Goal: Task Accomplishment & Management: Manage account settings

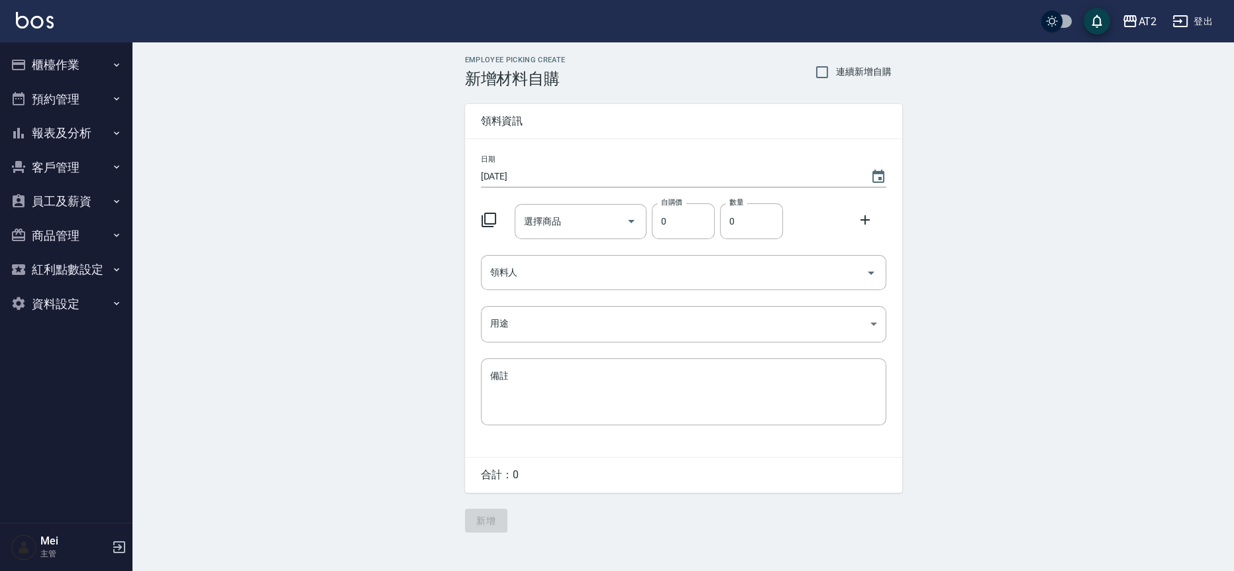
click at [1149, 469] on div "Employee Picking Create 新增材料自購 連續新增自購 領料資訊 日期 2025/09/14 選擇商品 選擇商品 自購價 0 自購價 數量…" at bounding box center [682, 293] width 1101 height 503
click at [842, 87] on div "Employee Picking Create 新增材料自購 連續新增自購" at bounding box center [683, 72] width 437 height 32
click at [851, 69] on span "連續新增自購" at bounding box center [864, 72] width 56 height 14
click at [836, 69] on input "連續新增自購" at bounding box center [822, 72] width 28 height 28
checkbox input "true"
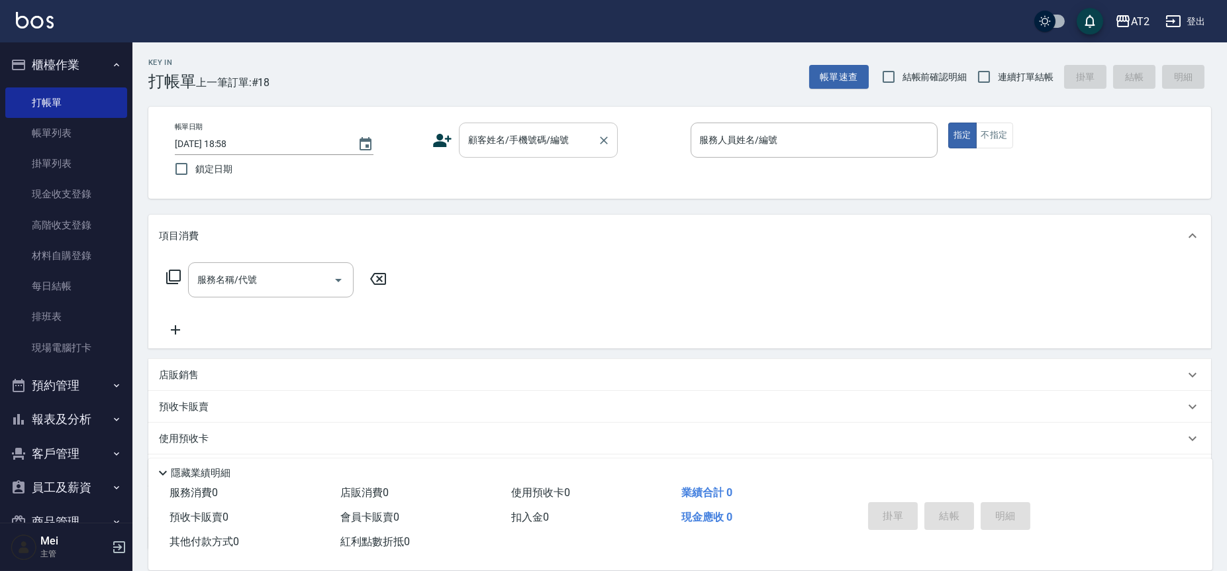
click at [512, 122] on div "顧客姓名/手機號碼/編號" at bounding box center [538, 139] width 159 height 35
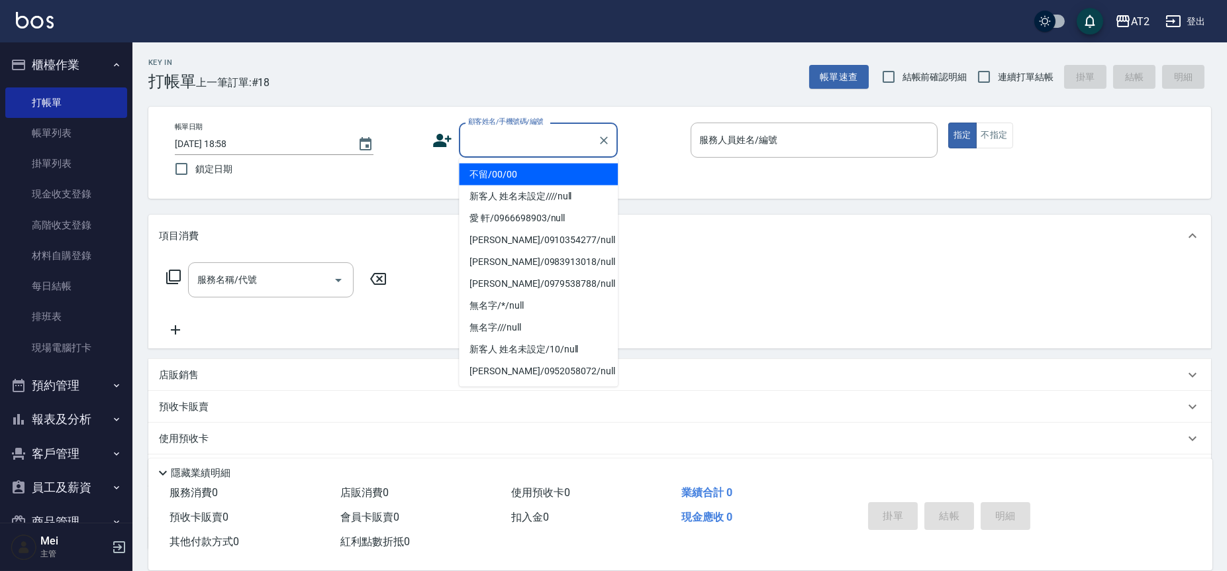
click at [546, 168] on li "不留/00/00" at bounding box center [538, 175] width 159 height 22
type input "不留/00/00"
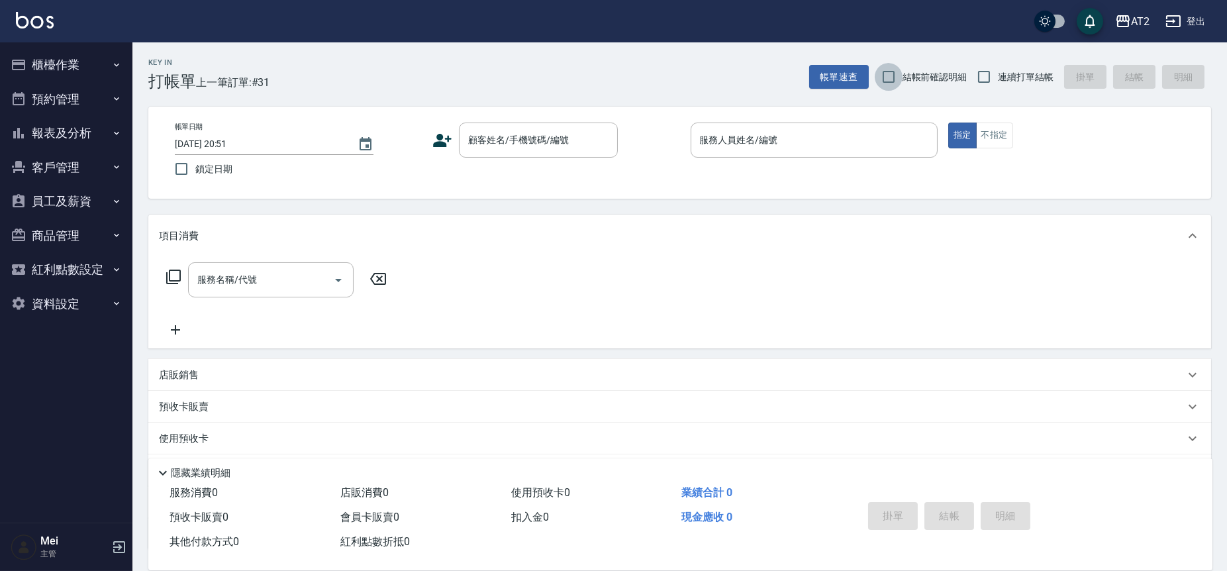
click at [897, 70] on input "結帳前確認明細" at bounding box center [889, 77] width 28 height 28
checkbox input "true"
click at [998, 72] on span "連續打單結帳" at bounding box center [1026, 77] width 56 height 14
click at [998, 72] on input "連續打單結帳" at bounding box center [984, 77] width 28 height 28
checkbox input "true"
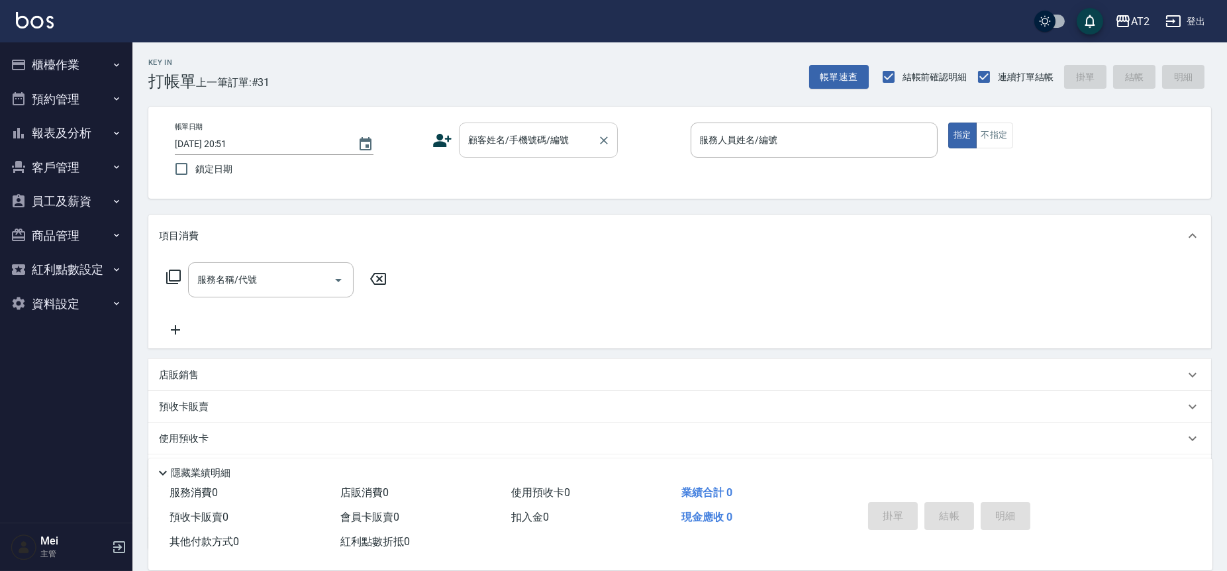
click at [522, 150] on input "顧客姓名/手機號碼/編號" at bounding box center [528, 139] width 127 height 23
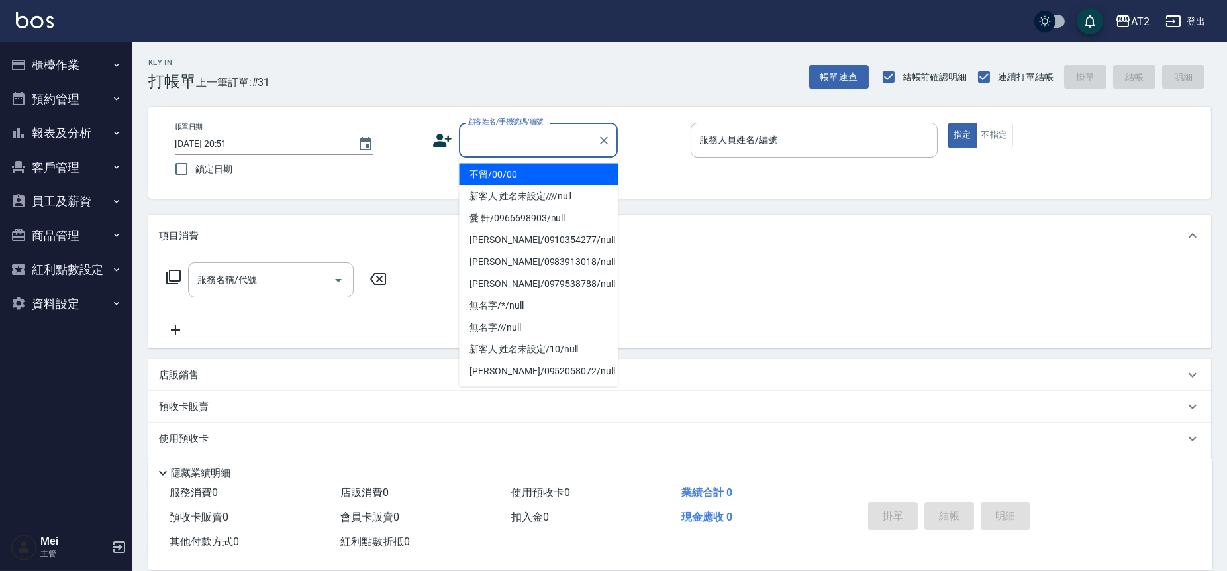
click at [525, 171] on li "不留/00/00" at bounding box center [538, 175] width 159 height 22
type input "不留/00/00"
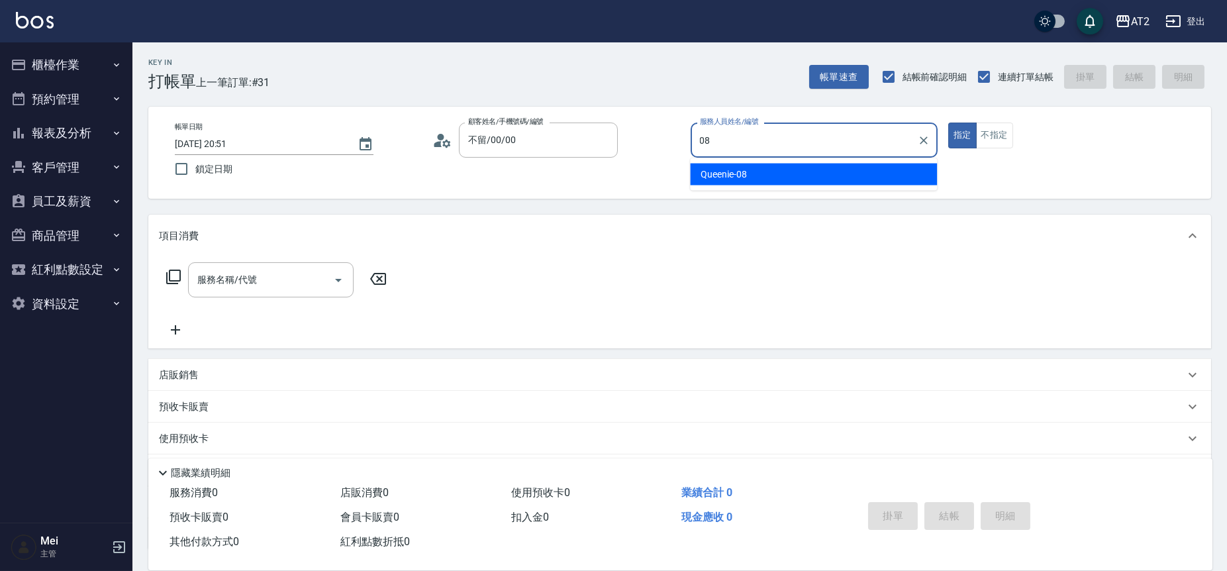
type input "Queenie-08"
type button "true"
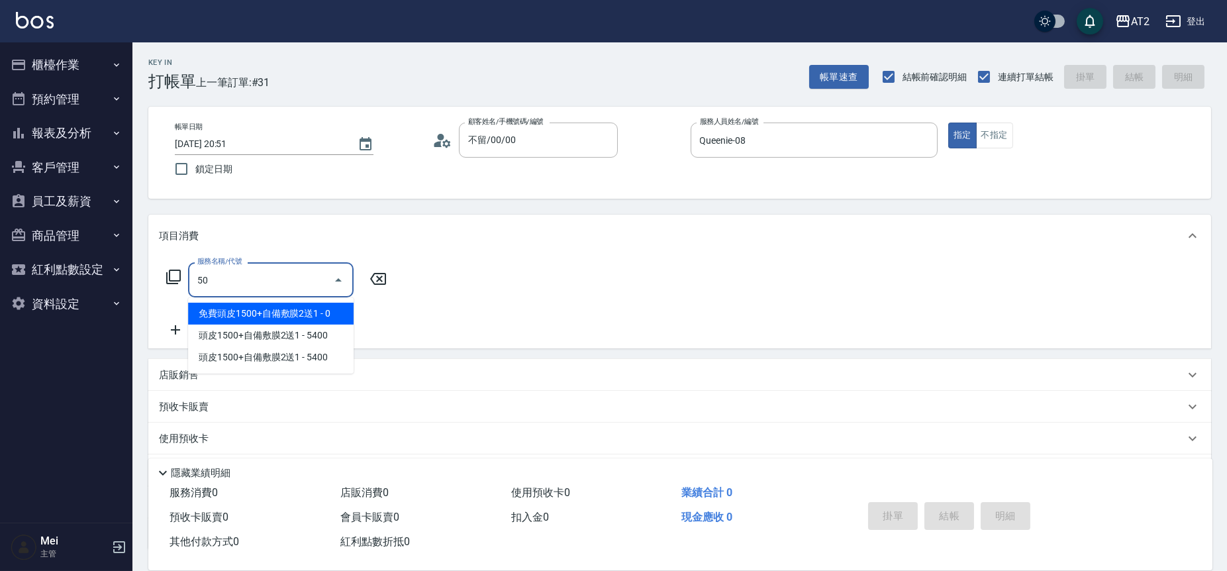
type input "501"
type input "100"
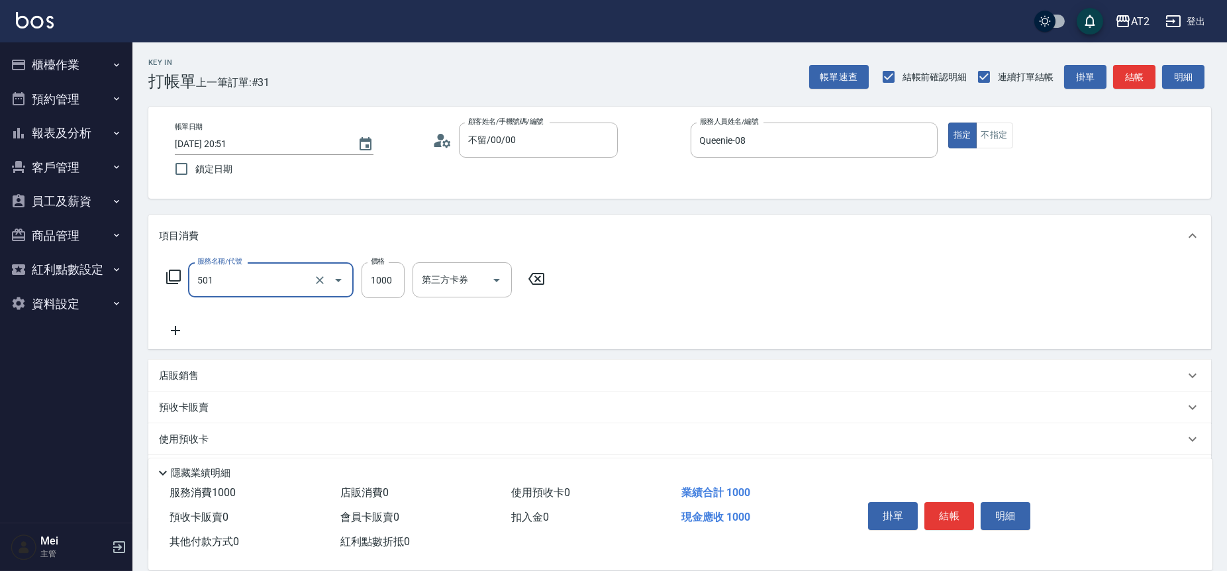
type input "染髮(501)"
type input "2"
type input "0"
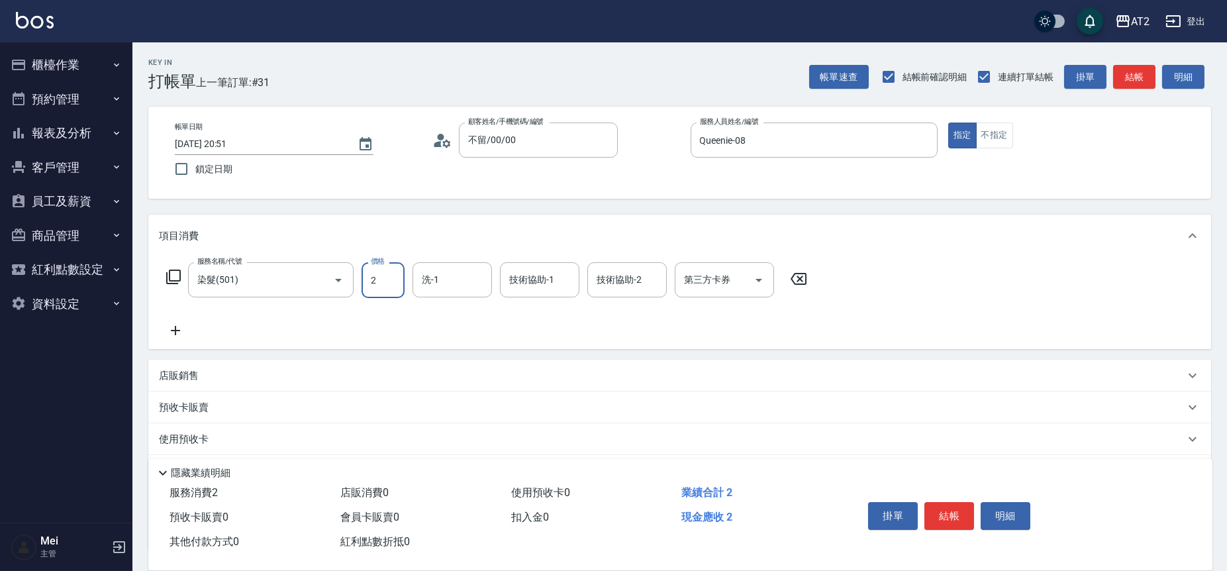
type input "25"
type input "20"
type input "259"
type input "250"
type input "2599"
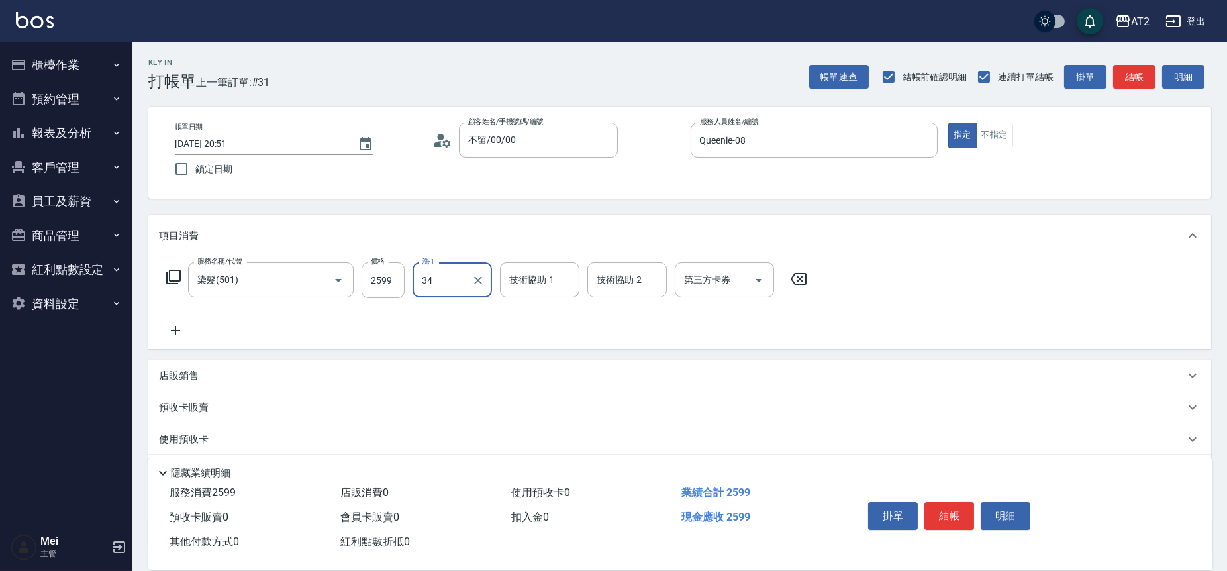
type input "小潔-34"
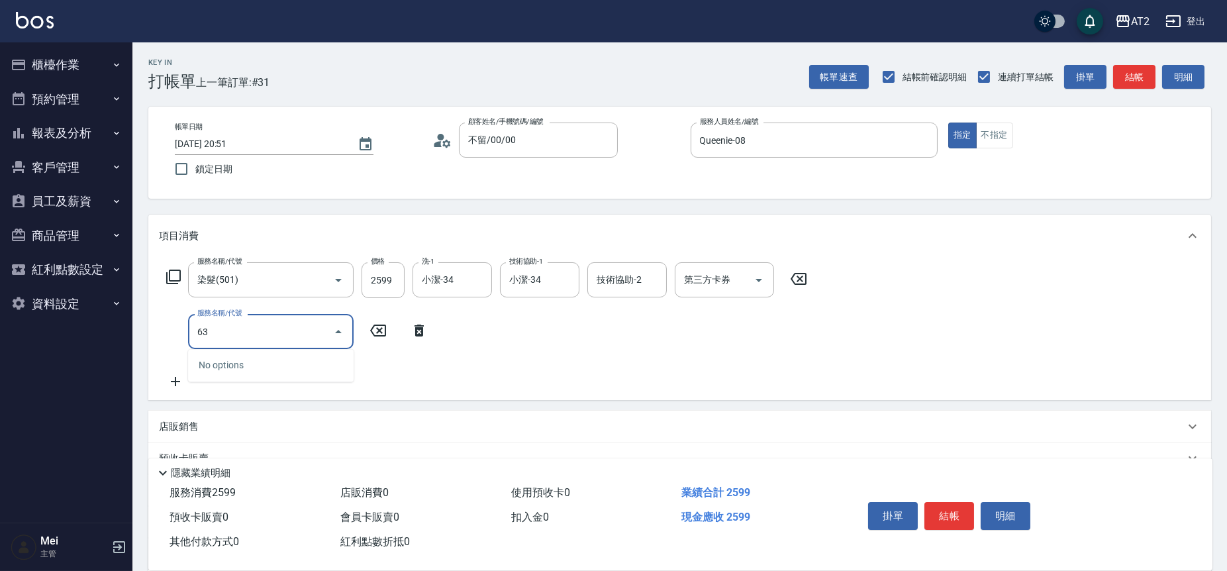
type input "630"
type input "750"
type input "京煥羽護髮長(630)"
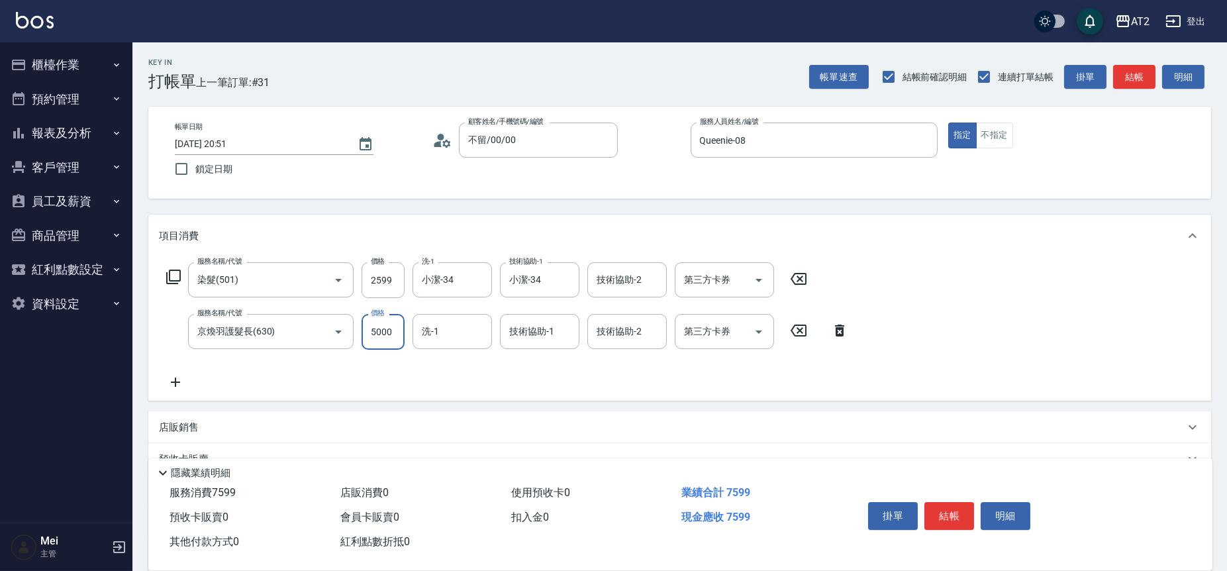
type input "260"
type input "40"
type input "290"
type input "400"
type input "650"
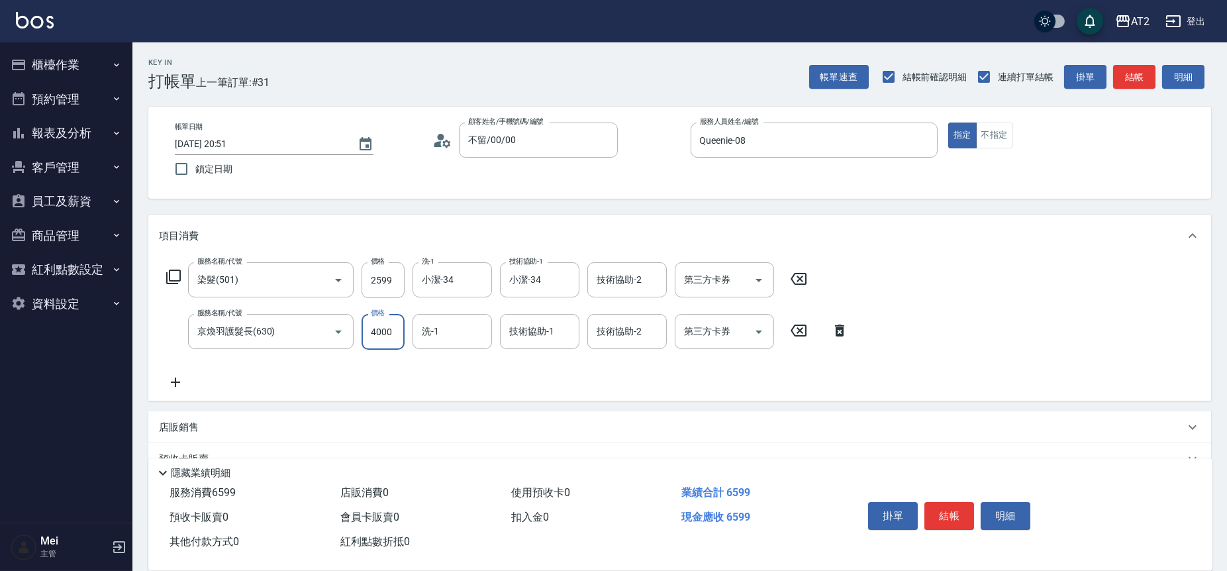
type input "4000"
type input "小潔-34"
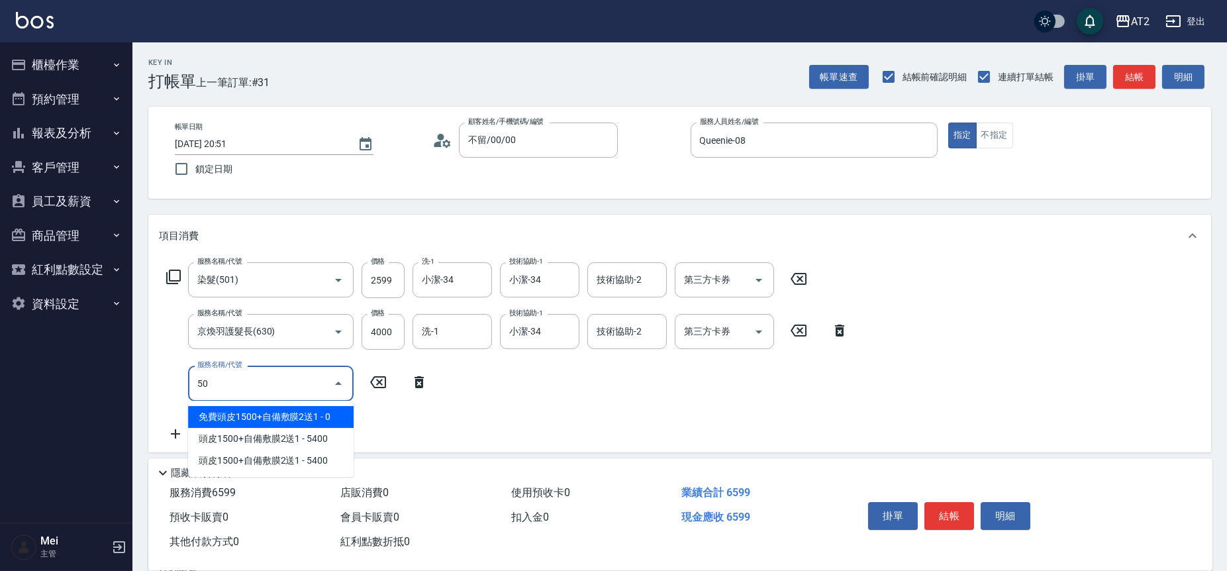
type input "502"
type input "700"
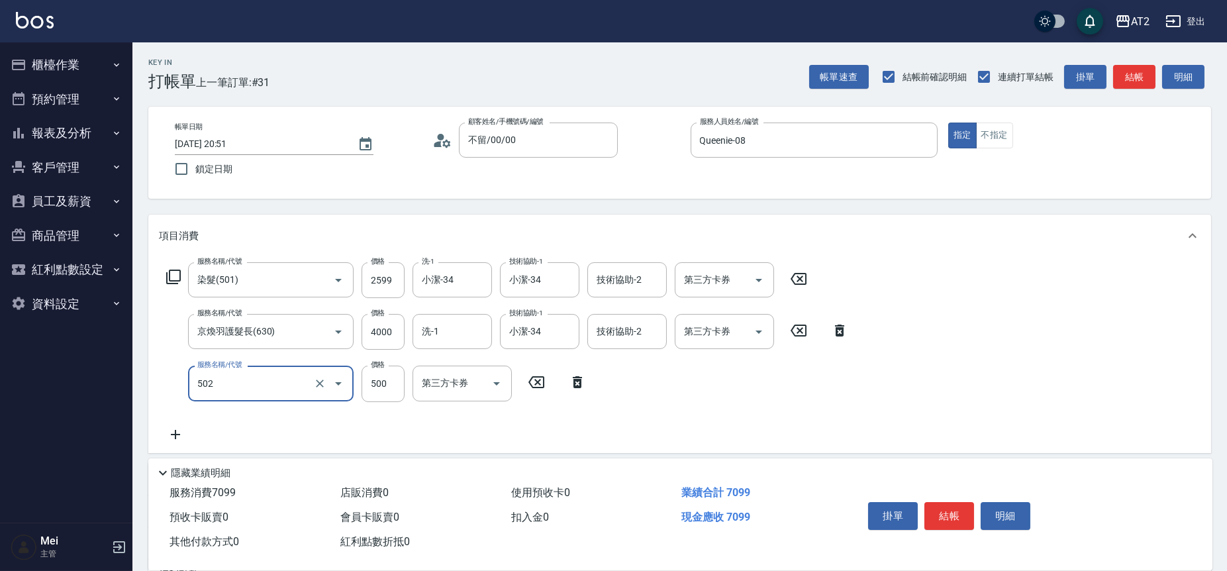
type input "漂髮(502)"
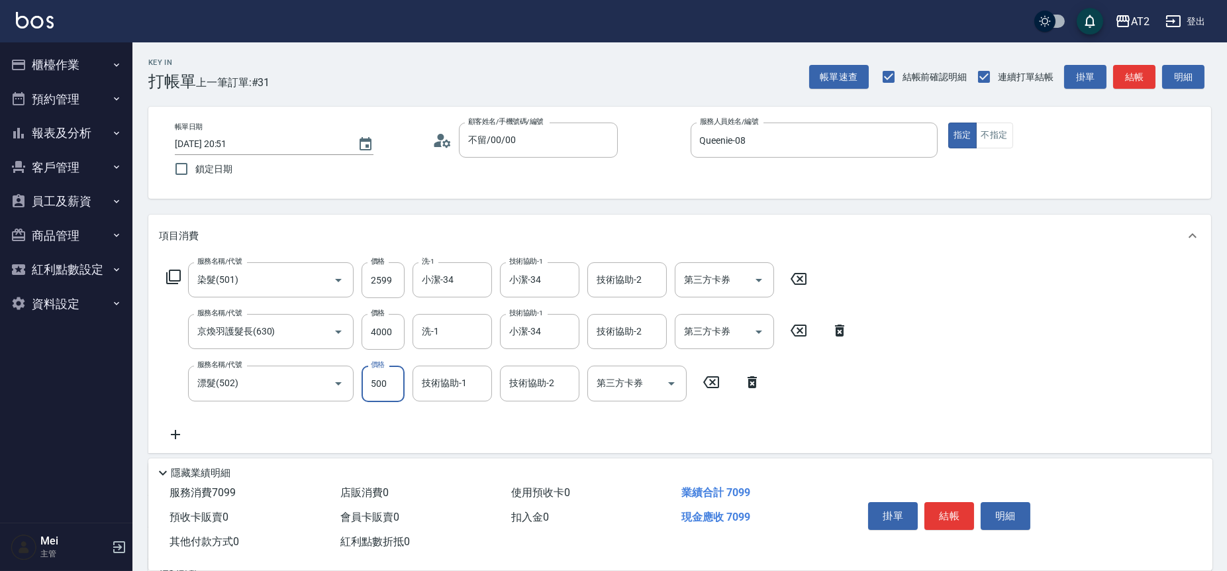
type input "650"
type input "0"
type input "小潔-34"
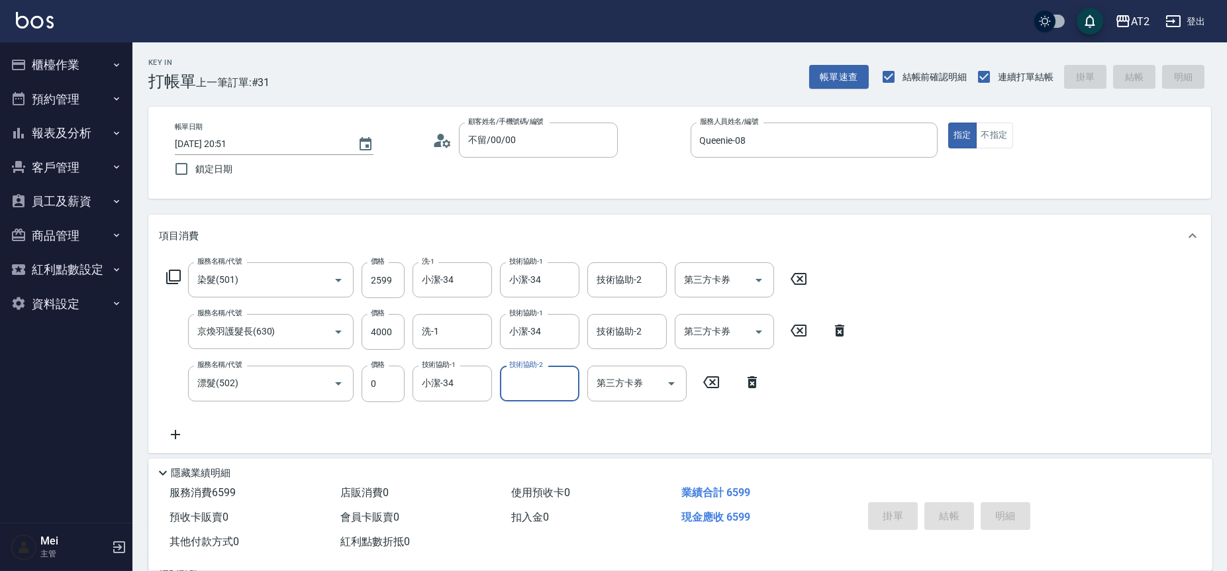
type input "0"
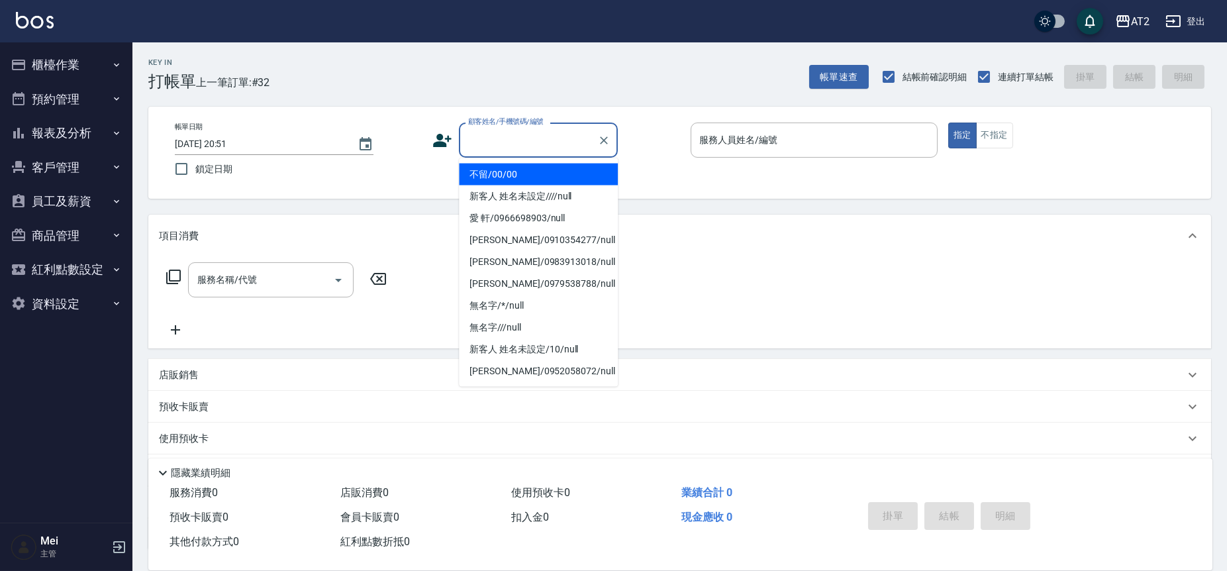
click at [556, 138] on input "顧客姓名/手機號碼/編號" at bounding box center [528, 139] width 127 height 23
click at [539, 173] on li "不留/00/00" at bounding box center [538, 175] width 159 height 22
type input "不留/00/00"
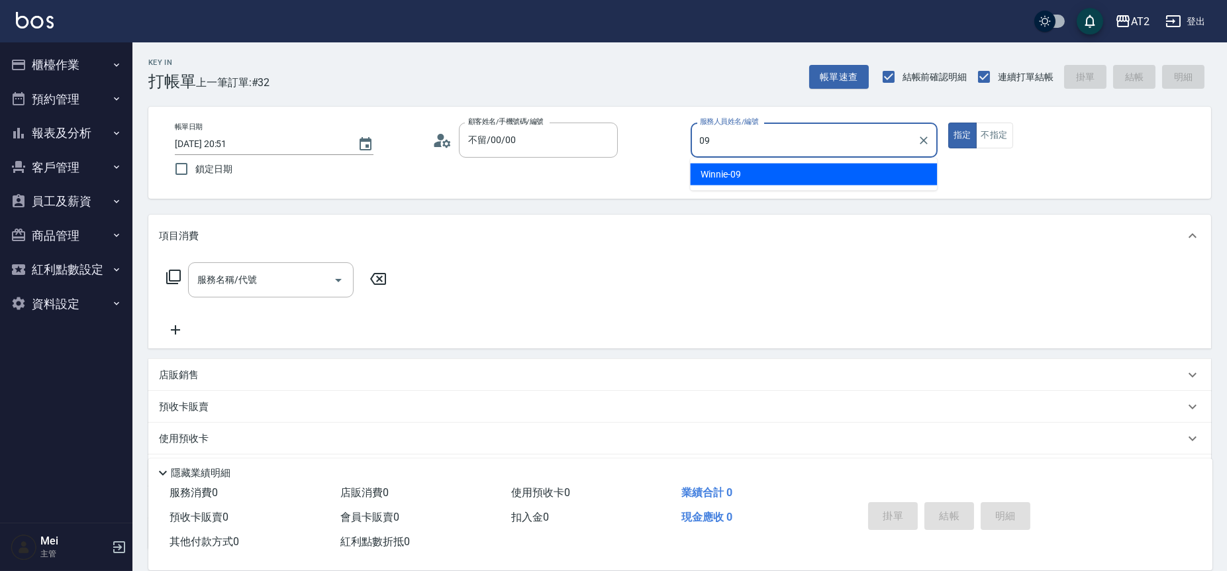
type input "Winnie-09"
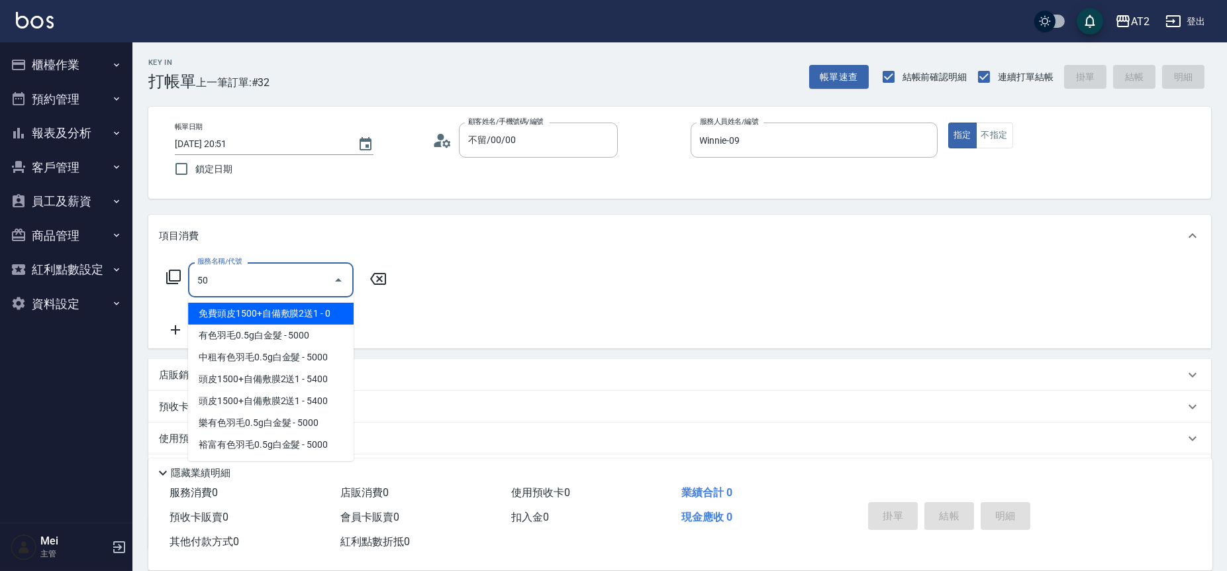
type input "501"
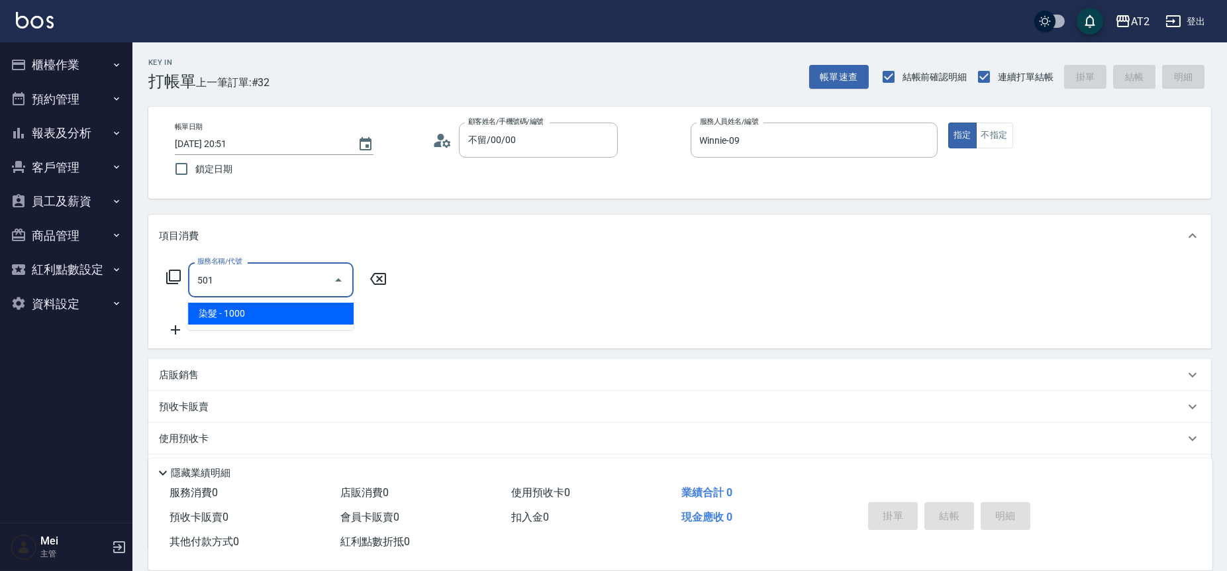
type input "100"
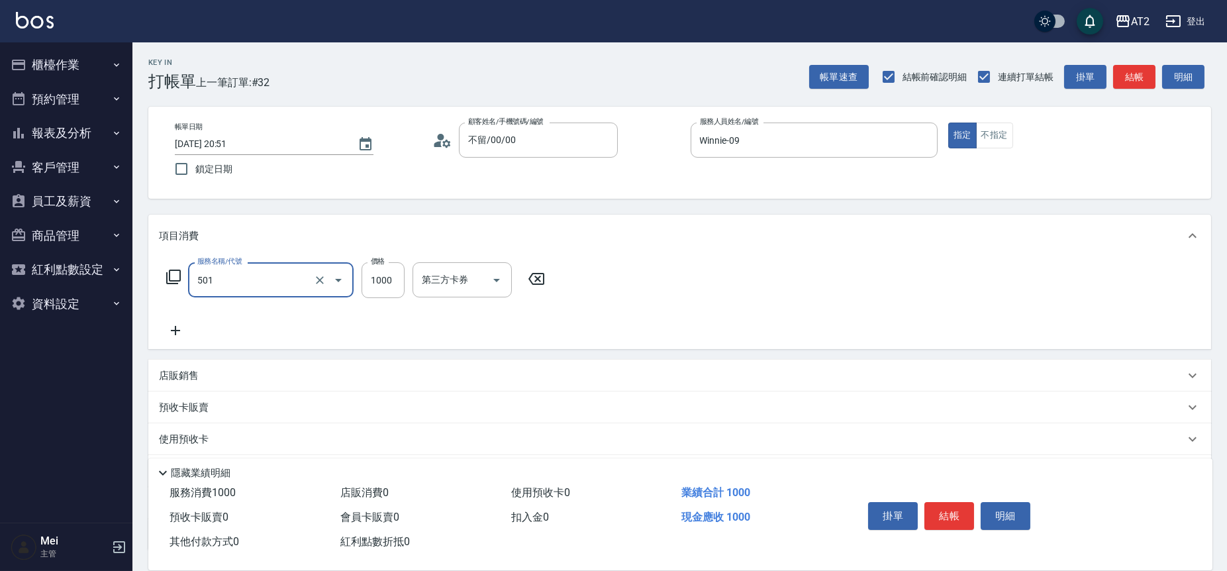
type input "染髮(501)"
type input "2"
type input "0"
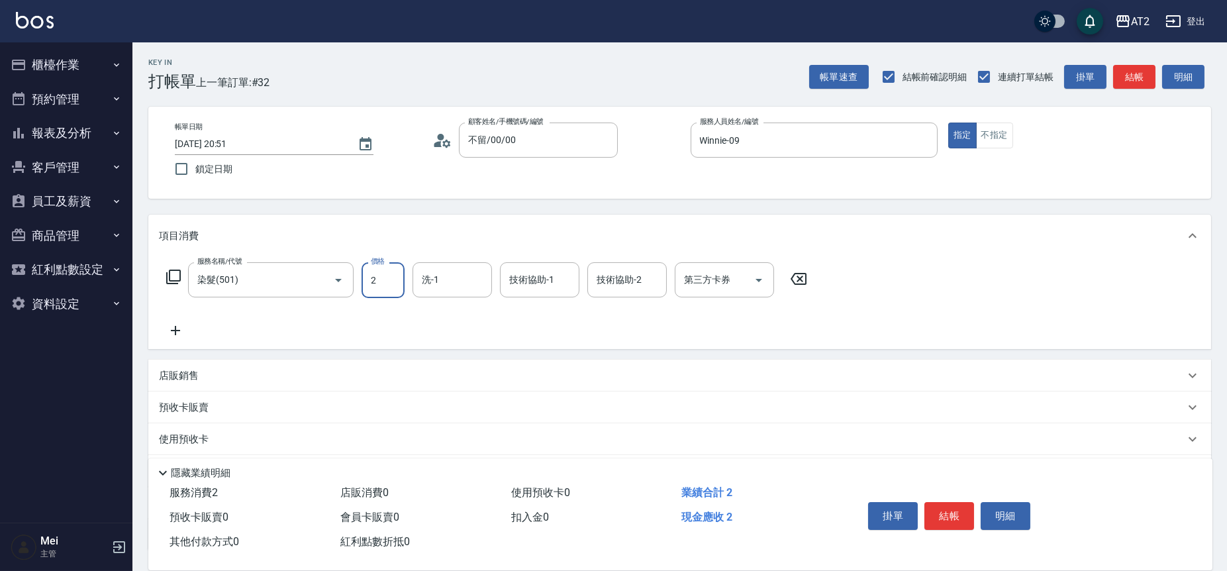
type input "26"
type input "20"
type input "269"
type input "260"
type input "2699"
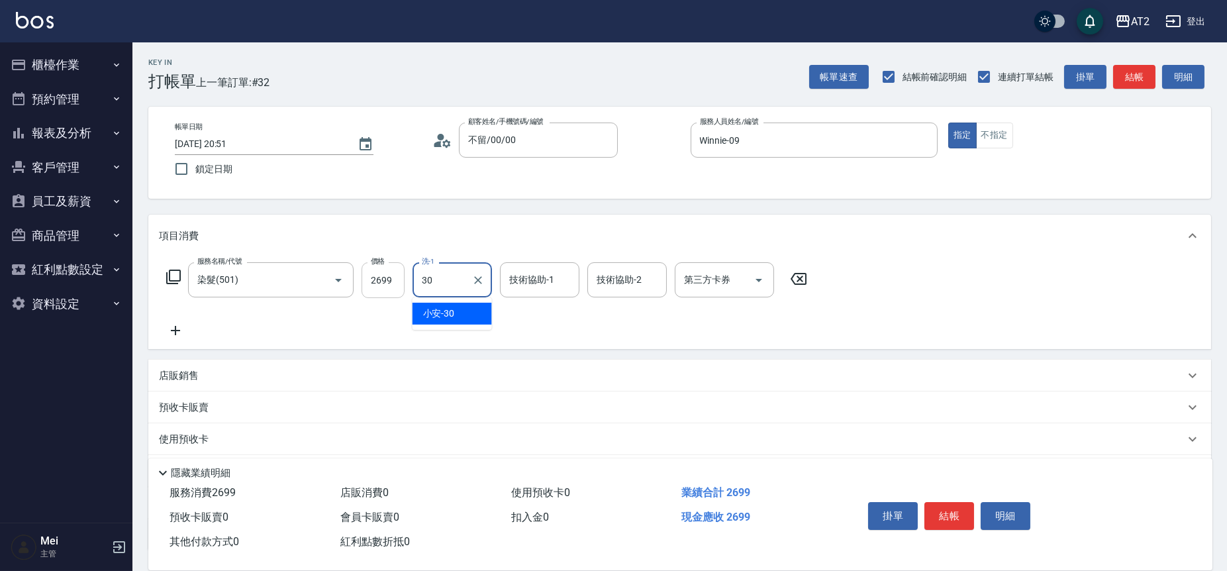
type input "30"
click at [390, 283] on input "2699" at bounding box center [383, 280] width 43 height 36
type input "0"
type input "36"
type input "30"
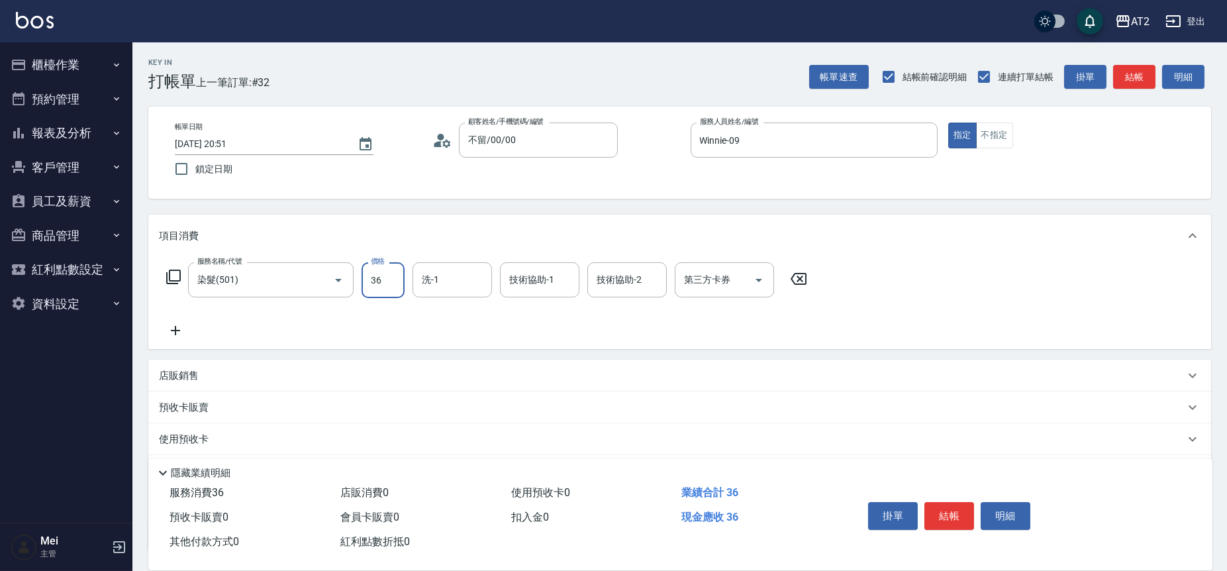
type input "369"
type input "360"
type input "3699"
type input "小安-30"
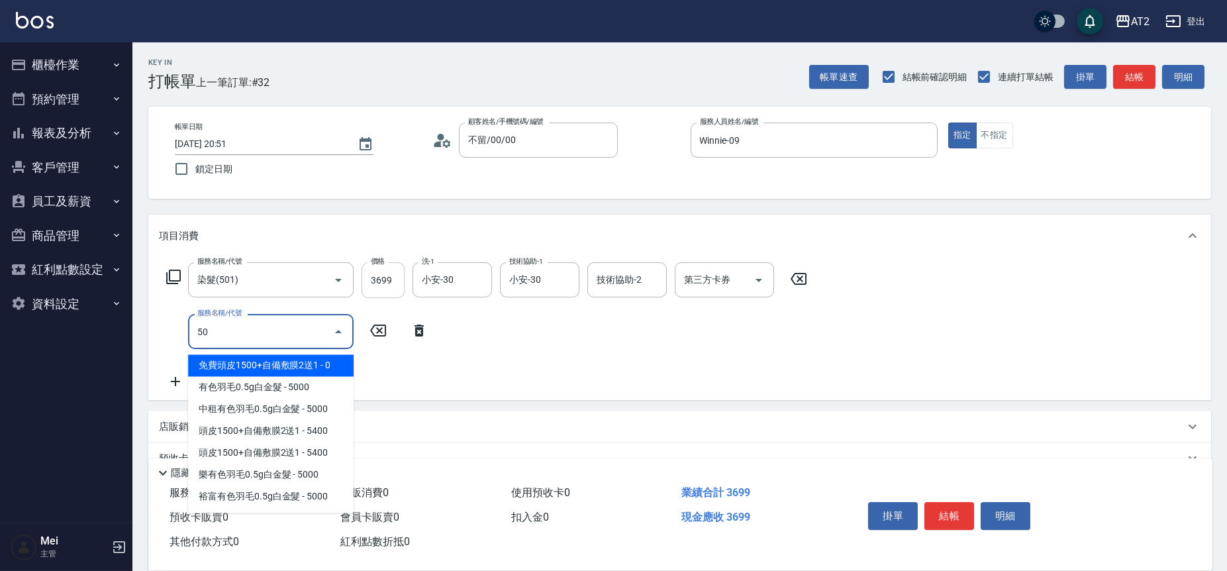
type input "502"
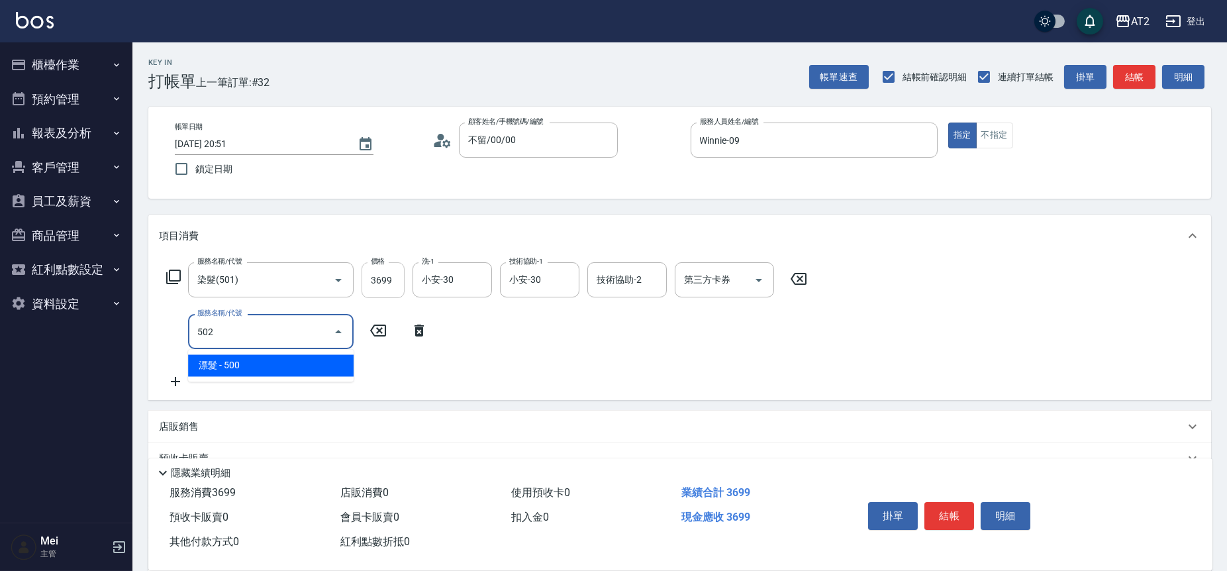
type input "410"
type input "漂髮(502)"
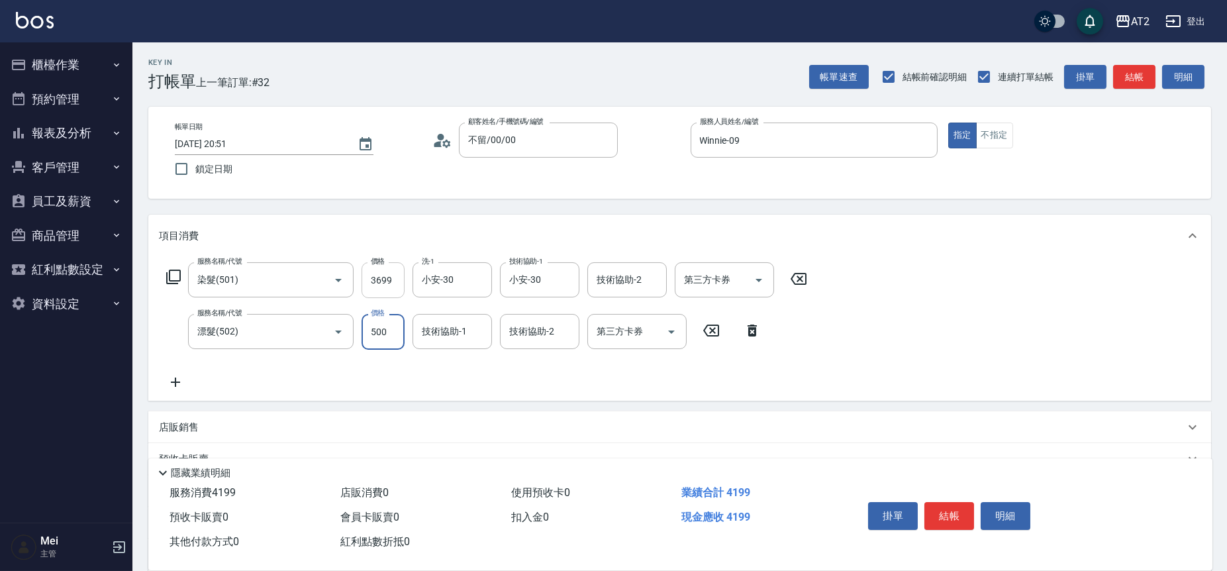
type input "0"
type input "360"
type input "0"
type input "宣宣-40"
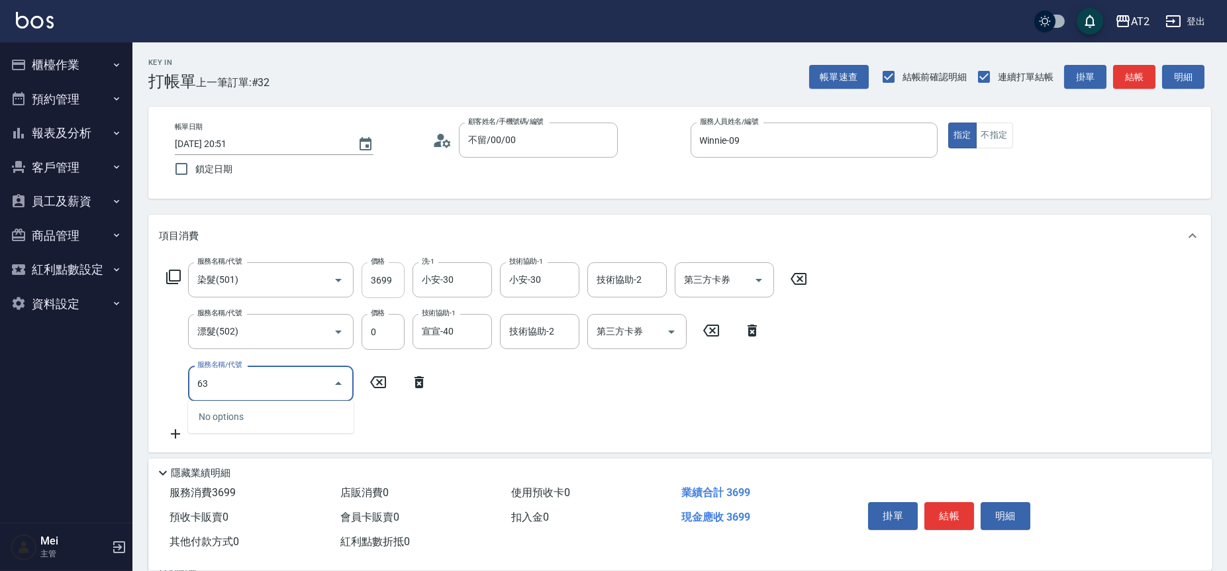
type input "630"
type input "860"
type input "京煥羽護髮長(630)"
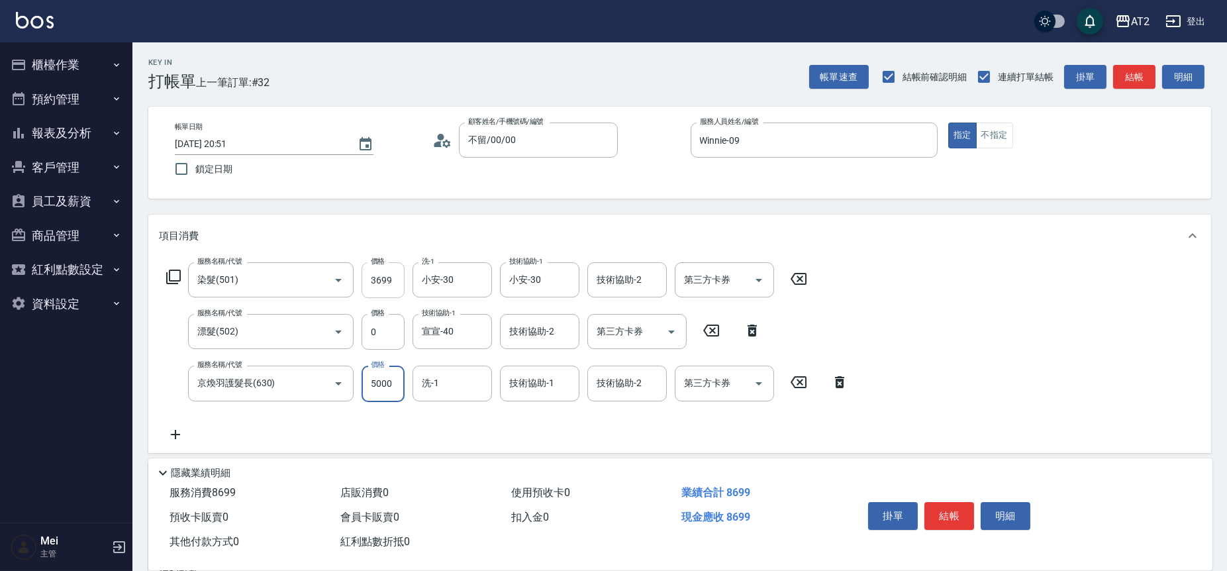
type input "370"
type input "450"
type input "810"
type input "4500"
type input "40"
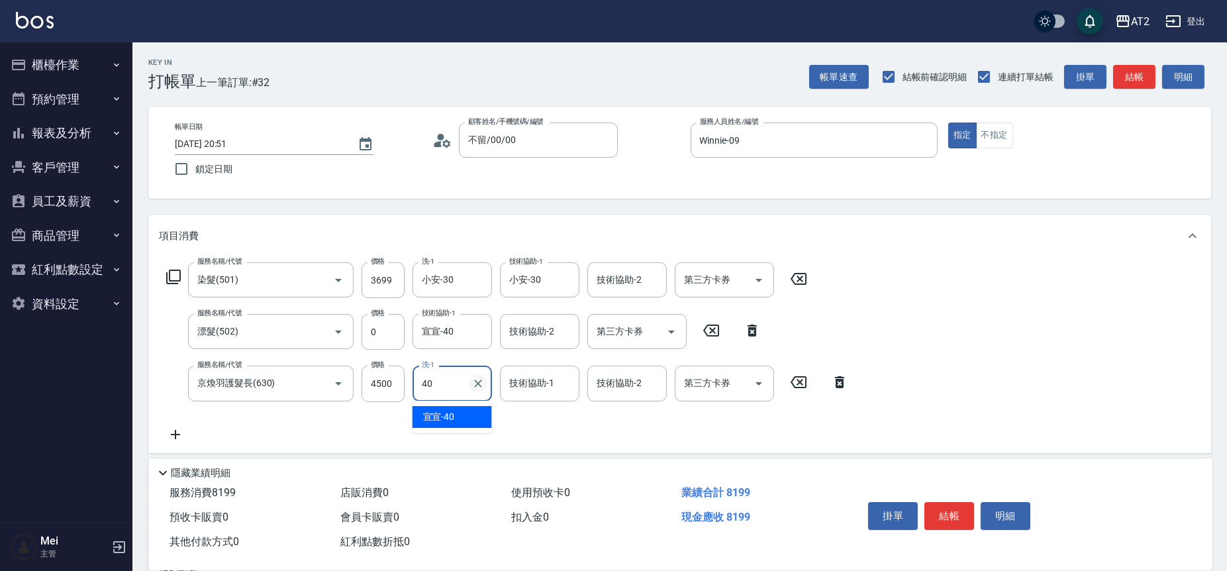
click at [483, 389] on button "Clear" at bounding box center [478, 383] width 19 height 19
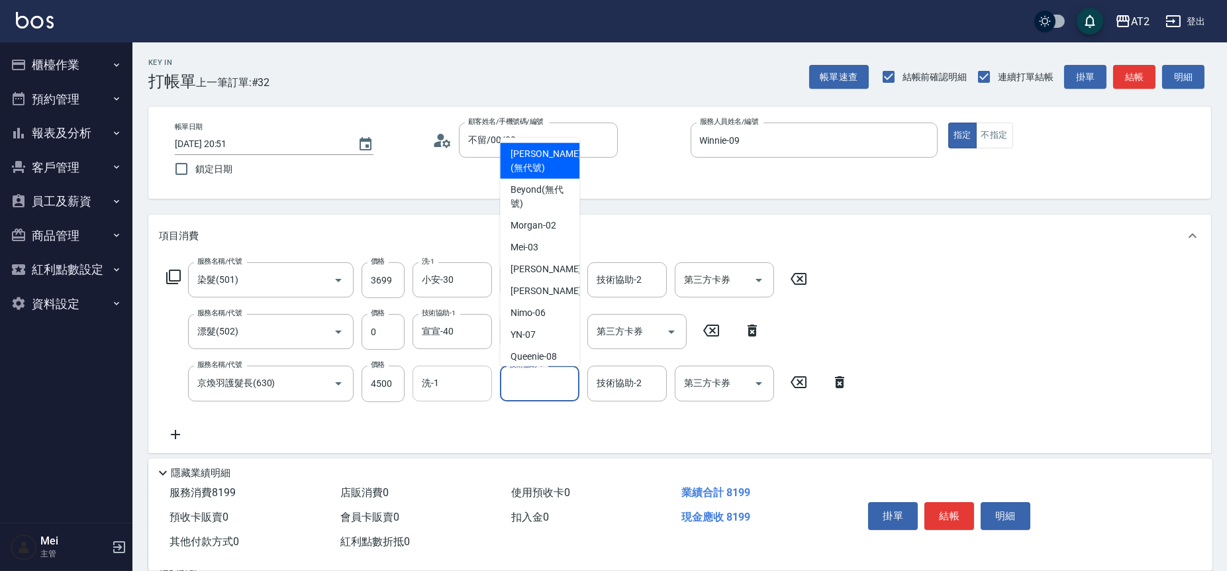
click at [518, 373] on div "技術協助-1 技術協助-1" at bounding box center [539, 382] width 79 height 35
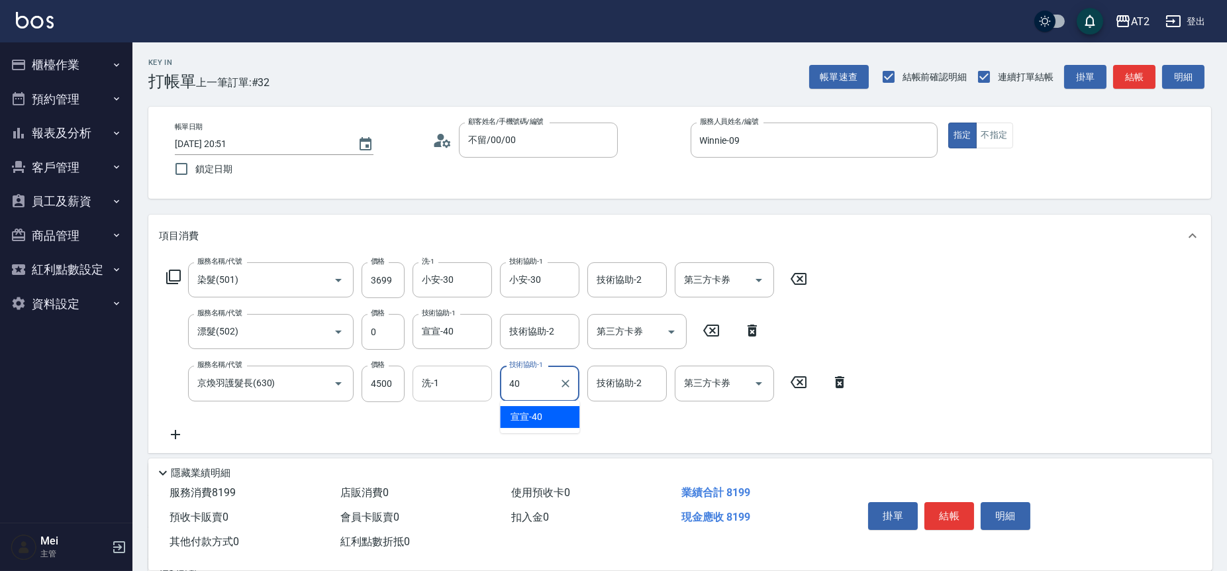
type input "宣宣-40"
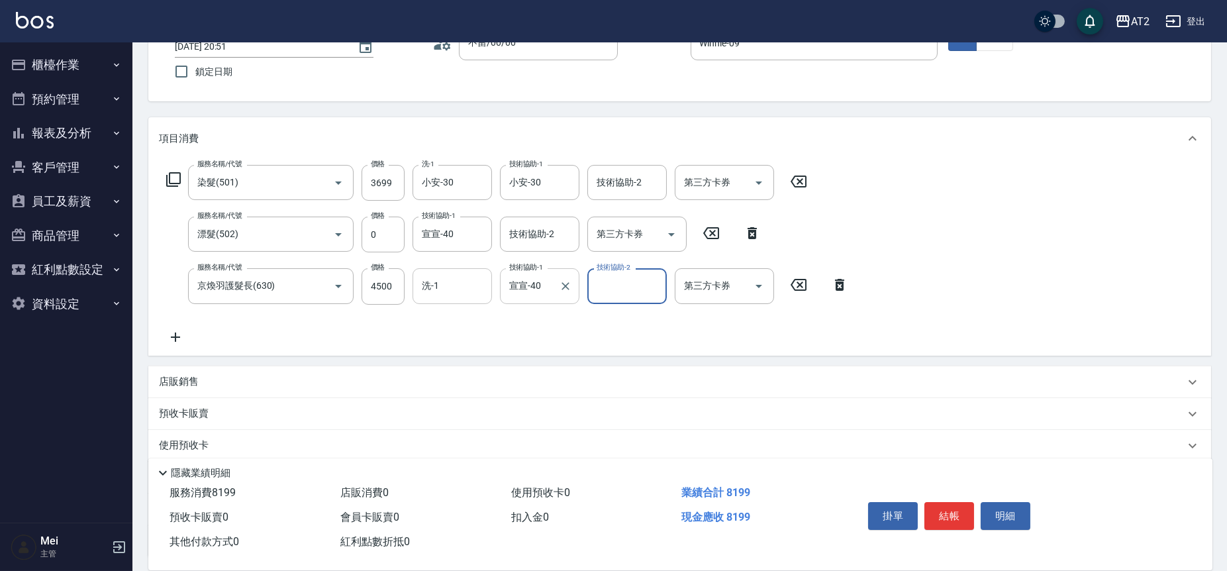
scroll to position [209, 0]
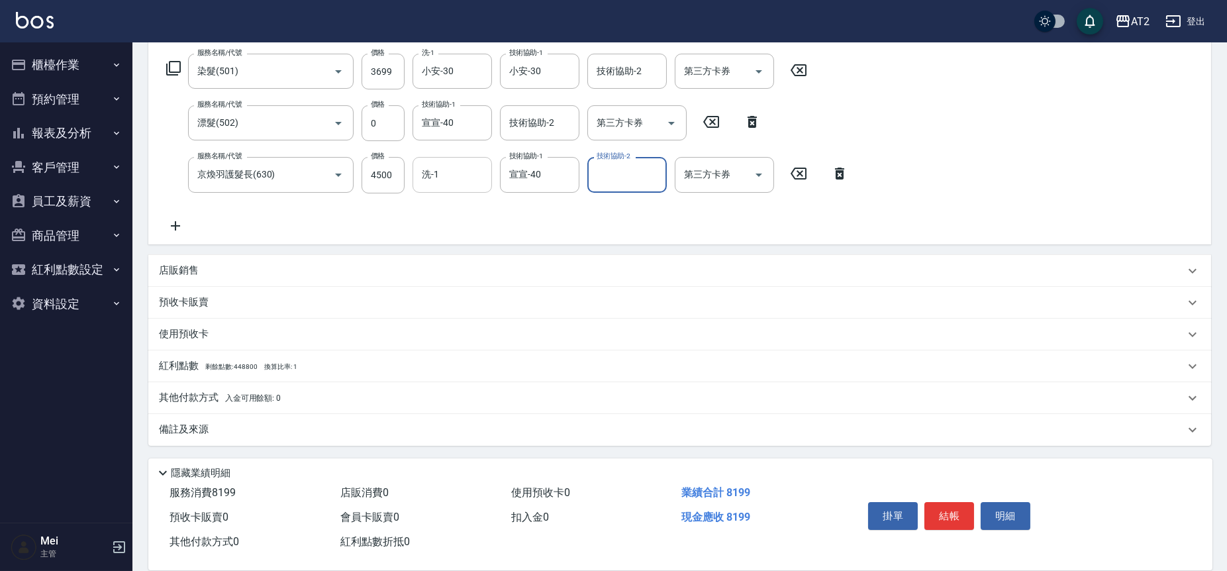
click at [269, 385] on div "其他付款方式 入金可用餘額: 0" at bounding box center [679, 398] width 1063 height 32
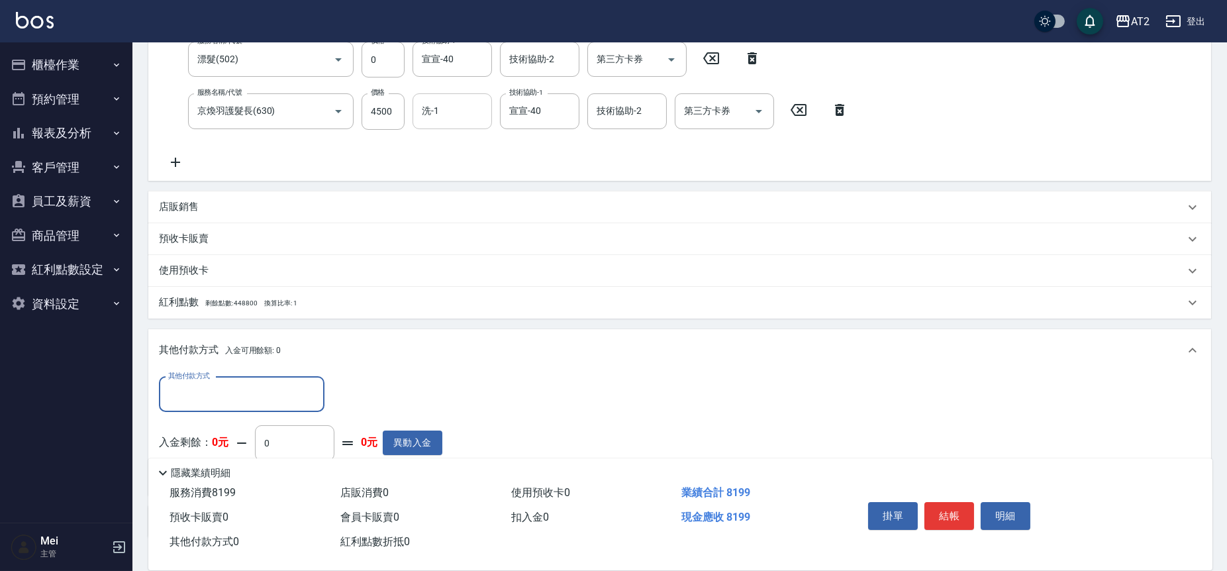
scroll to position [0, 0]
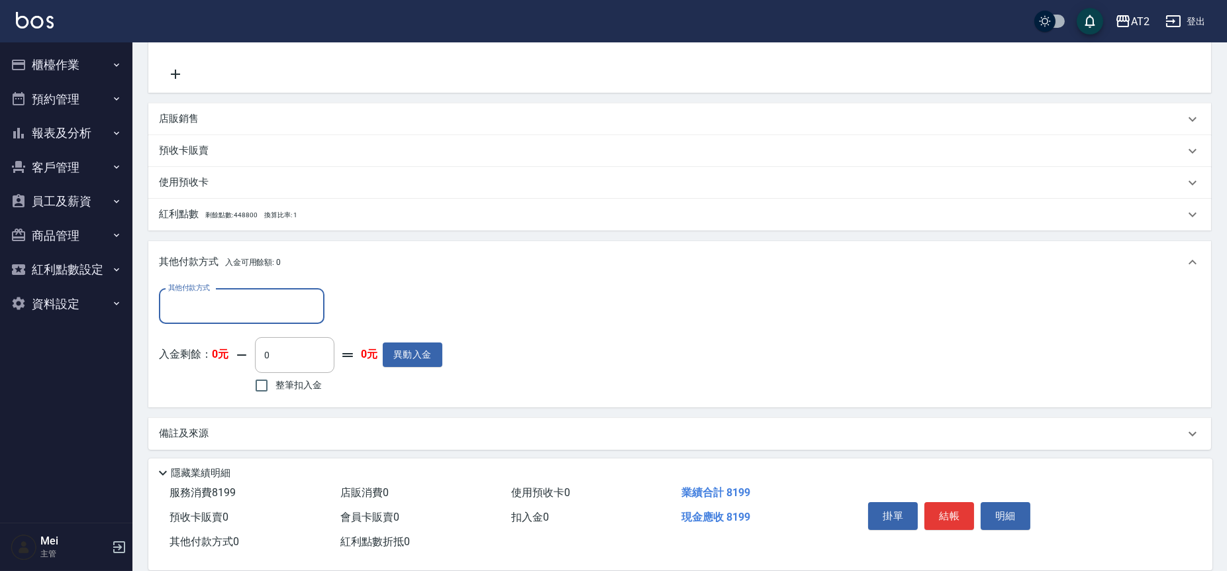
click at [250, 305] on input "其他付款方式" at bounding box center [242, 306] width 154 height 23
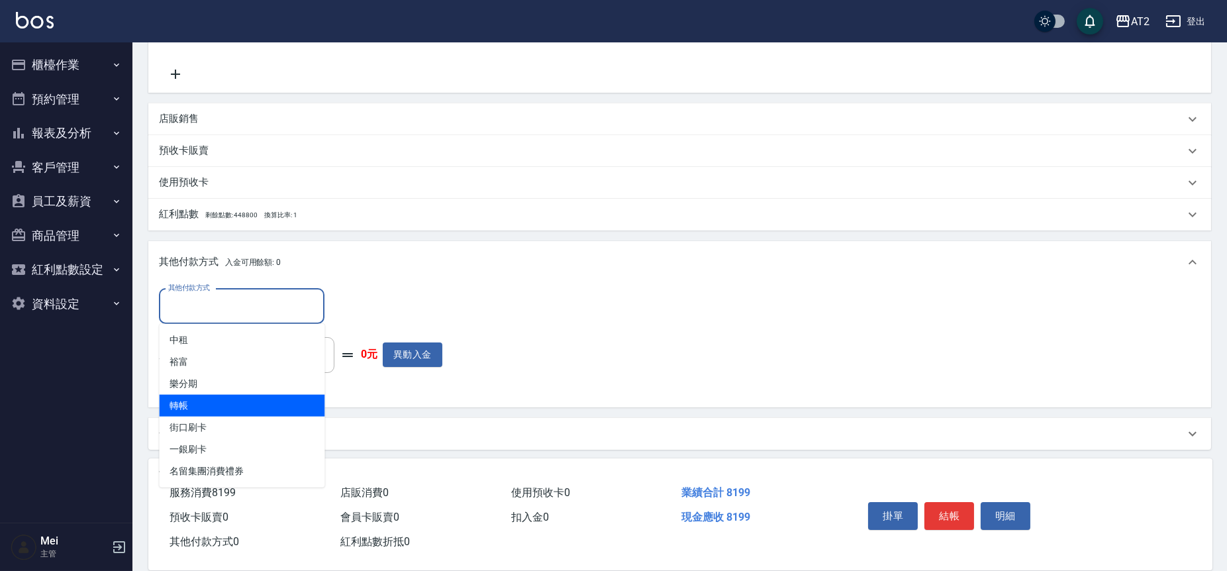
drag, startPoint x: 234, startPoint y: 392, endPoint x: 234, endPoint y: 403, distance: 11.3
click at [234, 403] on ul "中租 裕富 樂分期 轉帳 街口刷卡 一銀刷卡 名留集團消費禮券" at bounding box center [242, 406] width 166 height 164
click at [234, 403] on span "轉帳" at bounding box center [242, 406] width 166 height 22
type input "轉帳"
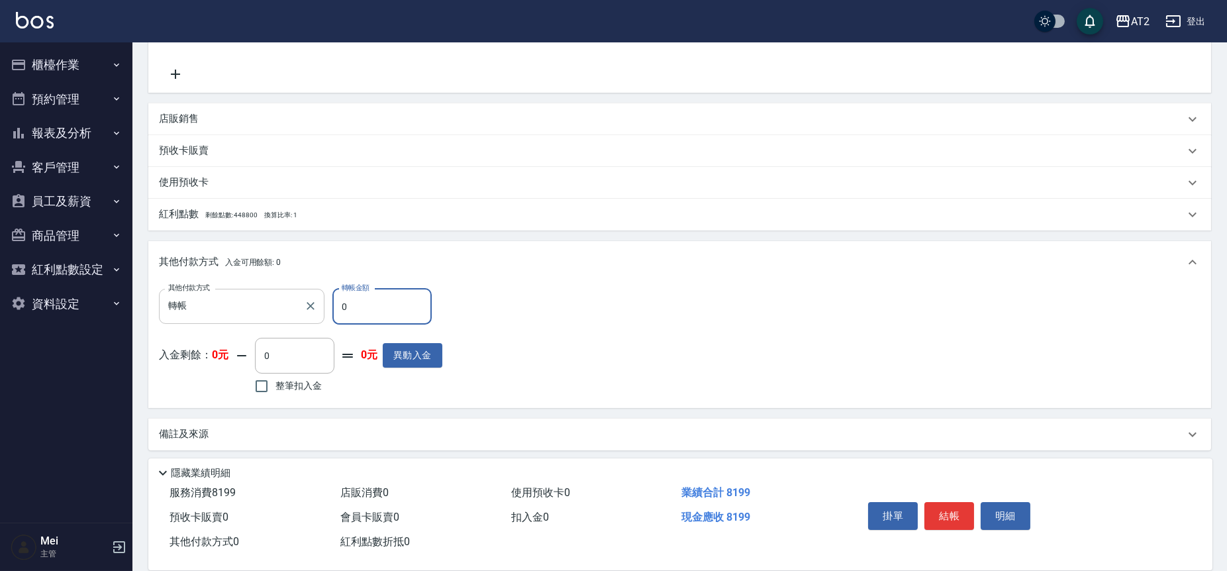
drag, startPoint x: 360, startPoint y: 302, endPoint x: 292, endPoint y: 303, distance: 67.5
click at [292, 303] on div "其他付款方式 轉帳 其他付款方式 轉帳金額 0 轉帳金額" at bounding box center [300, 307] width 283 height 36
type input "81"
type input "730"
type input "819"
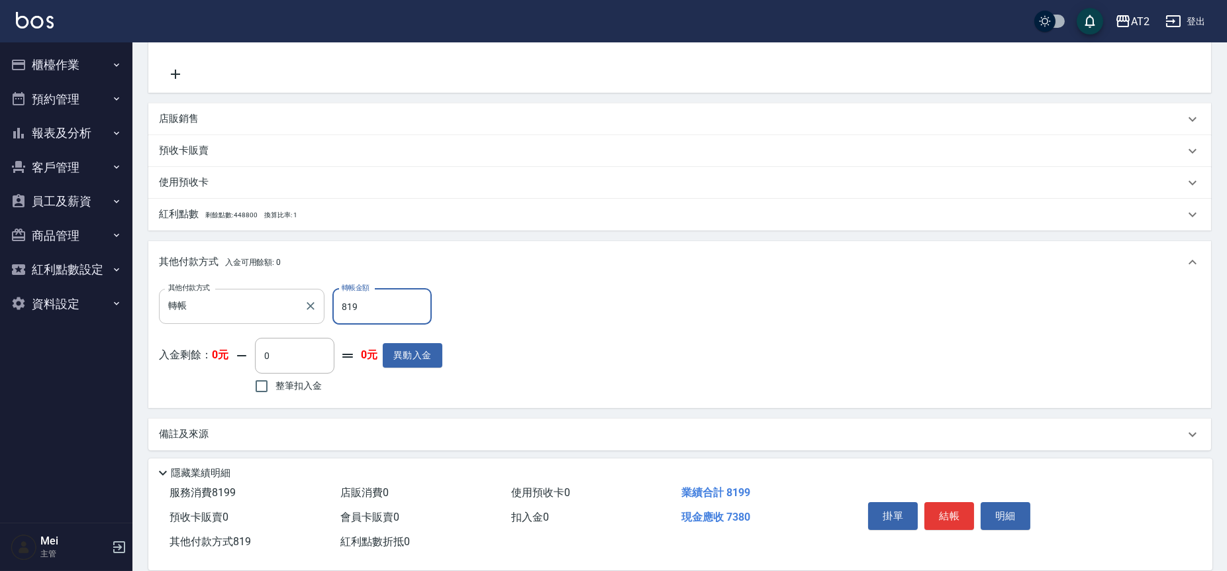
type input "0"
type input "8199"
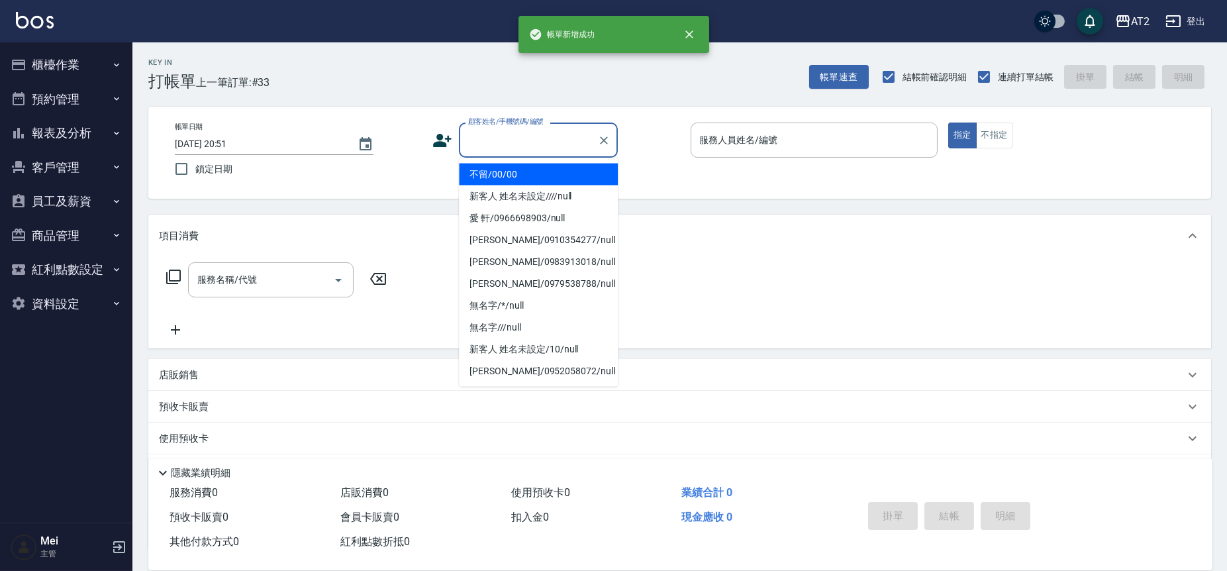
click at [512, 136] on input "顧客姓名/手機號碼/編號" at bounding box center [528, 139] width 127 height 23
click at [515, 168] on li "不留/00/00" at bounding box center [538, 175] width 159 height 22
type input "不留/00/00"
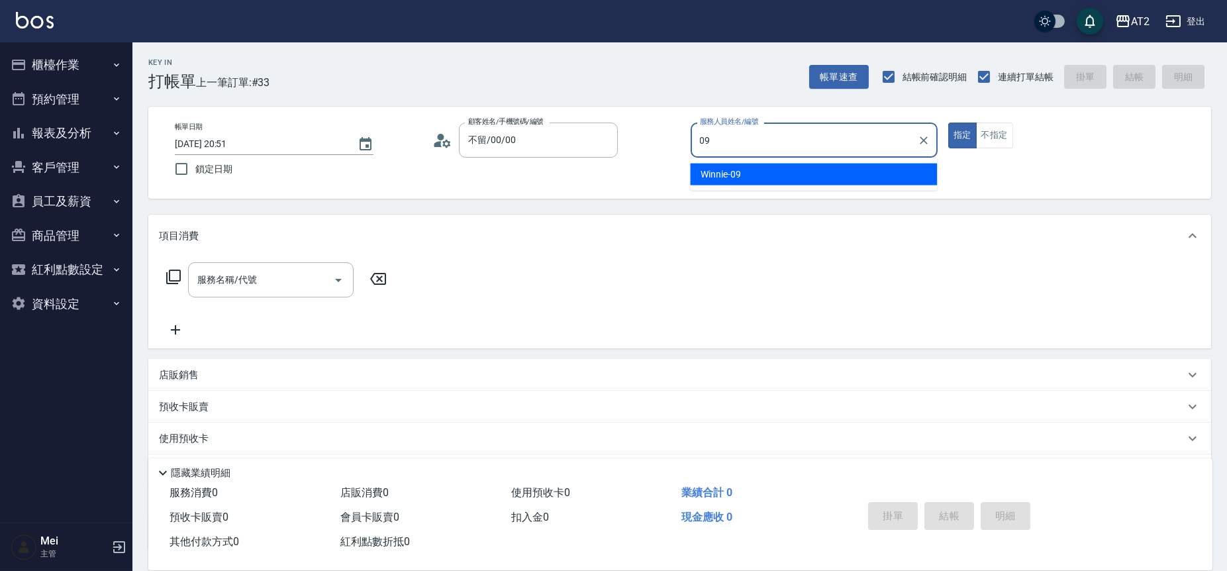
type input "Winnie-09"
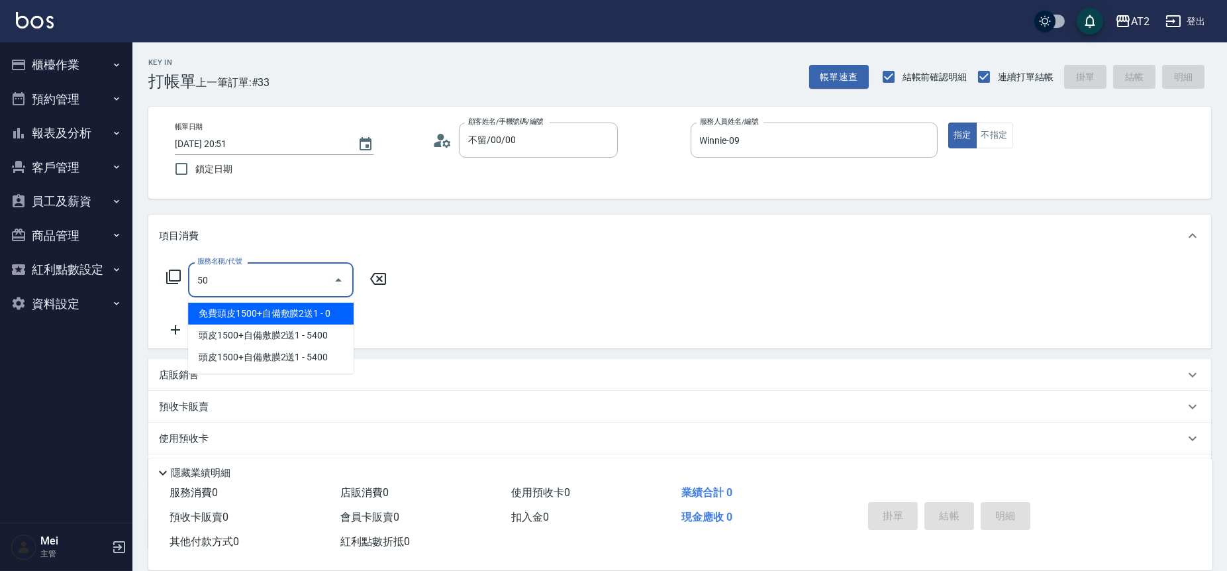
type input "501"
type input "100"
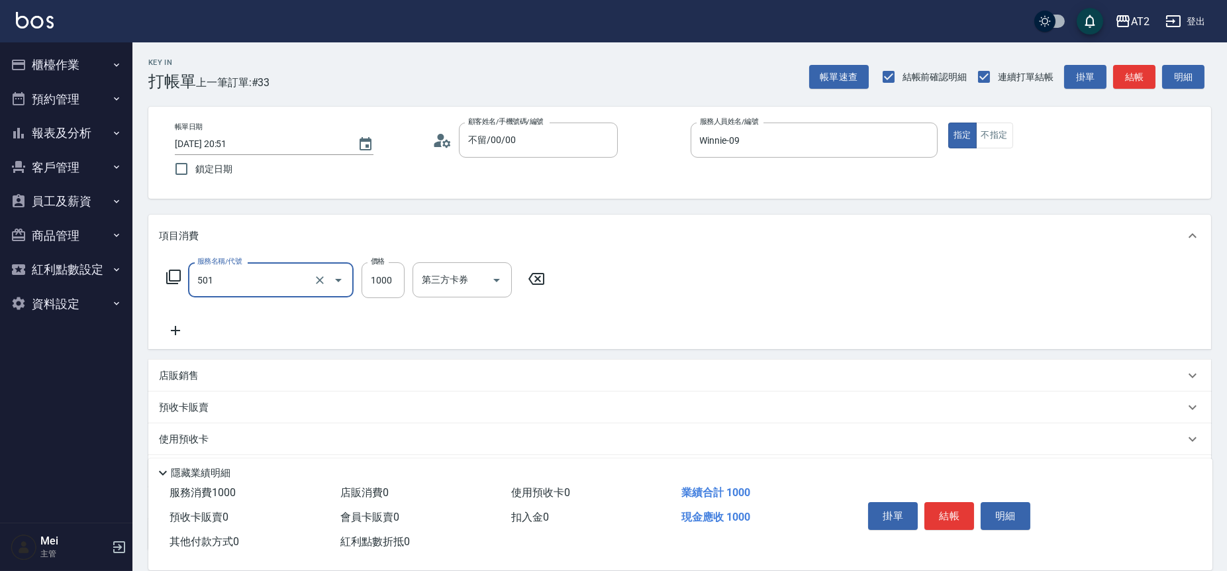
type input "染髮(501)"
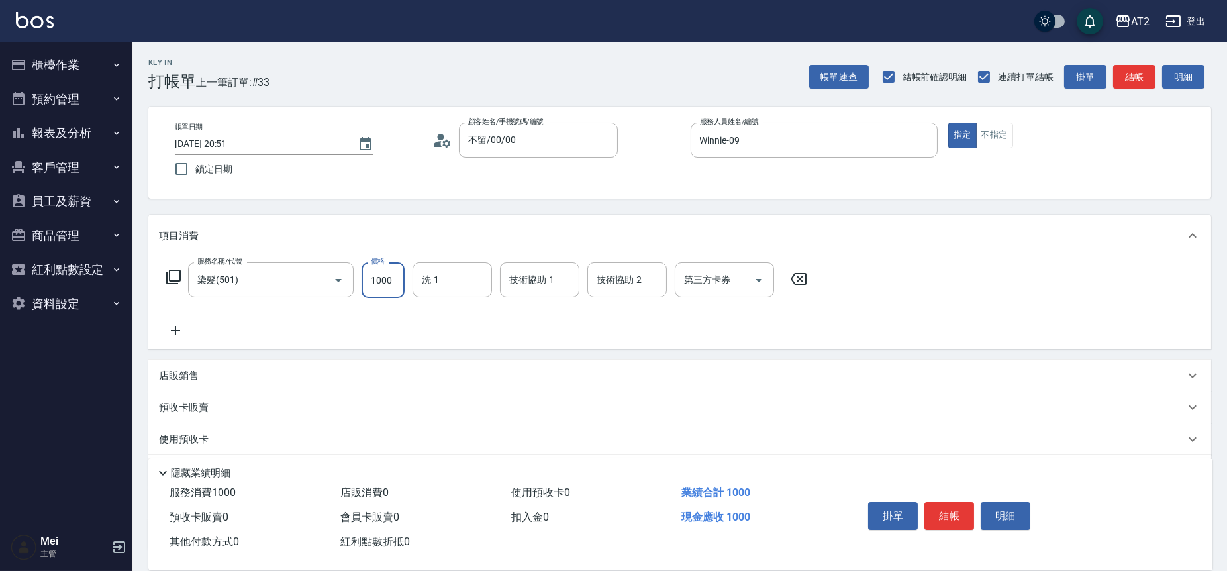
type input "0"
type input "26"
type input "20"
type input "269"
type input "260"
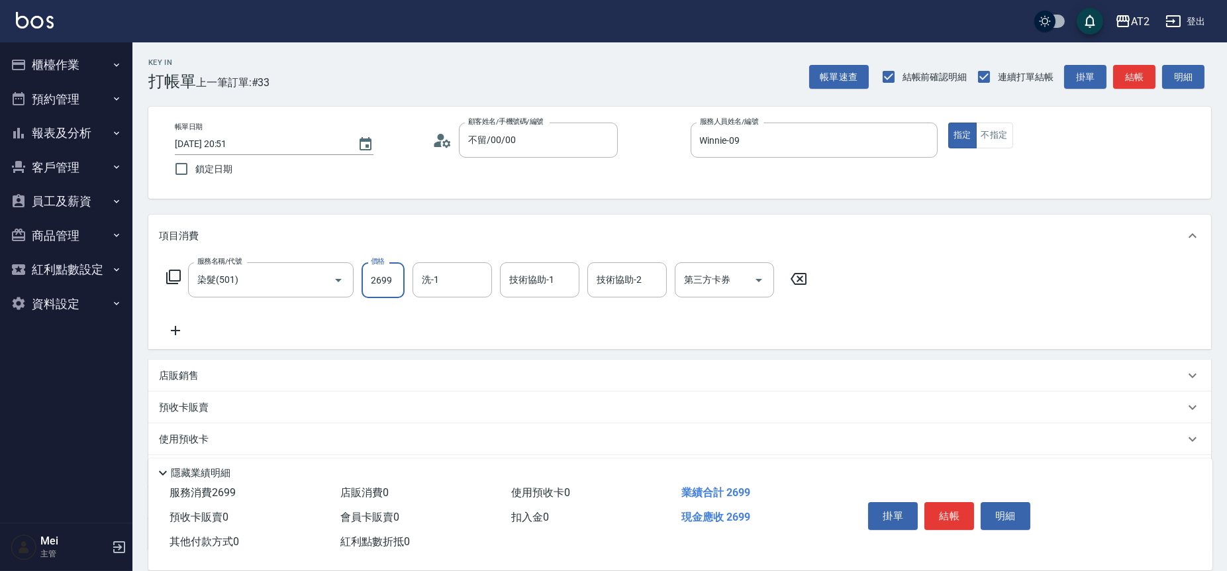
type input "2699"
type input "宣宣-40"
click at [389, 293] on input "2699" at bounding box center [383, 280] width 43 height 36
type input "0"
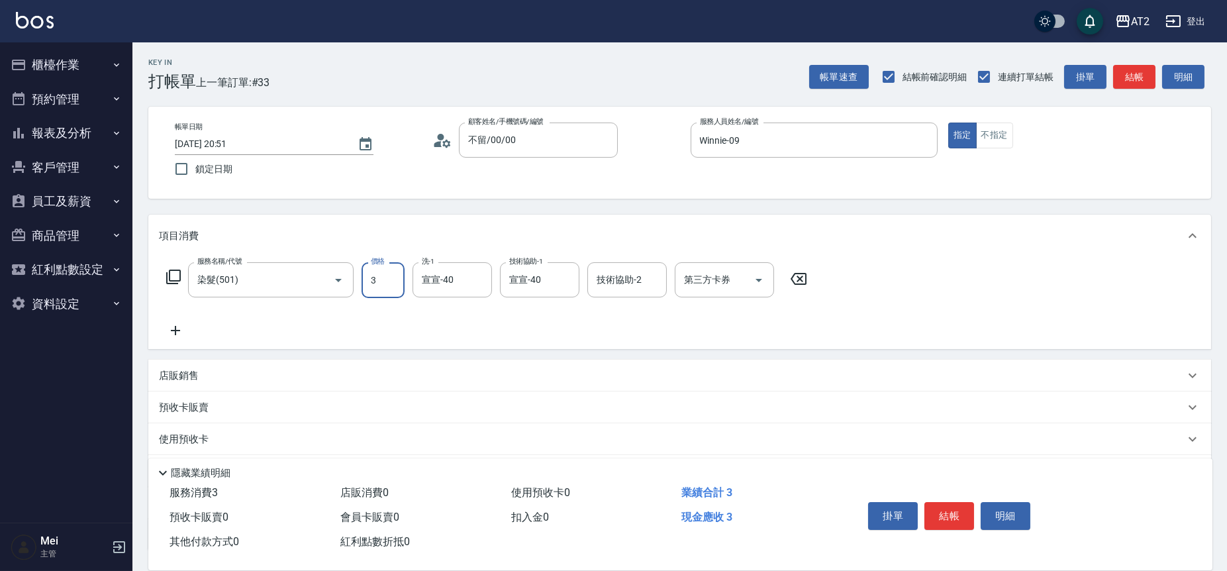
type input "36"
type input "30"
type input "369"
type input "360"
type input "3699"
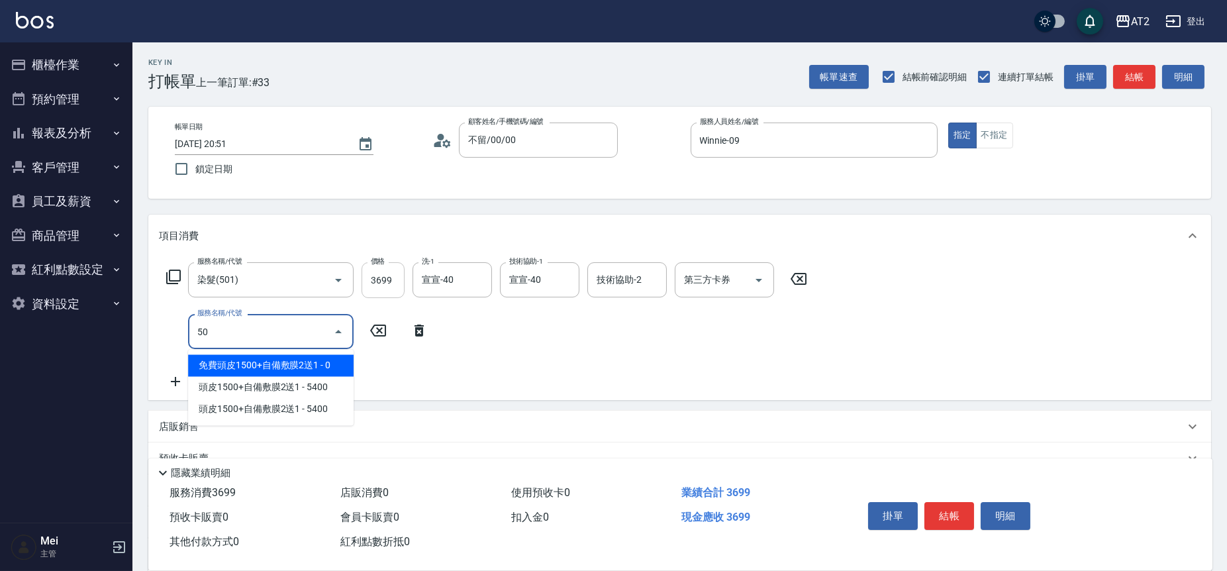
type input "502"
type input "410"
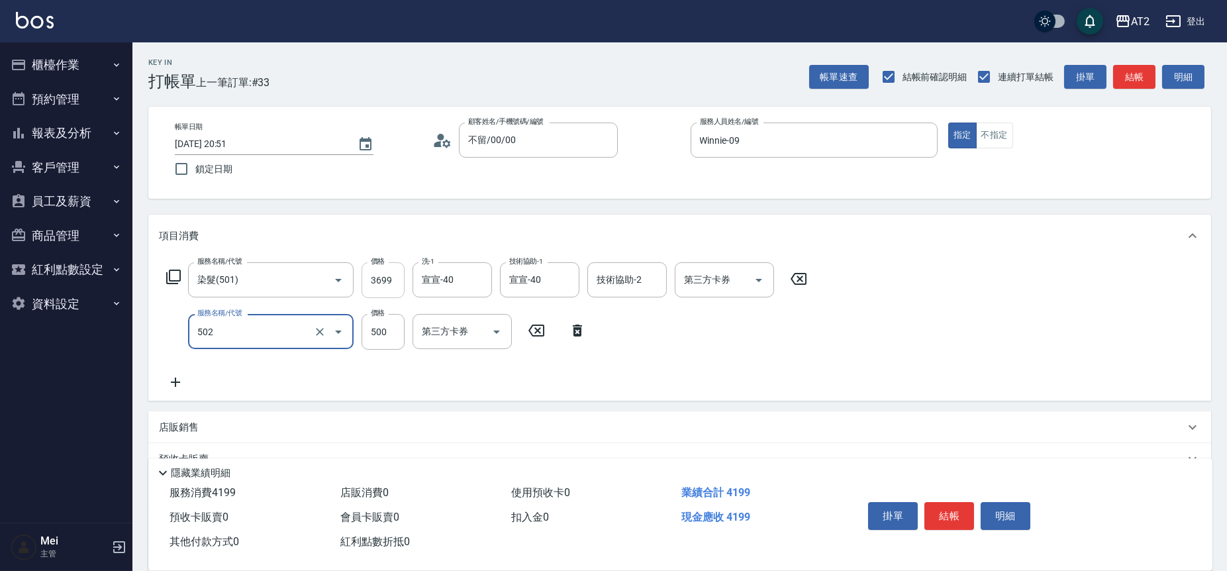
type input "漂髮(502)"
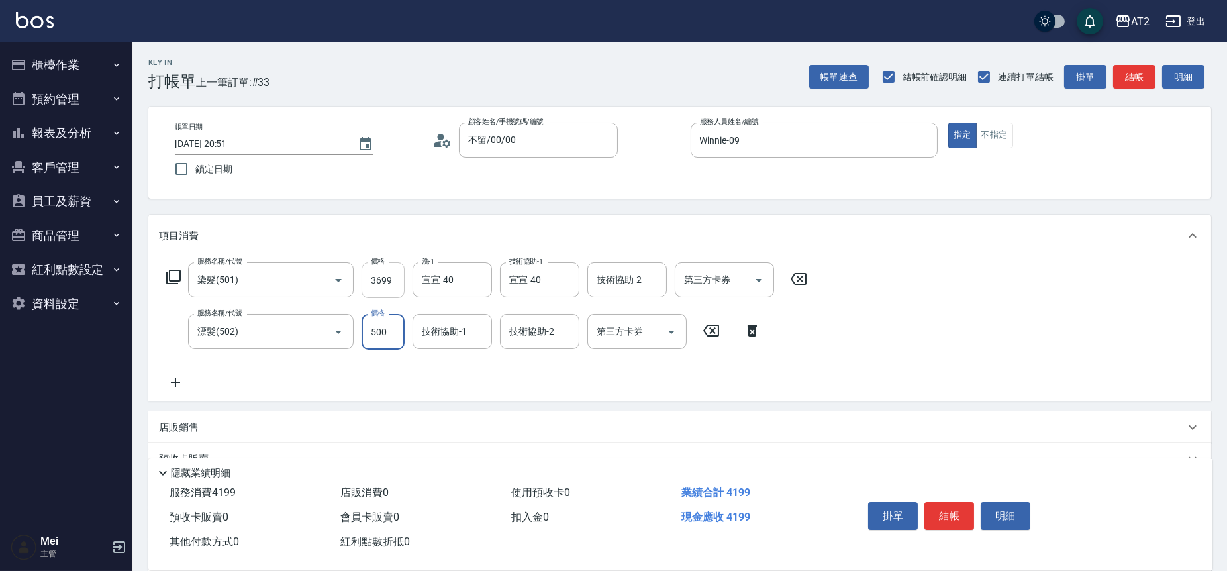
type input "0"
type input "360"
type input "0"
type input "宣宣-40"
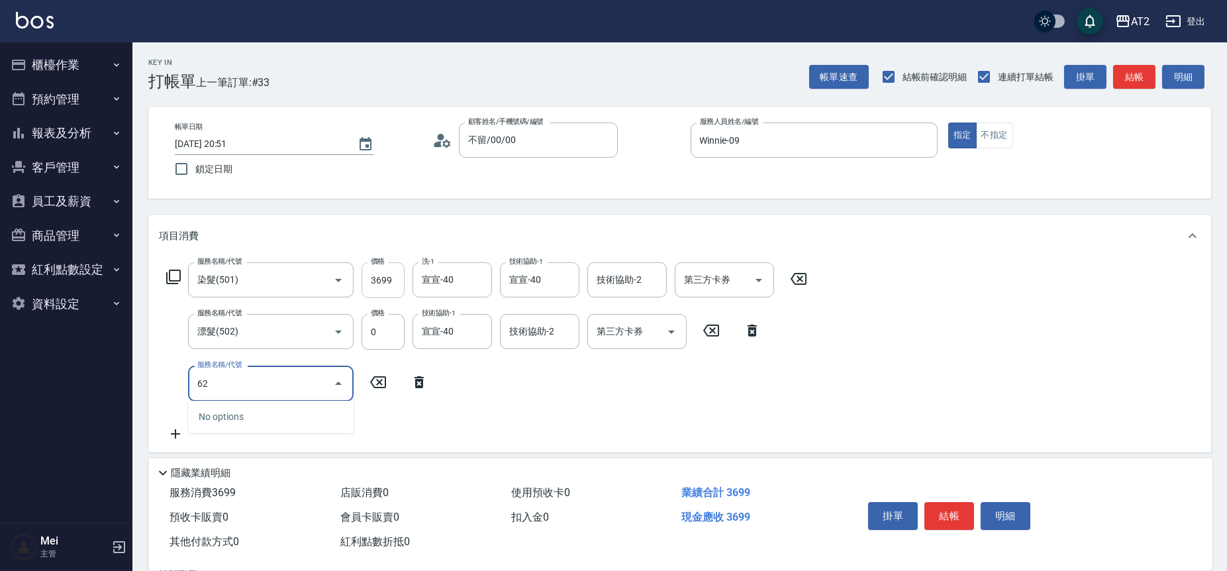
type input "629"
type input "710"
type input "京煥羽護髮中(629)"
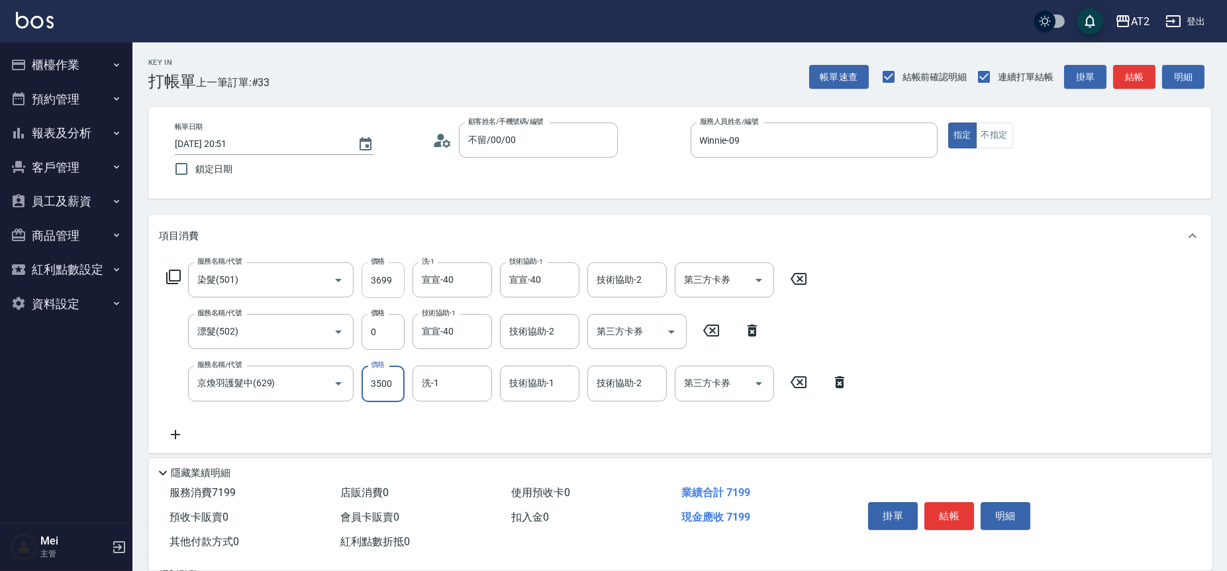
type input "370"
type input "360"
type input "720"
type input "3600"
type input "宣宣-40"
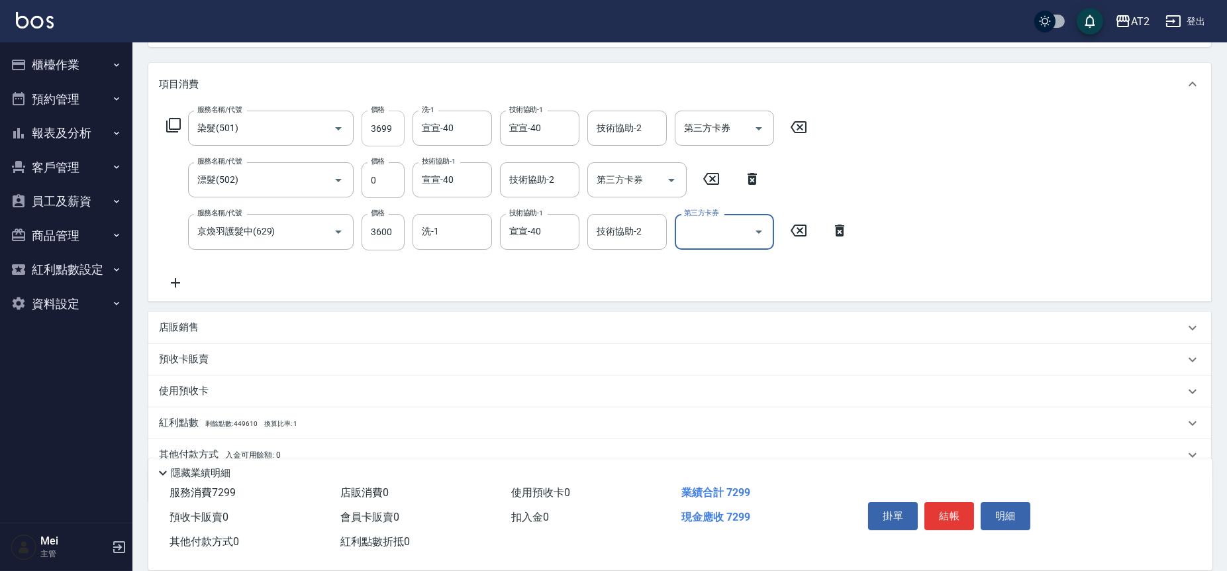
scroll to position [209, 0]
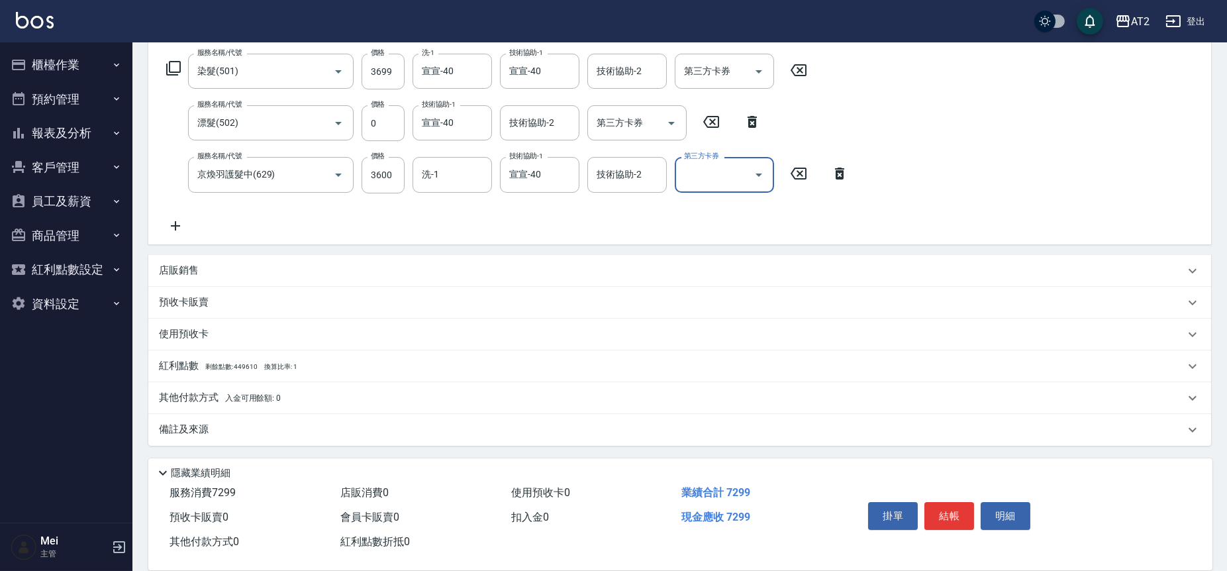
click at [236, 387] on div "其他付款方式 入金可用餘額: 0" at bounding box center [679, 398] width 1063 height 32
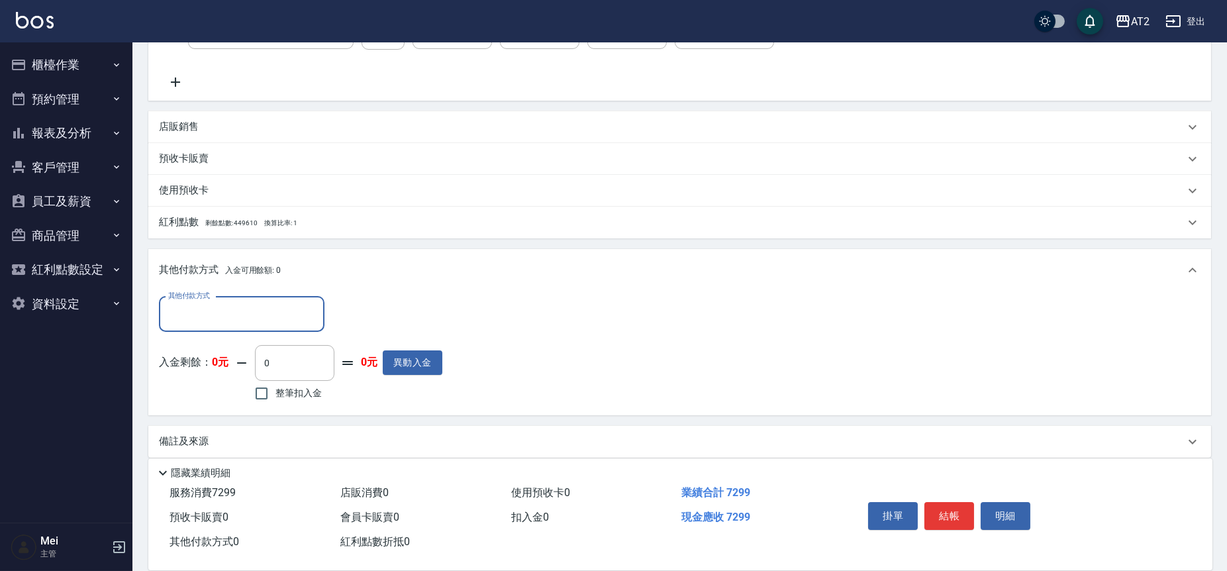
scroll to position [358, 0]
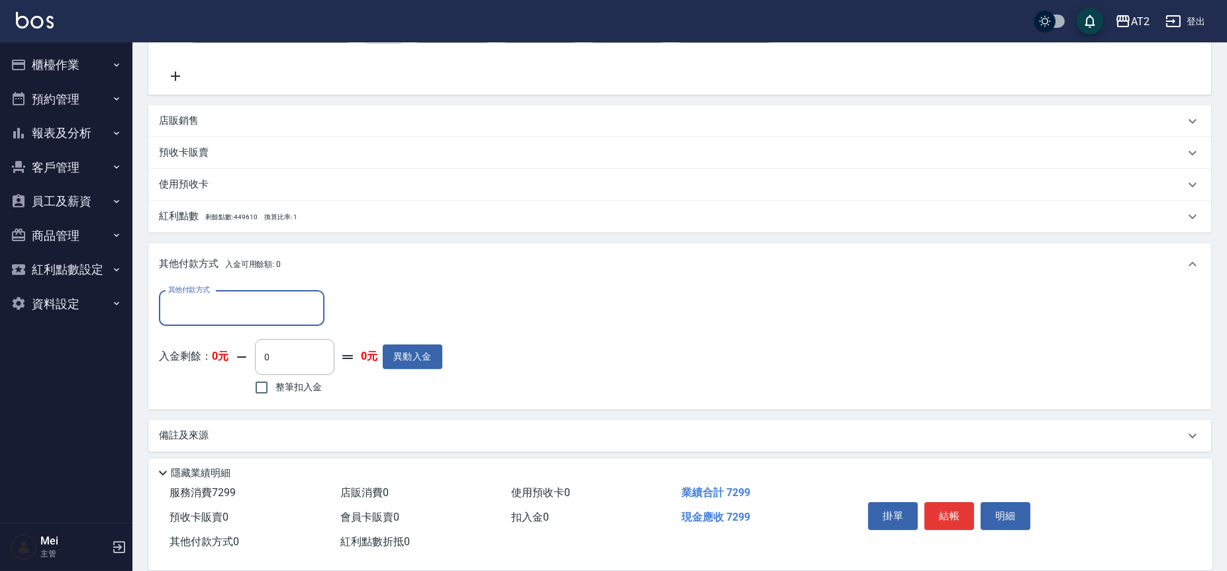
click at [275, 321] on div "其他付款方式" at bounding box center [242, 308] width 166 height 35
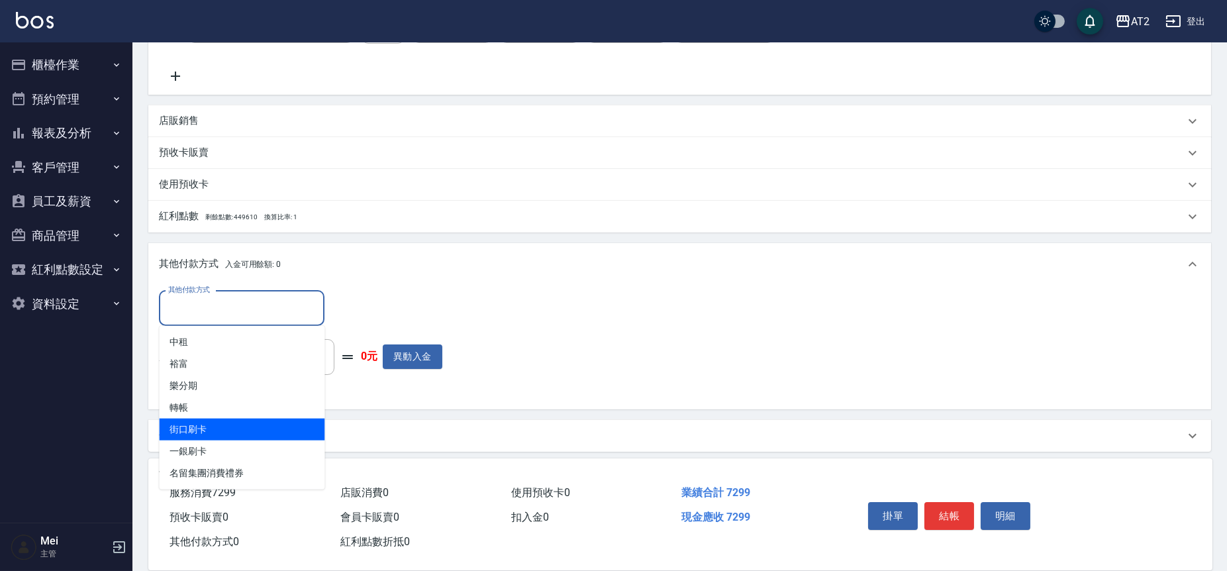
click at [260, 403] on span "轉帳" at bounding box center [242, 408] width 166 height 22
type input "轉帳"
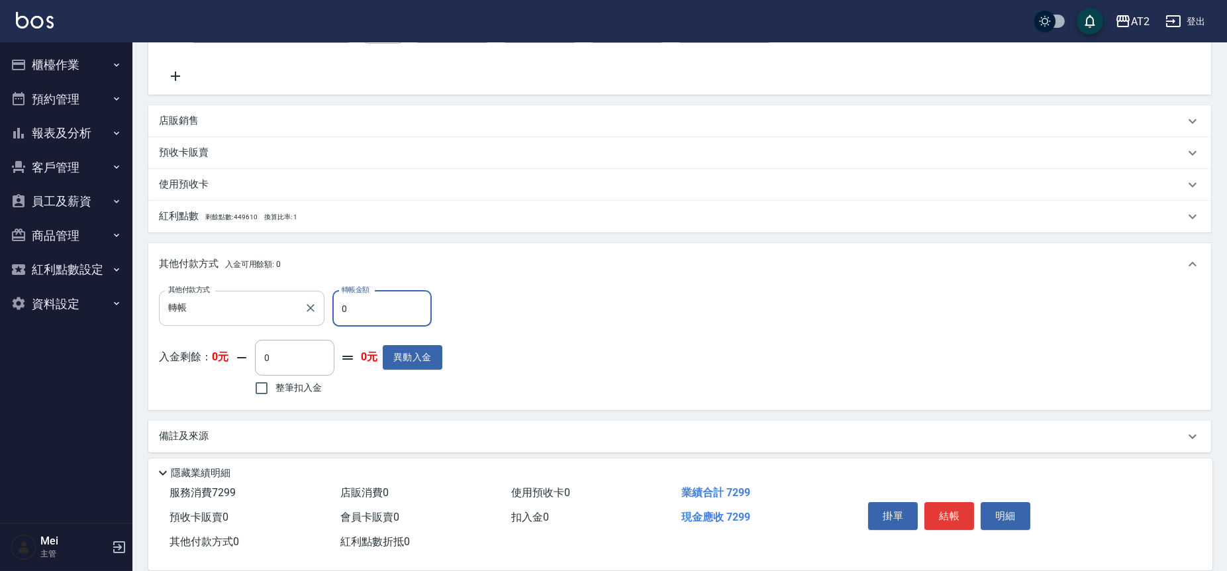
drag, startPoint x: 384, startPoint y: 309, endPoint x: 269, endPoint y: 312, distance: 114.6
click at [276, 312] on div "其他付款方式 轉帳 其他付款方式 轉帳金額 0 轉帳金額" at bounding box center [300, 309] width 283 height 36
type input "72"
type input "650"
type input "729"
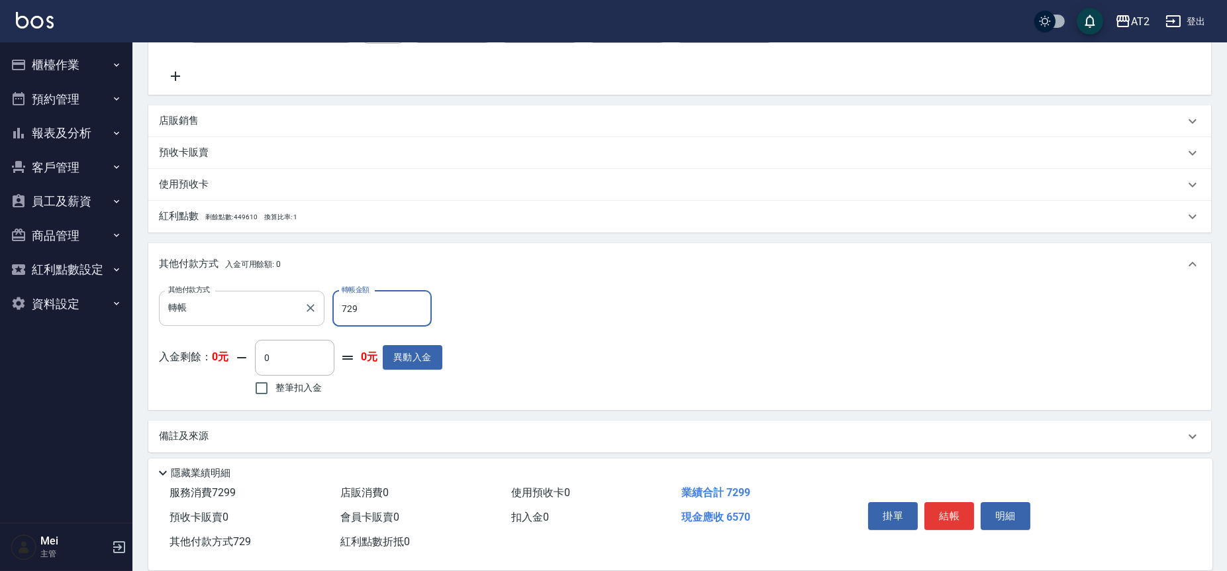
type input "0"
type input "7299"
type input "2025/09/14 20:52"
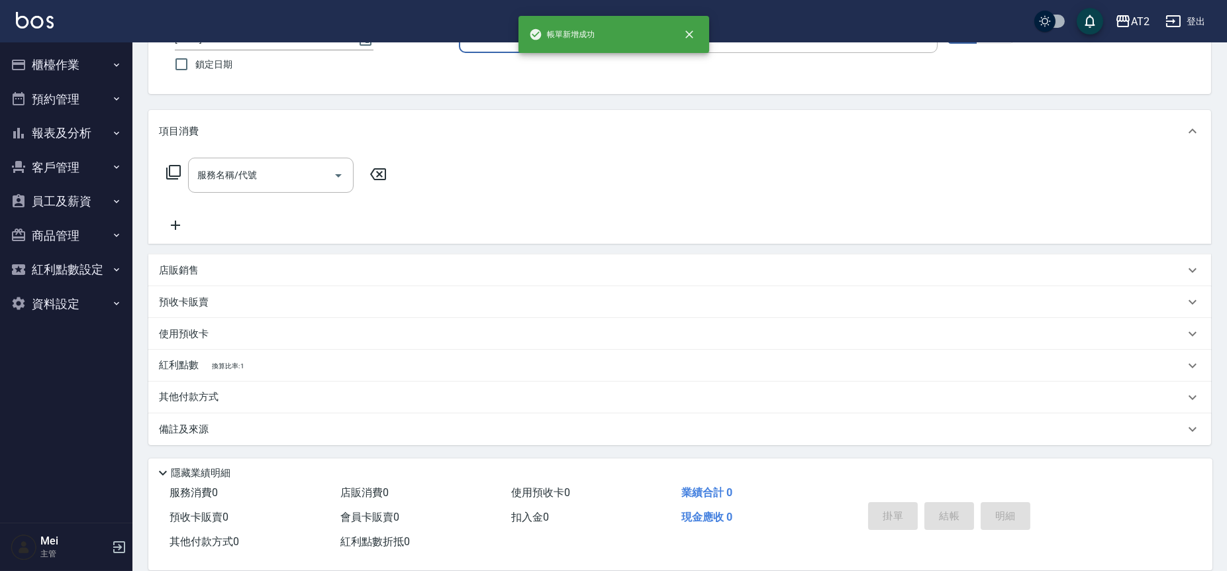
scroll to position [0, 0]
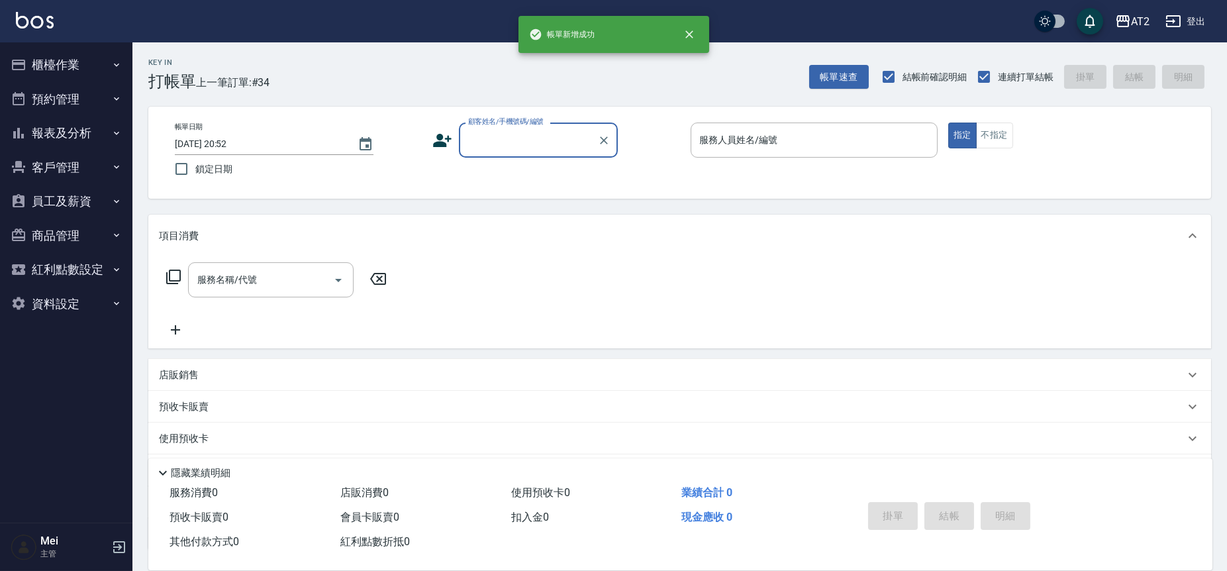
click at [519, 143] on input "顧客姓名/手機號碼/編號" at bounding box center [528, 139] width 127 height 23
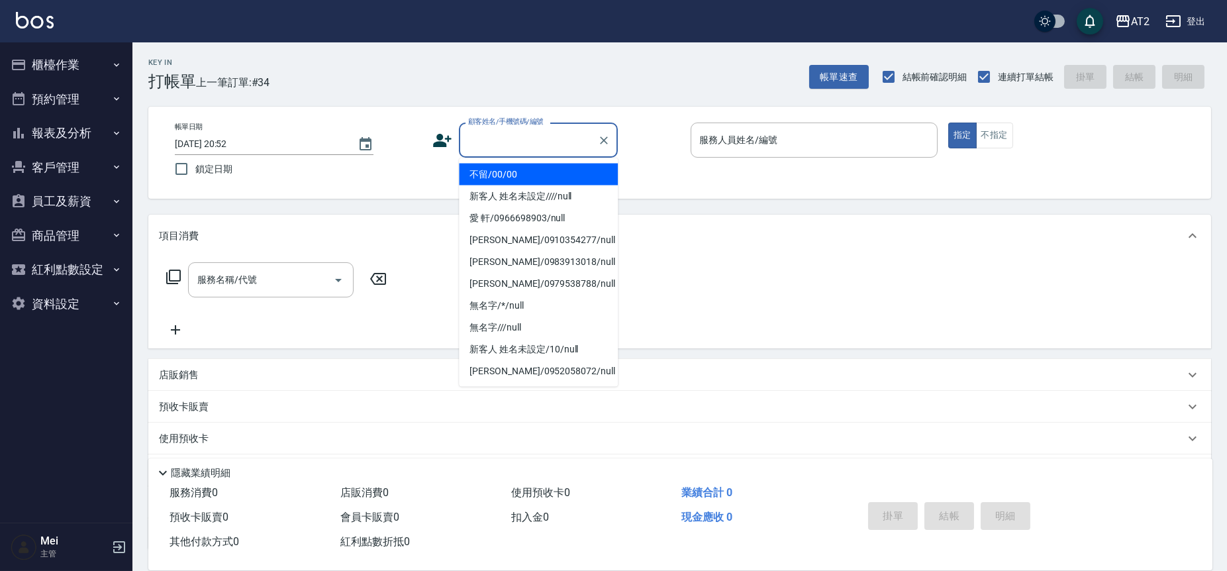
click at [513, 168] on li "不留/00/00" at bounding box center [538, 175] width 159 height 22
type input "不留/00/00"
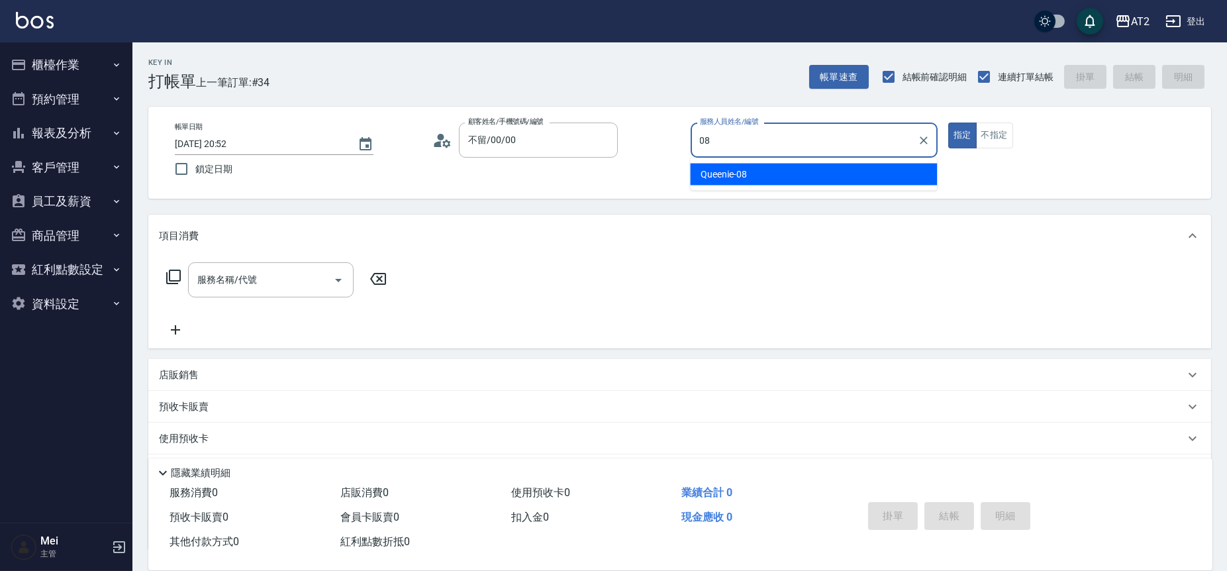
type input "Queenie-08"
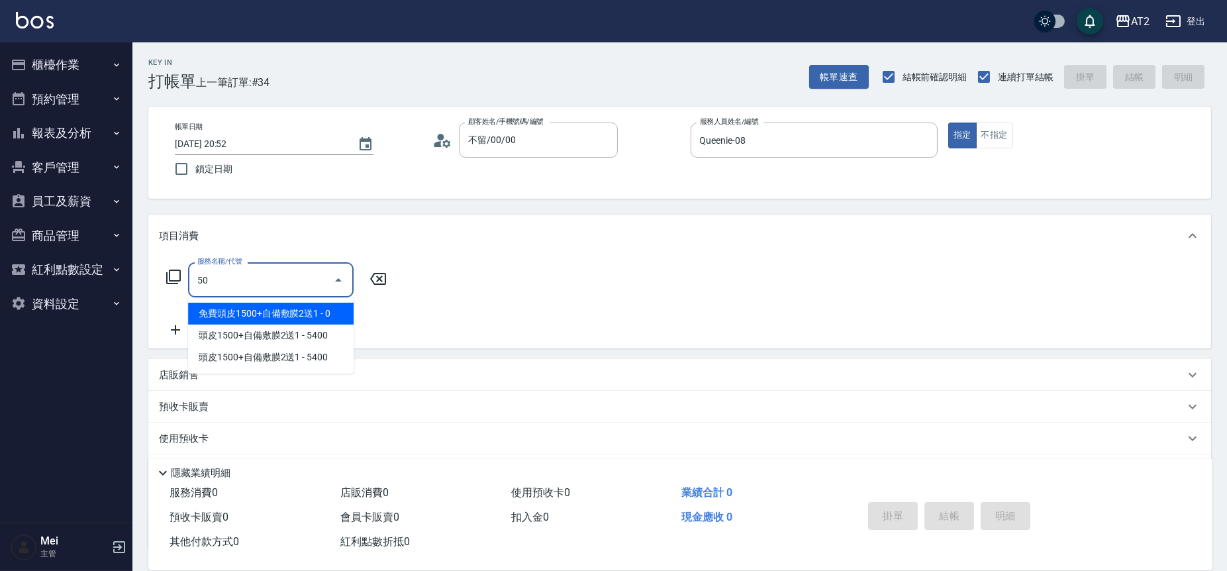
type input "501"
type input "100"
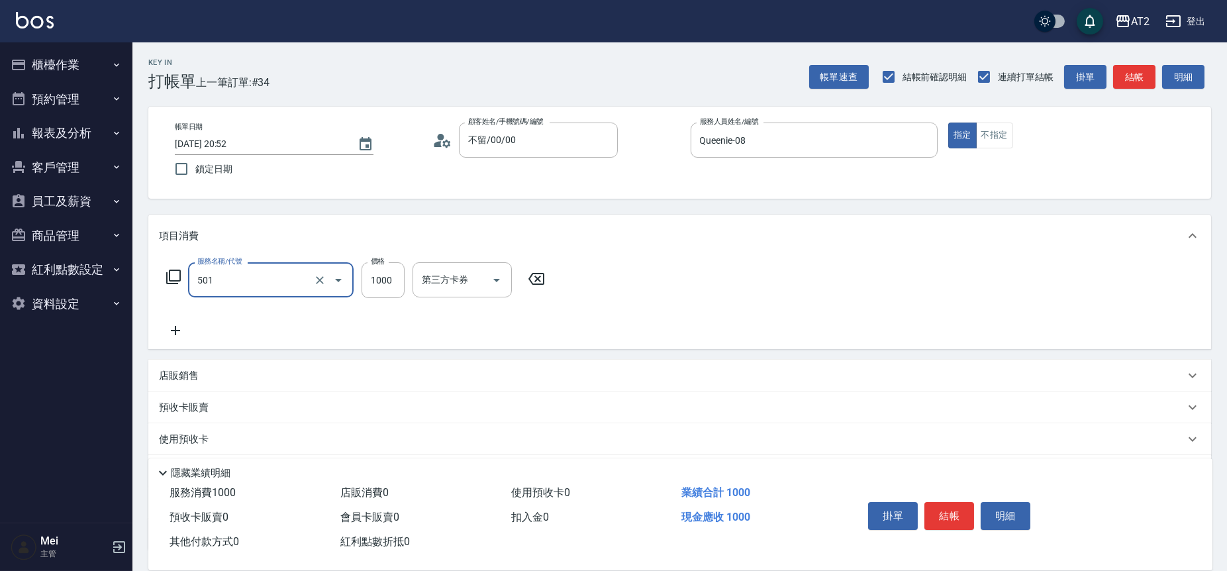
type input "染髮(501)"
type input "2"
type input "0"
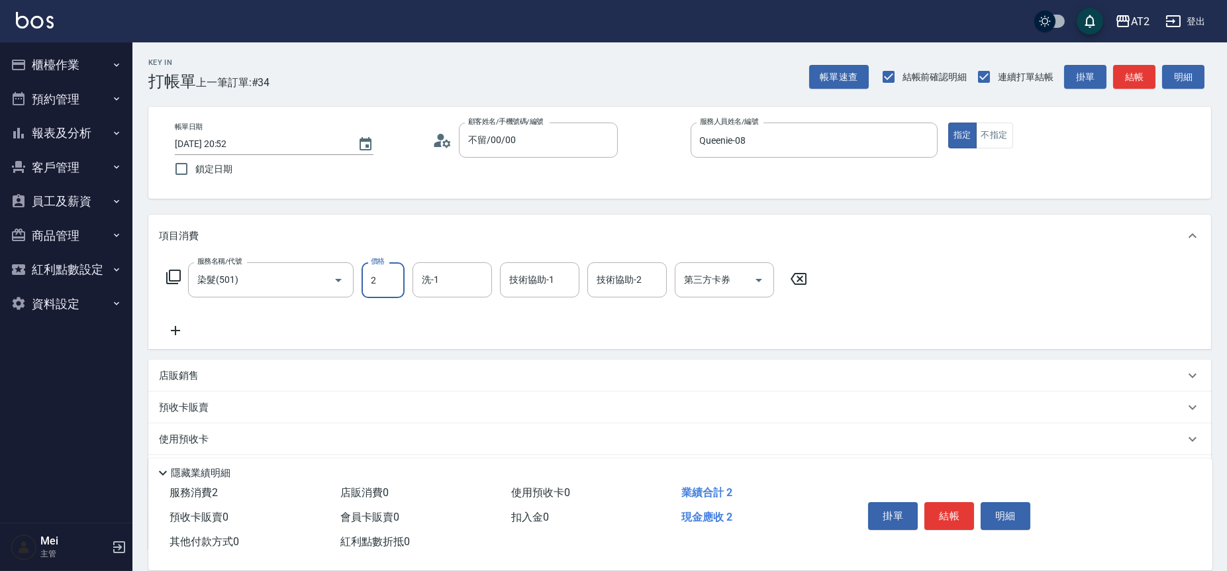
type input "20"
type input "209"
type input "200"
type input "2099"
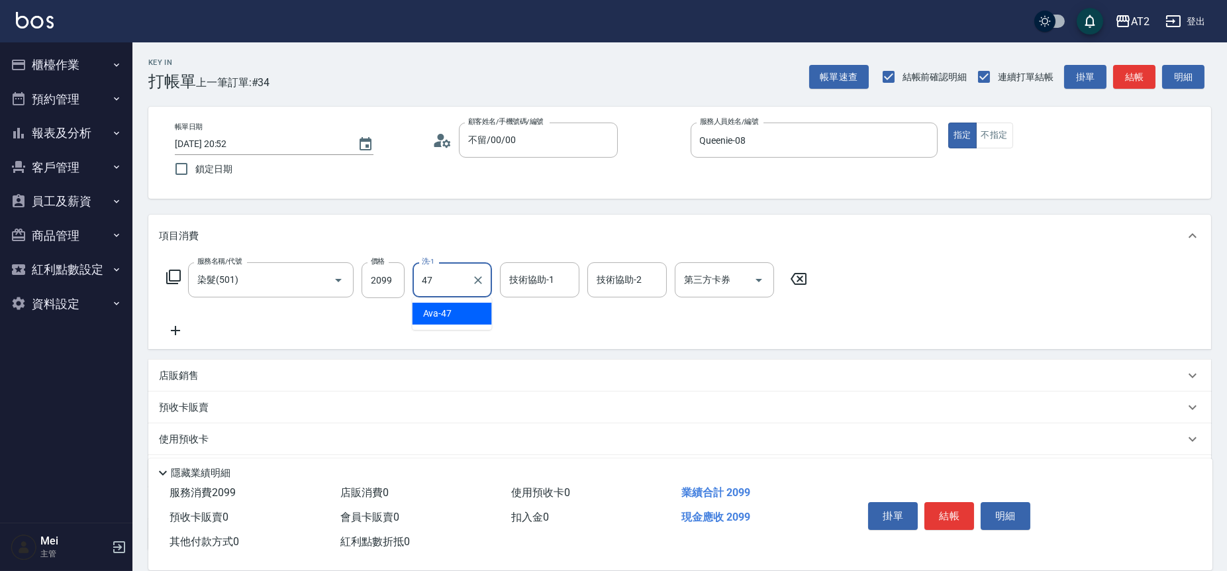
type input "Ava-47"
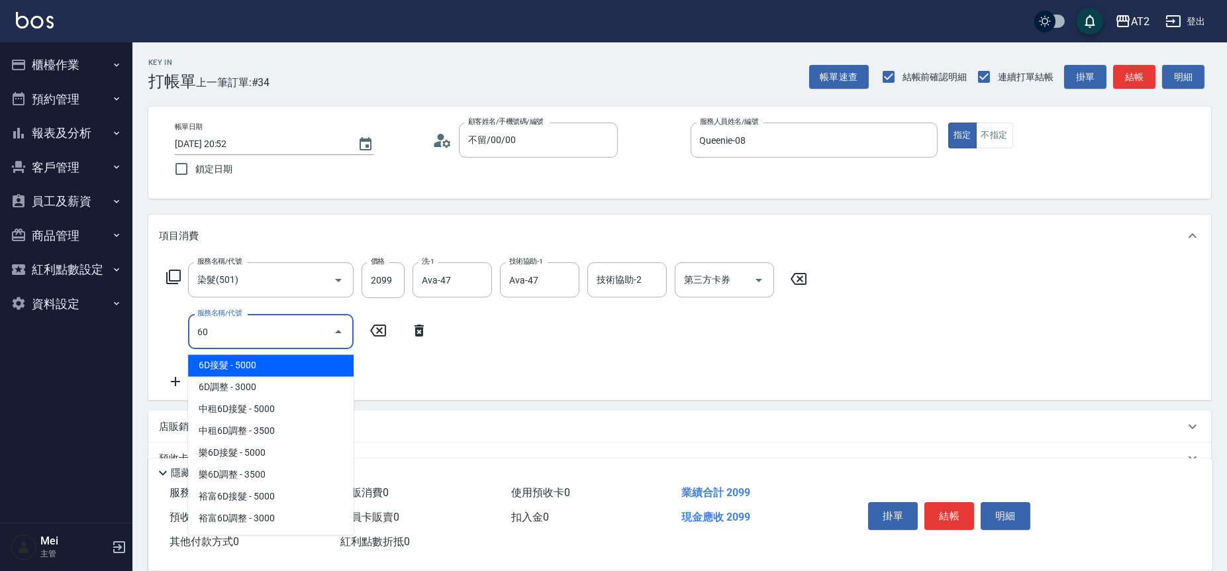
type input "601"
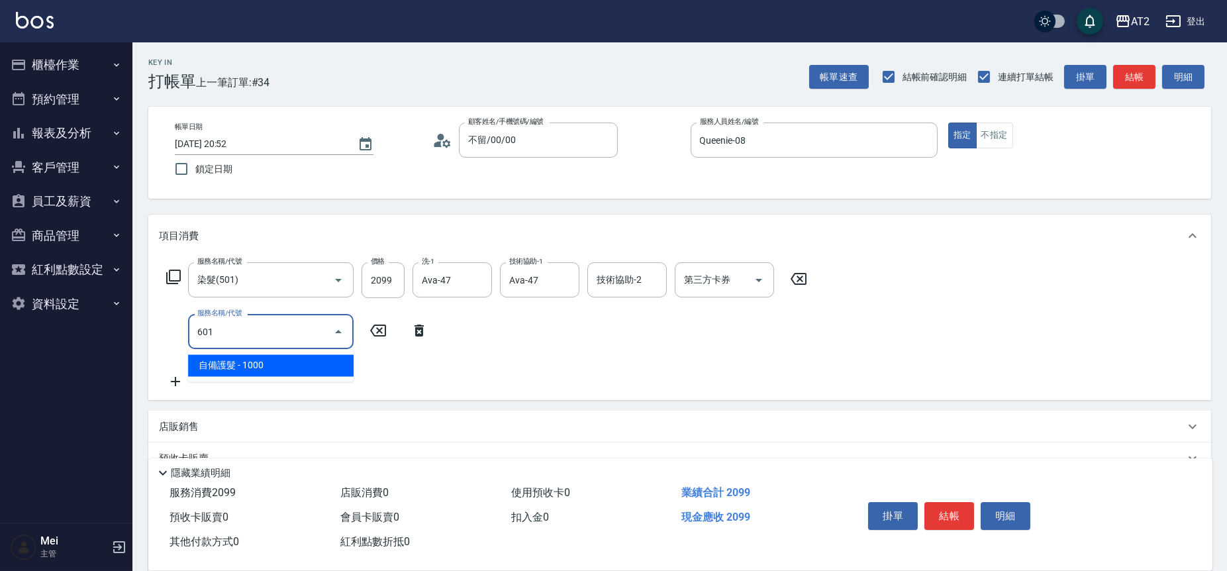
type input "300"
type input "自備護髮(601)"
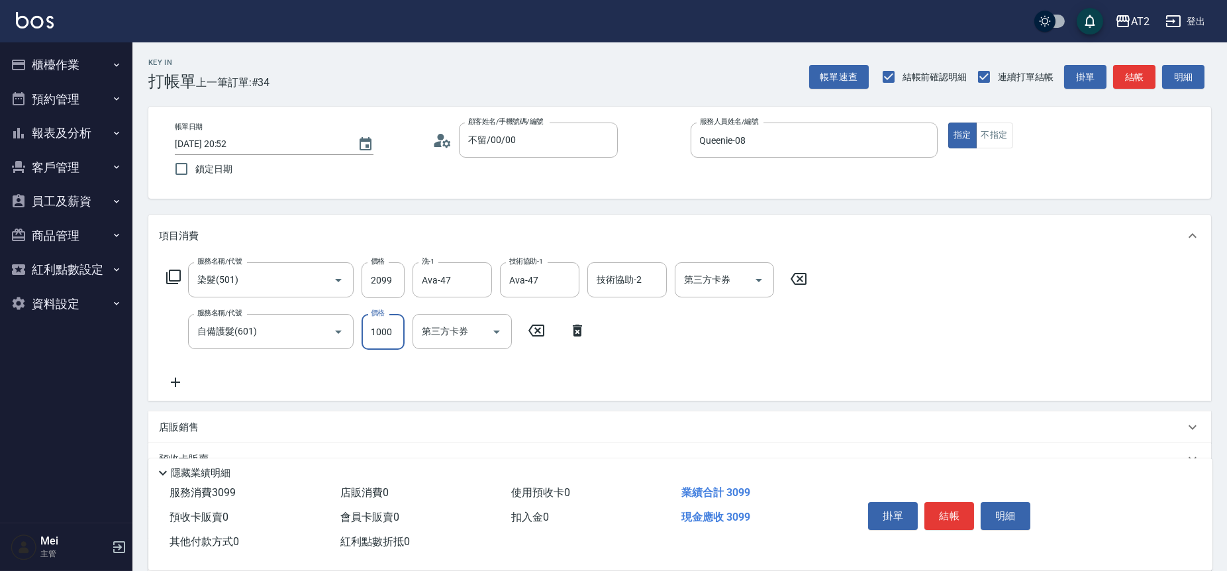
type input "2"
type input "210"
type input "20"
type input "220"
type input "200"
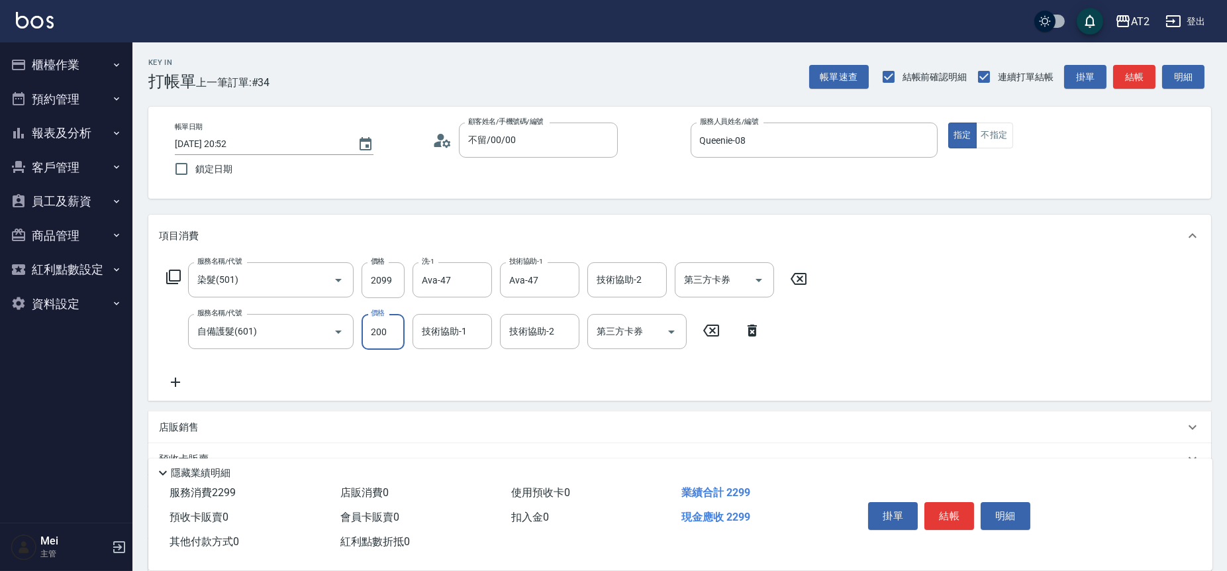
type input "400"
type input "2000"
type input "Ava-47"
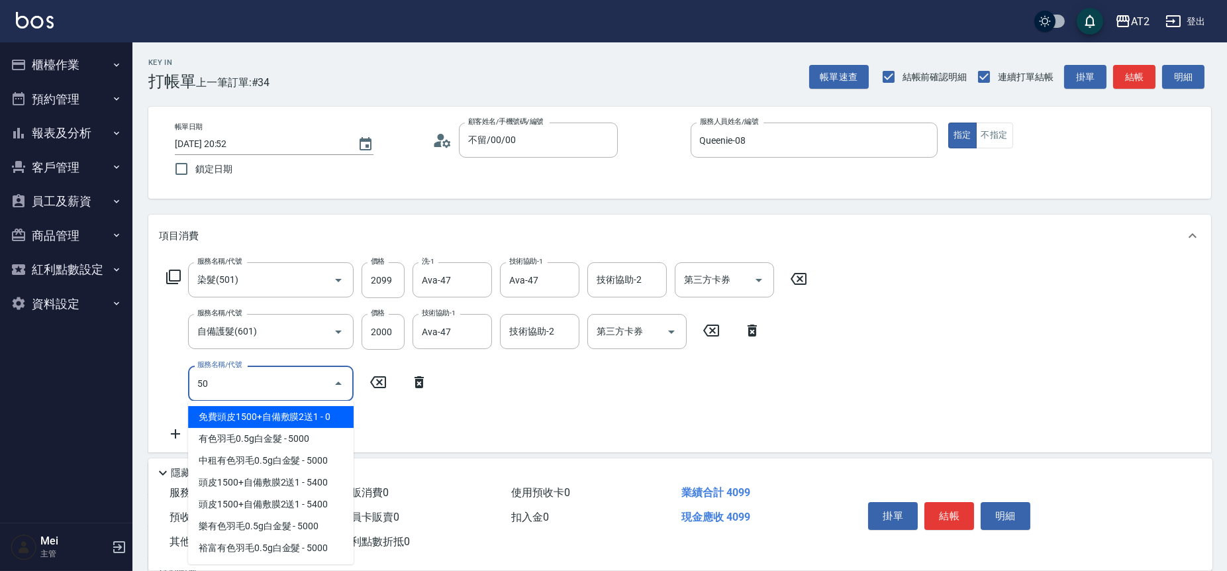
type input "502"
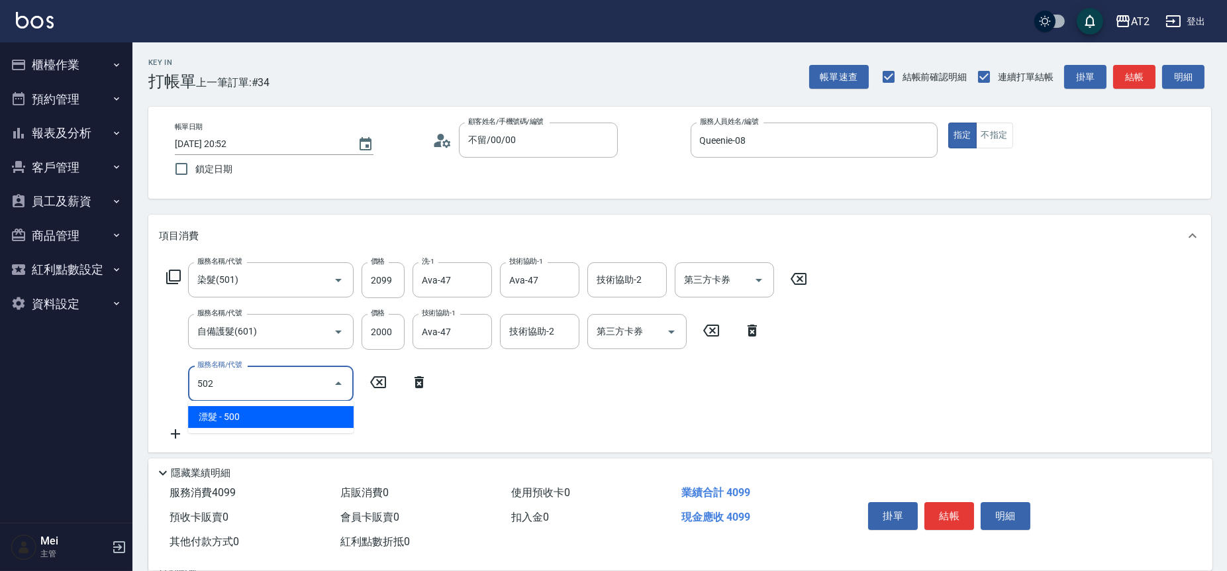
type input "450"
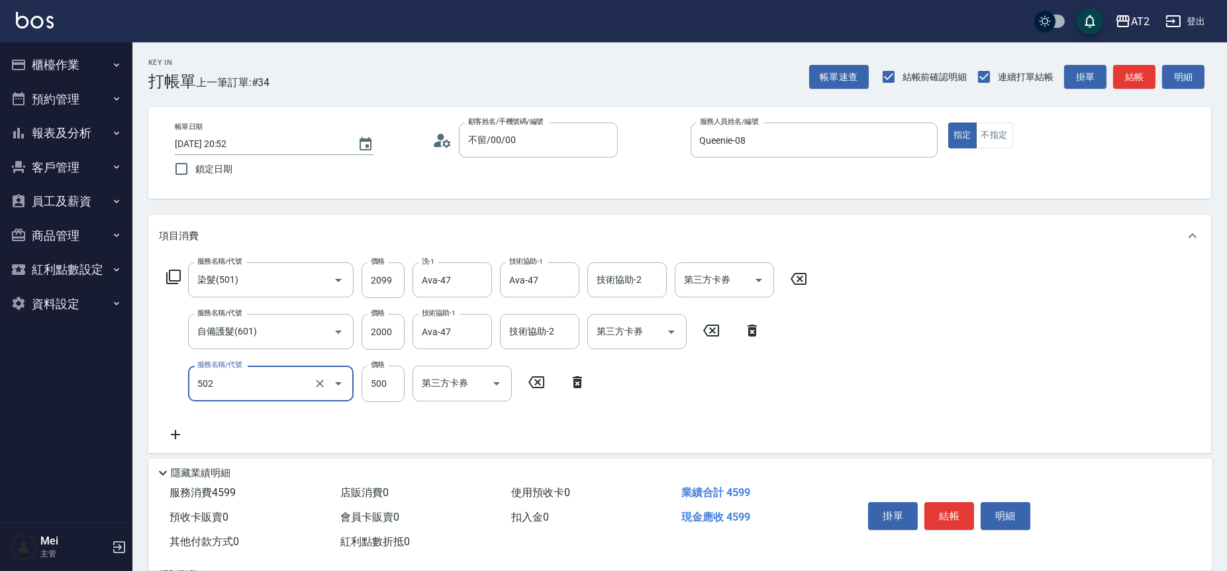
type input "漂髮(502)"
type input "0"
type input "400"
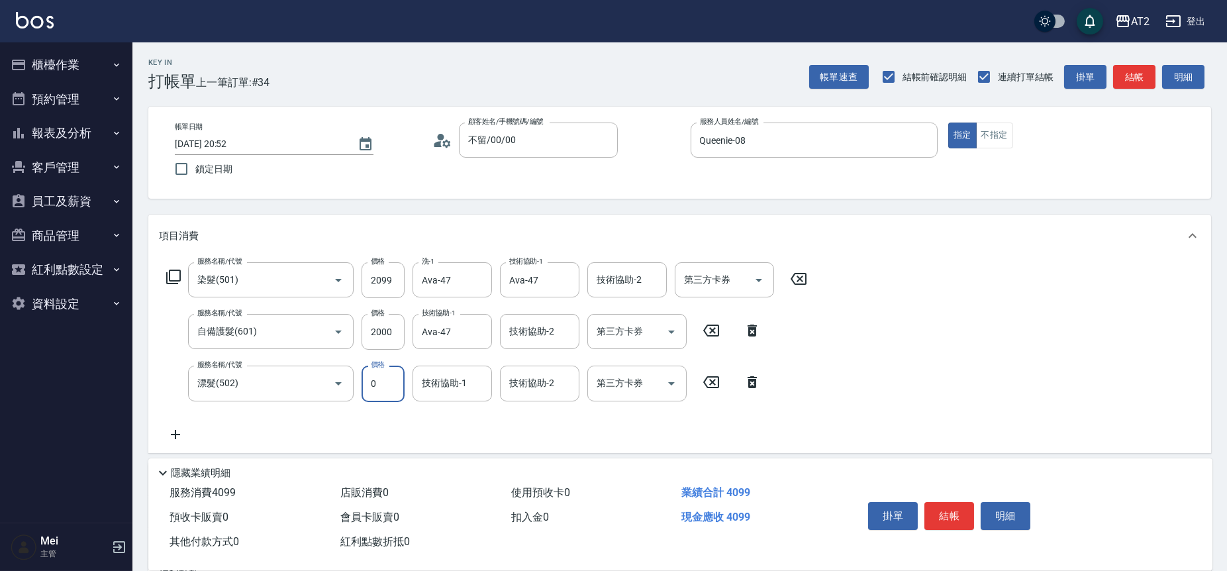
type input "0"
type input "Ava-47"
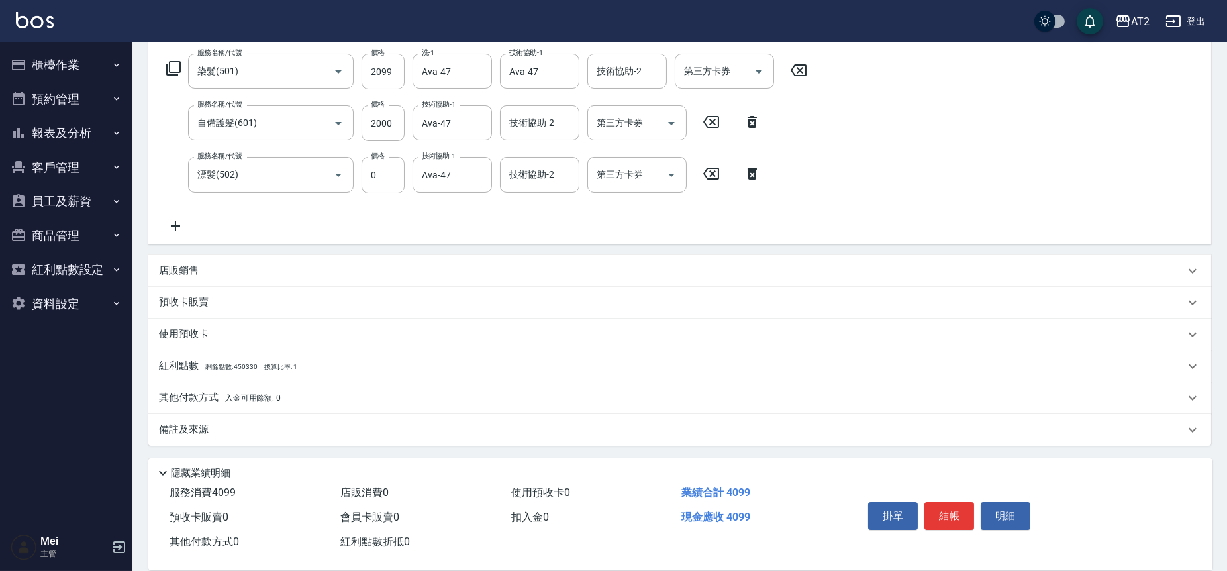
click at [275, 399] on span "入金可用餘額: 0" at bounding box center [253, 397] width 56 height 9
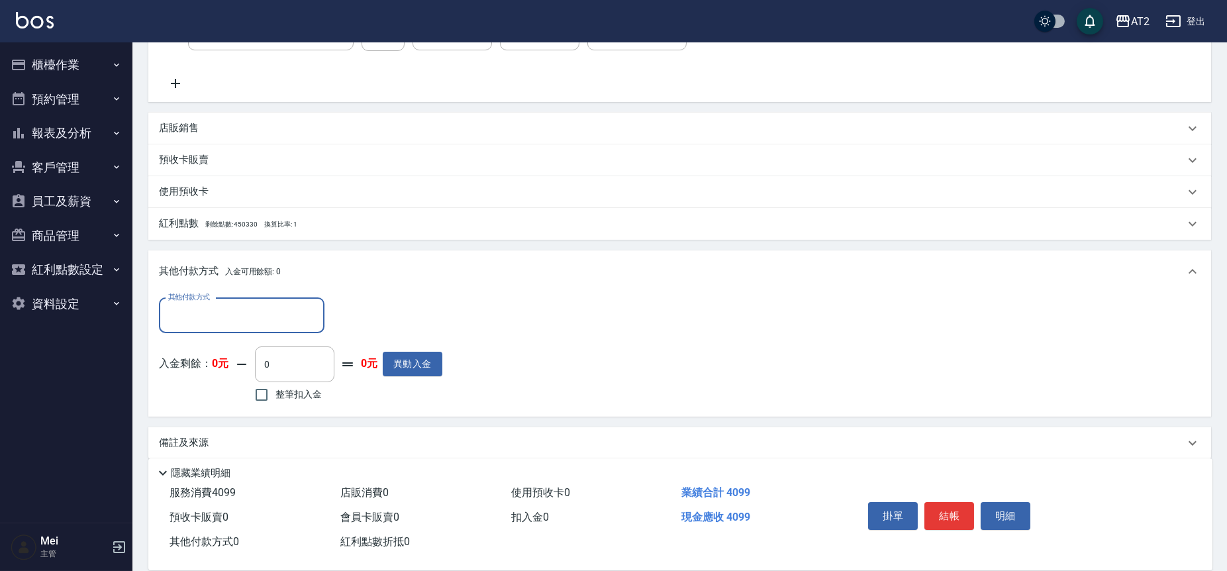
scroll to position [362, 0]
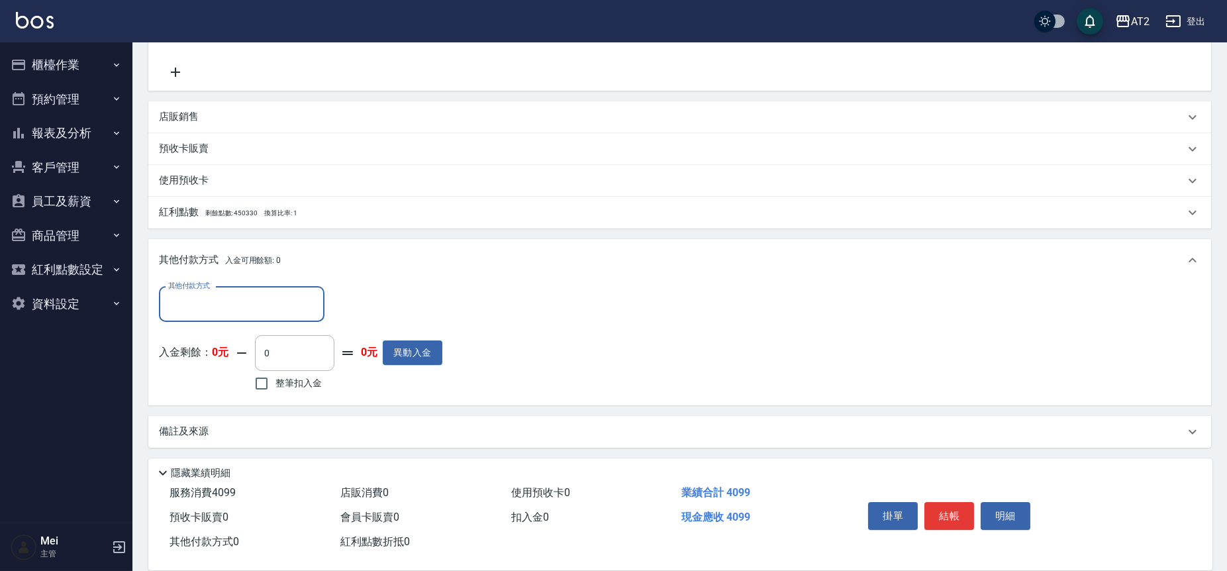
click at [284, 320] on div "其他付款方式" at bounding box center [242, 304] width 166 height 35
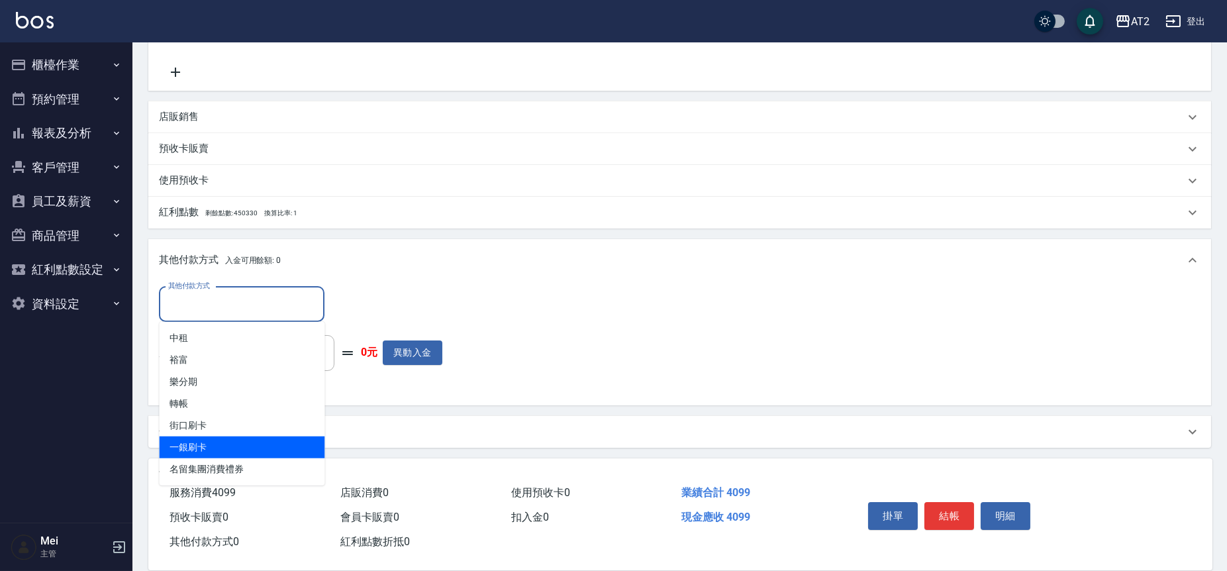
click at [237, 438] on span "一銀刷卡" at bounding box center [242, 447] width 166 height 22
type input "一銀刷卡"
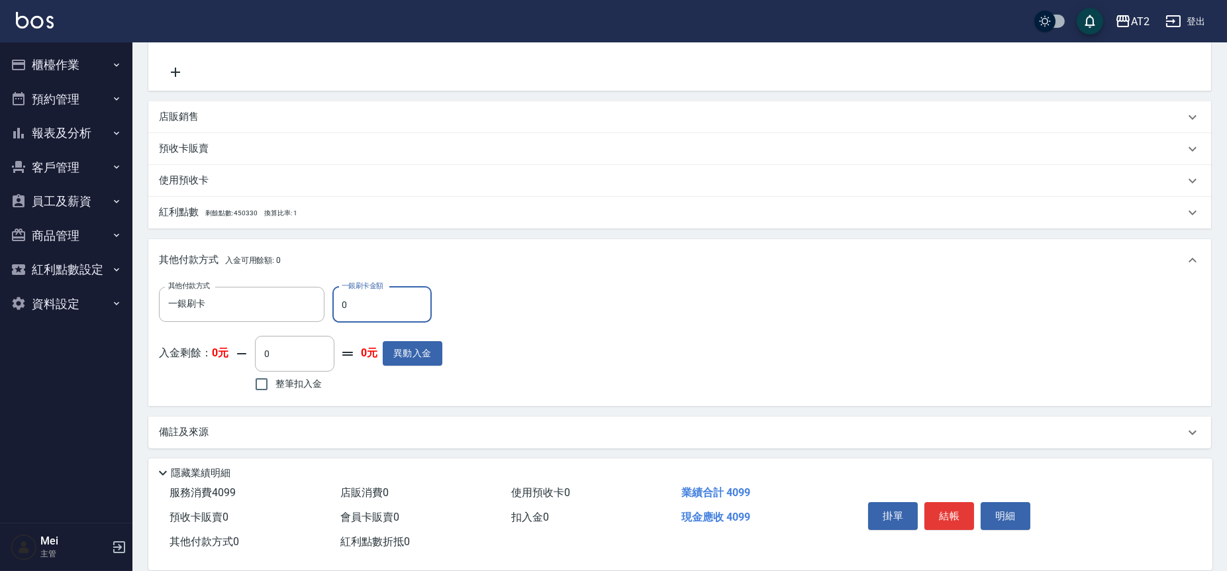
drag, startPoint x: 351, startPoint y: 317, endPoint x: 324, endPoint y: 317, distance: 26.5
click at [324, 317] on div "其他付款方式 一銀刷卡 其他付款方式 一銀刷卡金額 0 一銀刷卡金額" at bounding box center [300, 305] width 283 height 36
type input "40"
type input "360"
type input "409"
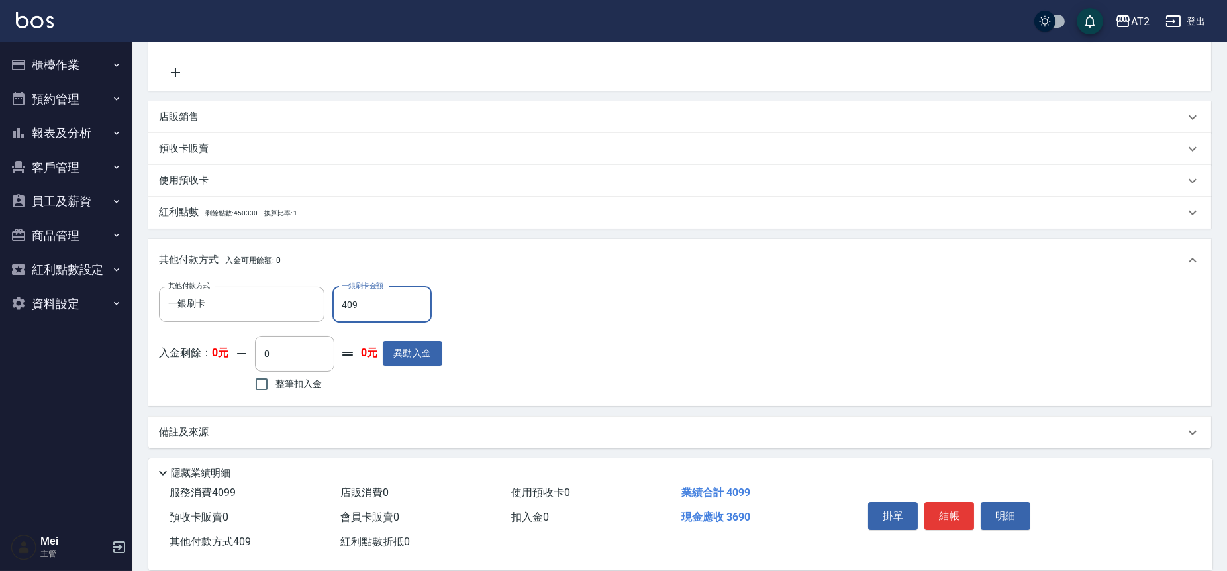
type input "0"
type input "4099"
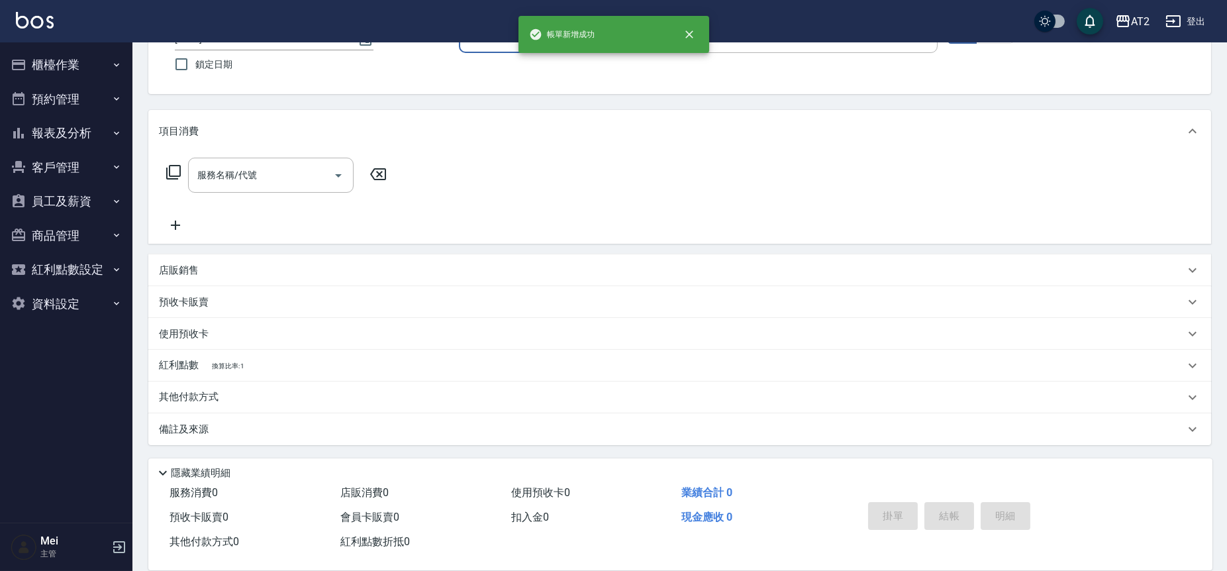
scroll to position [0, 0]
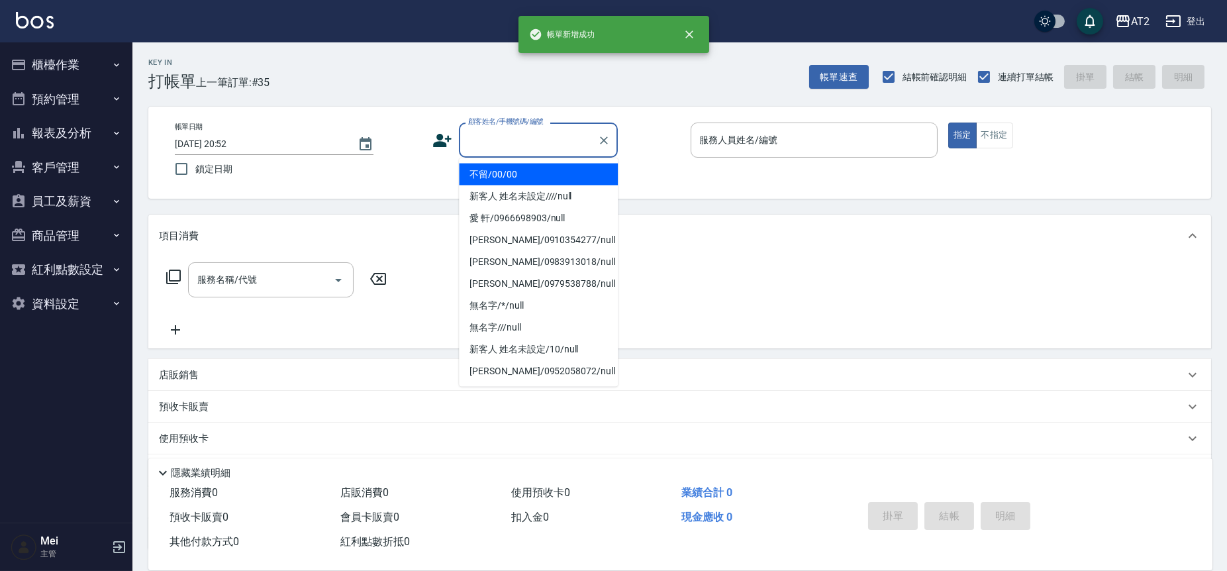
click at [506, 142] on input "顧客姓名/手機號碼/編號" at bounding box center [528, 139] width 127 height 23
click at [507, 173] on li "不留/00/00" at bounding box center [538, 175] width 159 height 22
type input "不留/00/00"
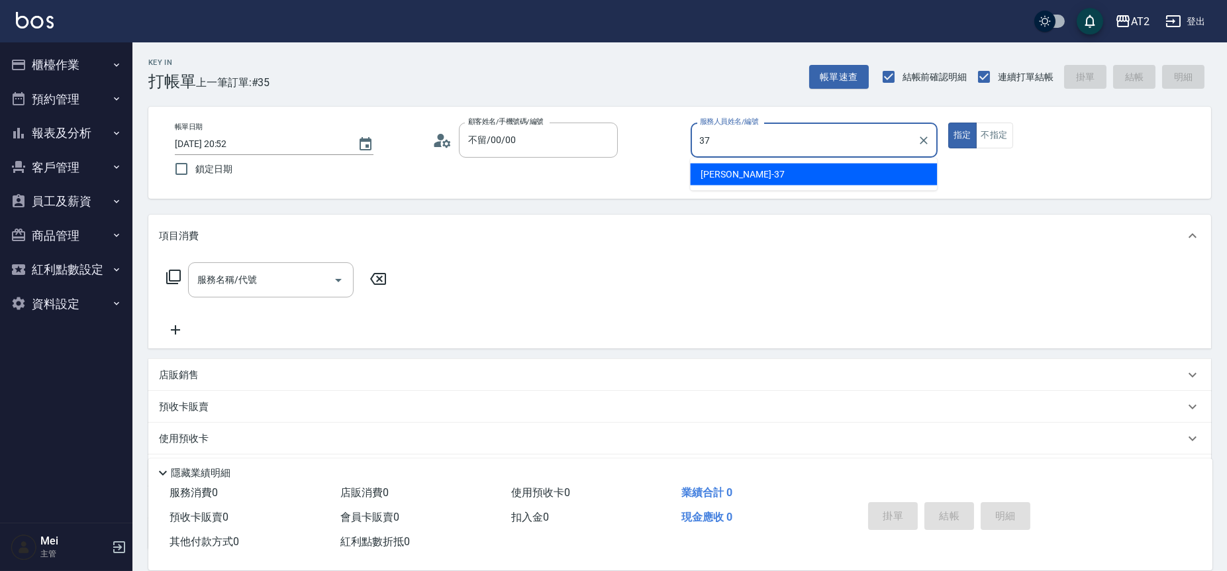
type input "小玥-37"
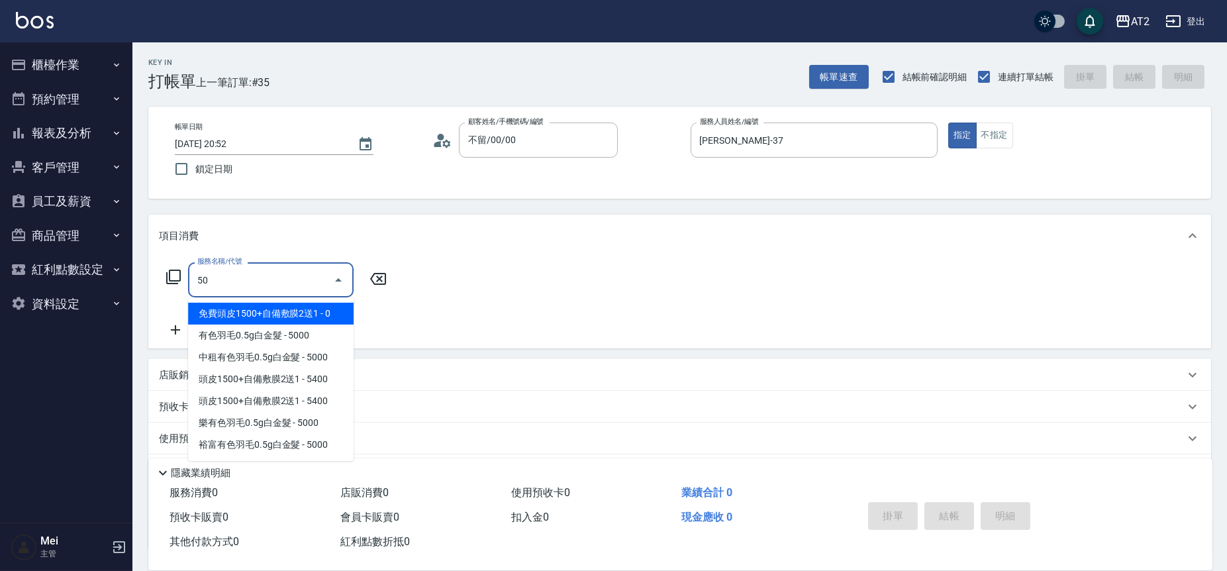
type input "501"
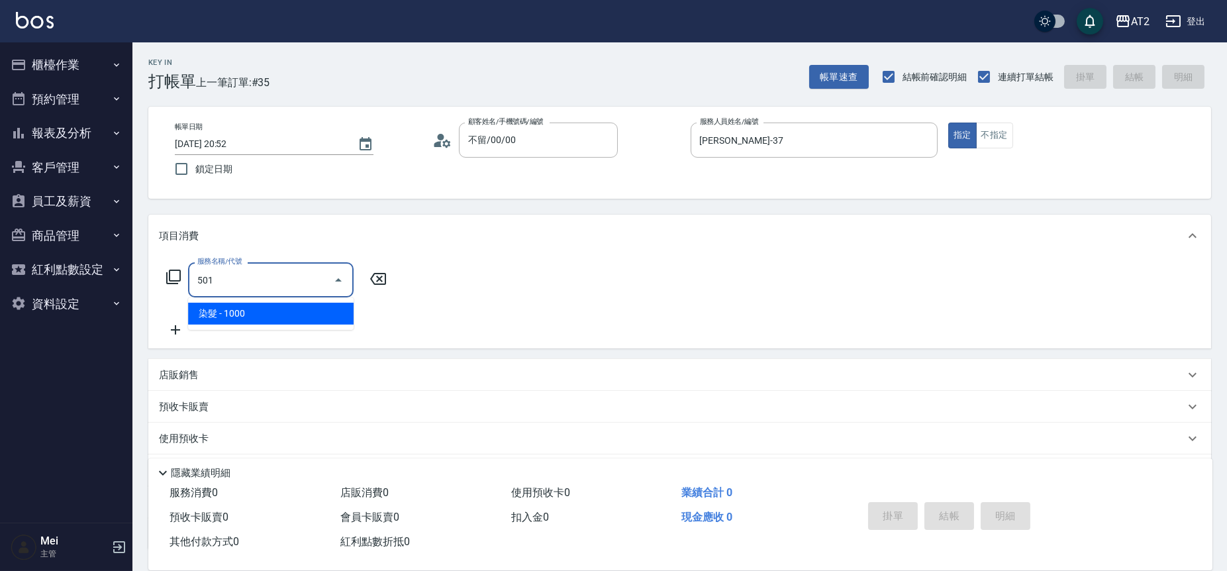
type input "100"
type input "染髮(501)"
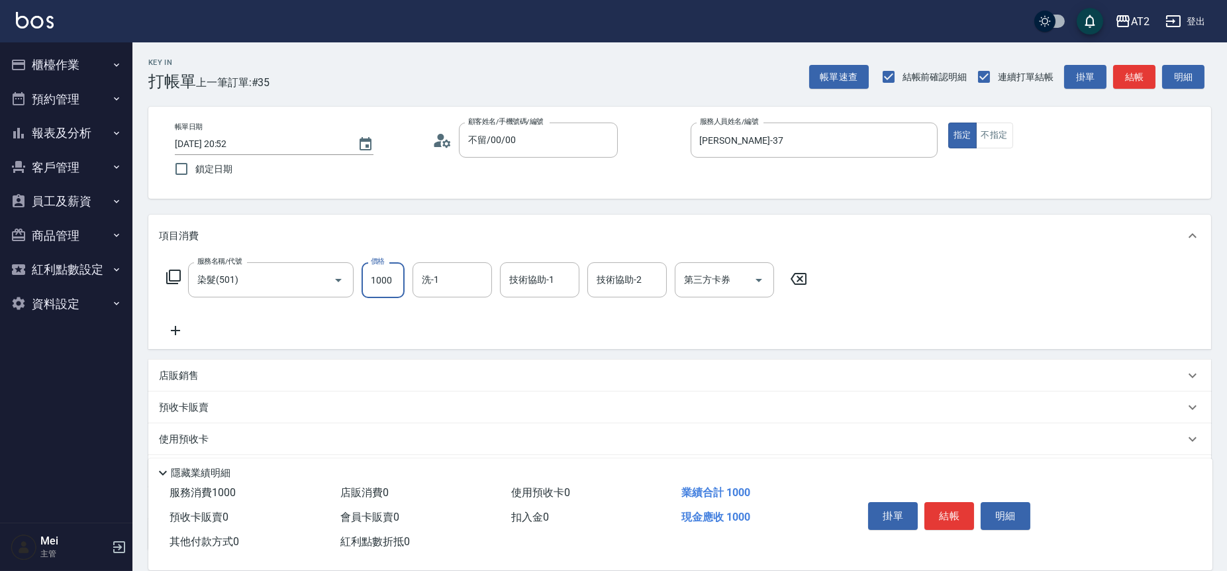
type input "1"
type input "0"
type input "15"
type input "10"
type input "158"
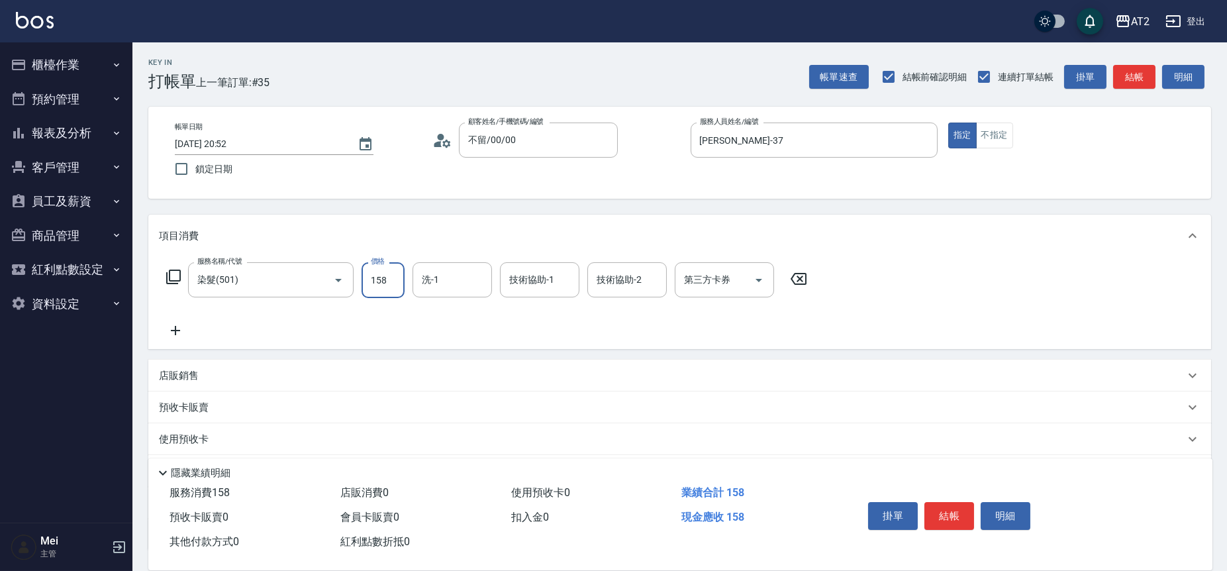
type input "150"
type input "1580"
type input "小妍-46"
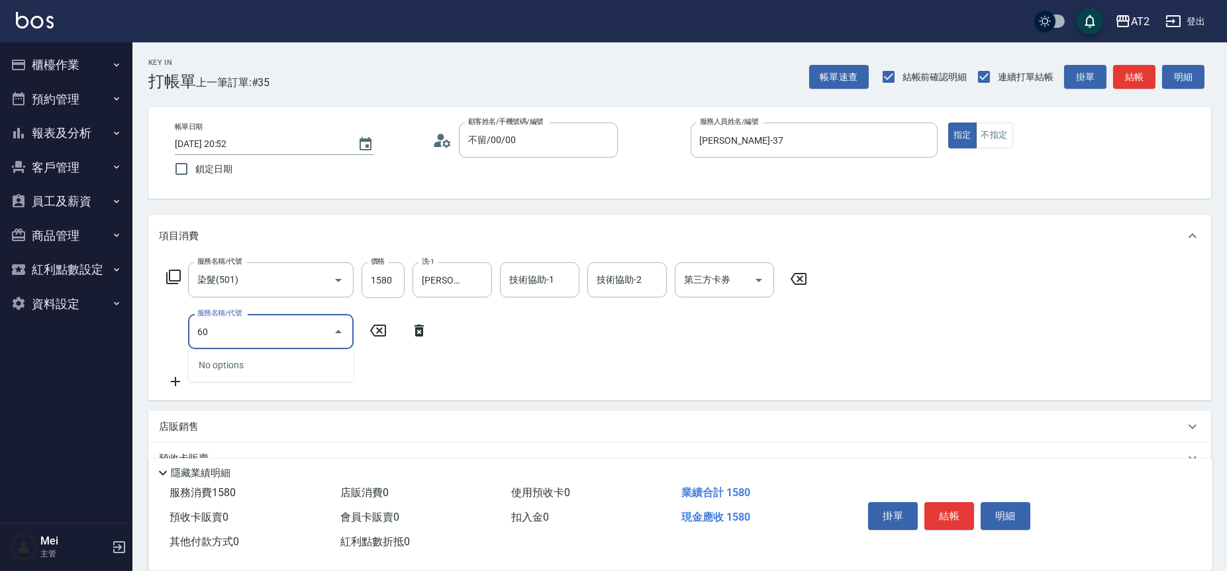
type input "601"
type input "250"
type input "自備護髮(601)"
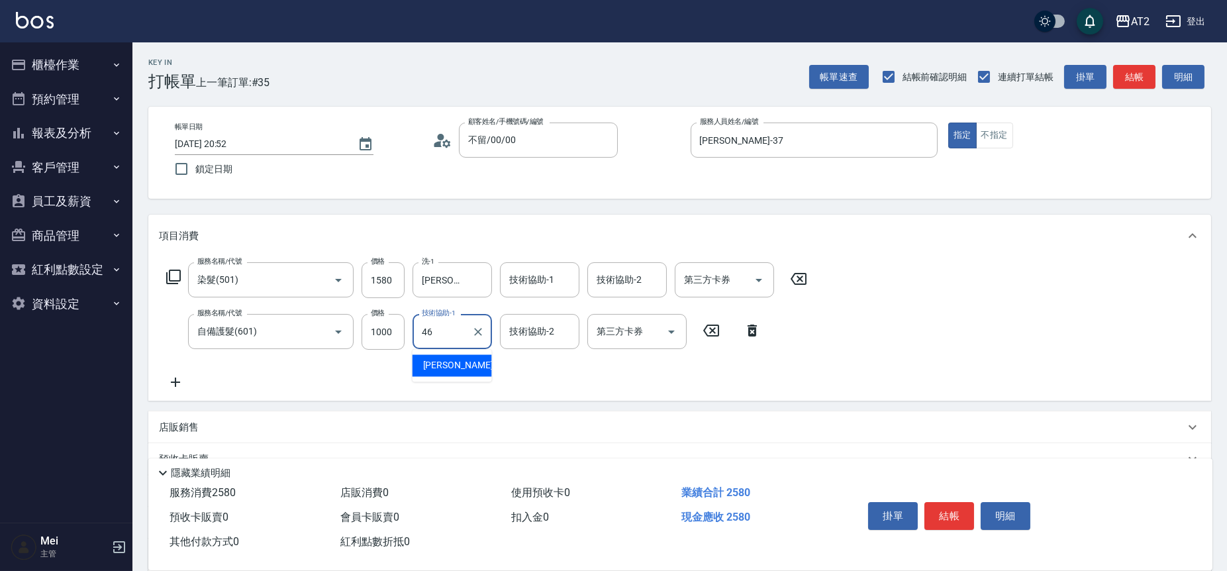
type input "小妍-46"
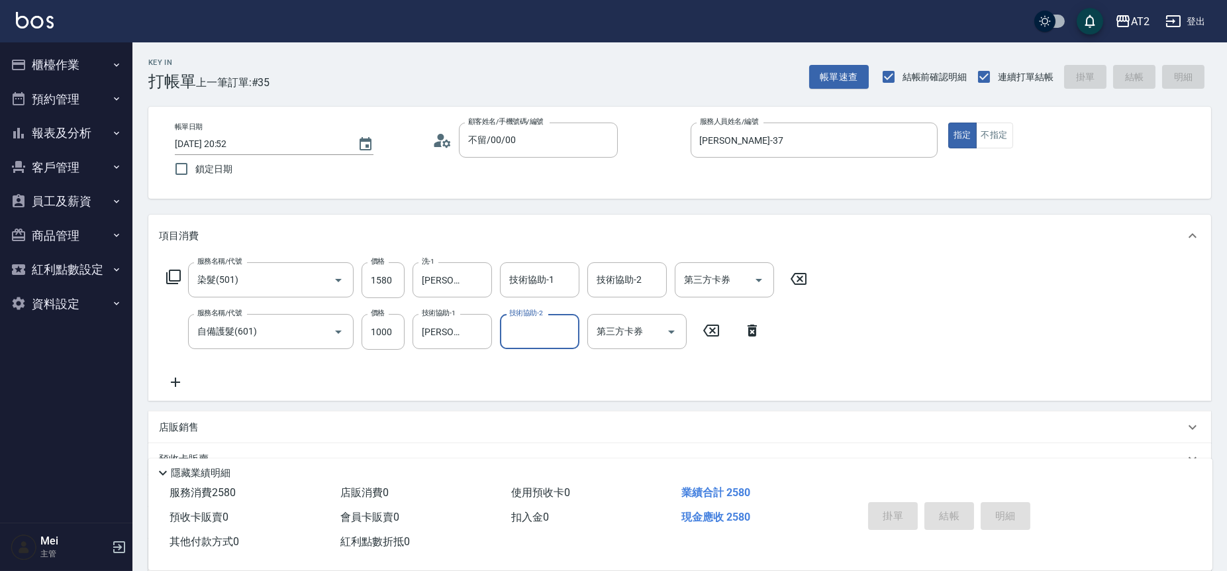
type input "0"
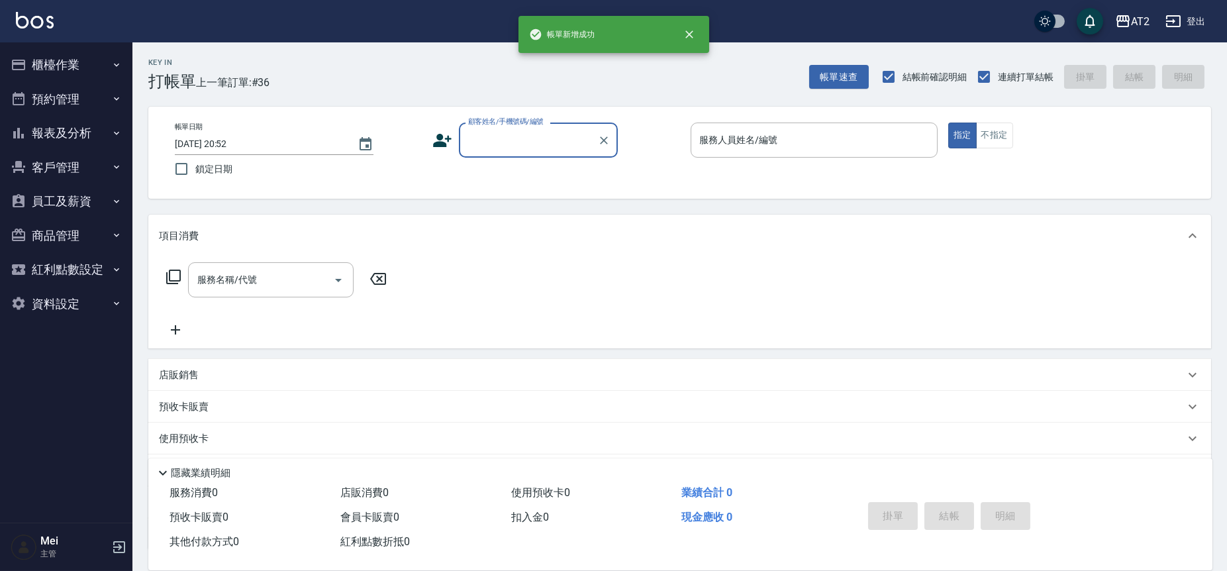
click at [515, 134] on input "顧客姓名/手機號碼/編號" at bounding box center [528, 139] width 127 height 23
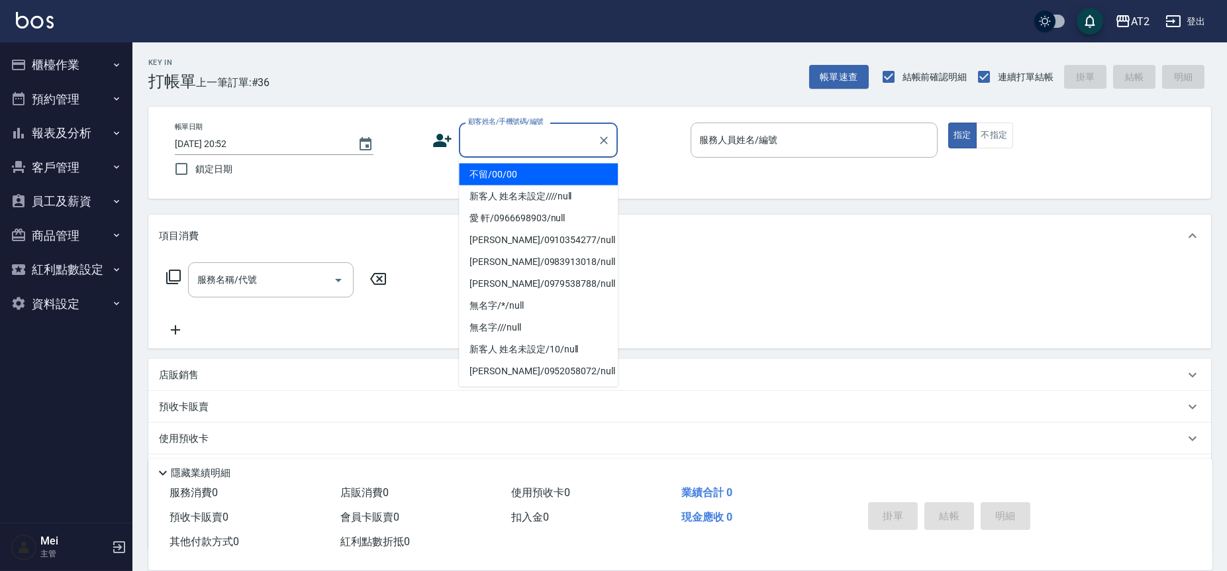
click at [512, 165] on li "不留/00/00" at bounding box center [538, 175] width 159 height 22
type input "不留/00/00"
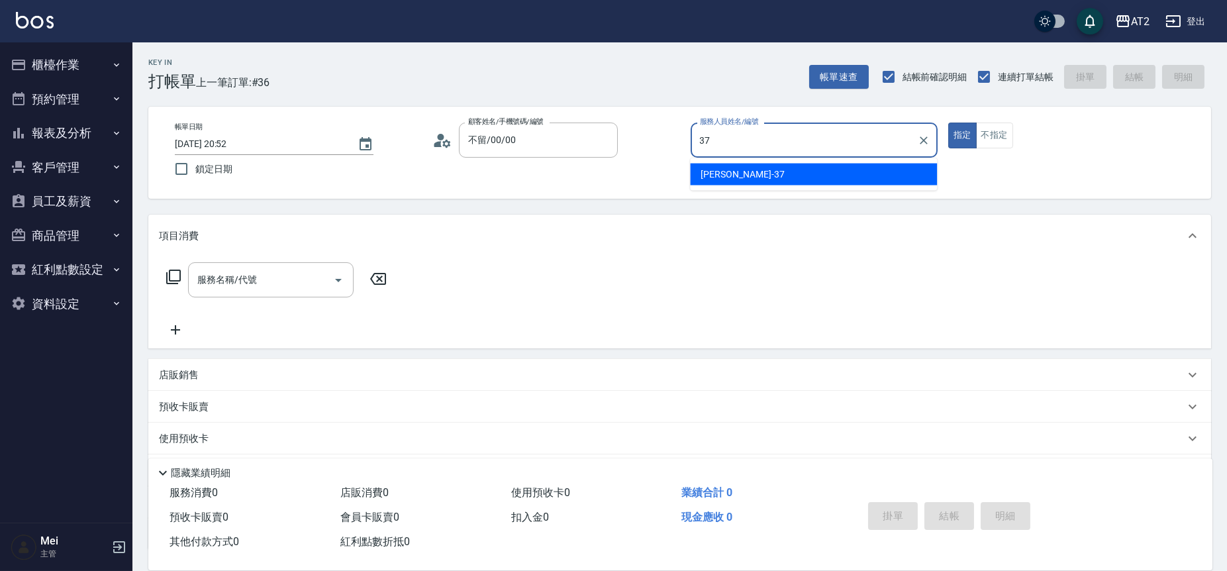
type input "小玥-37"
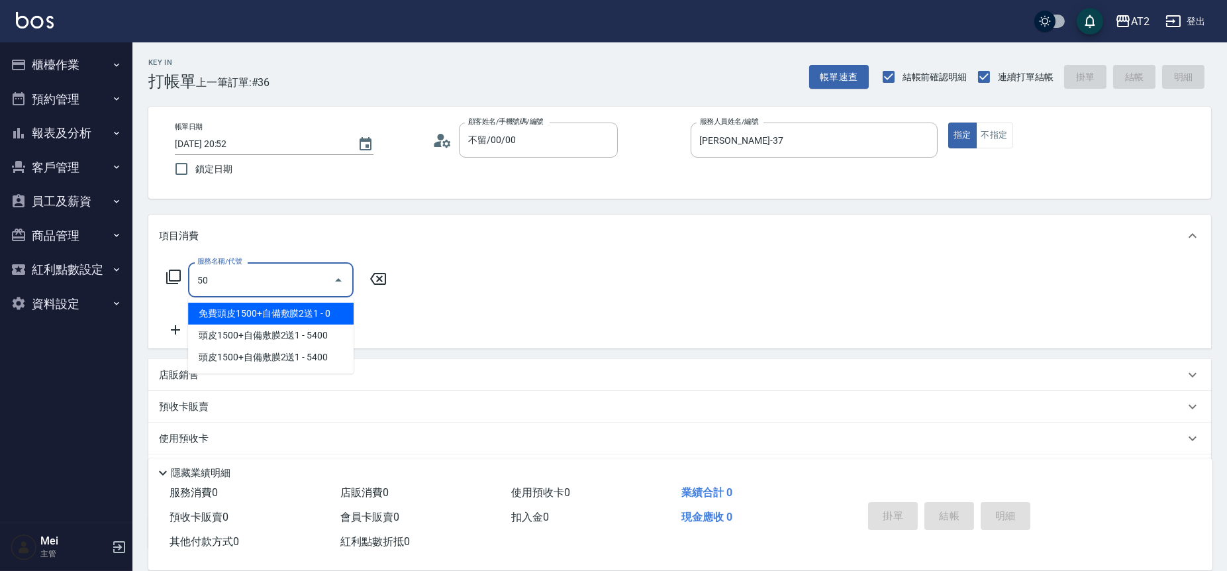
type input "501"
type input "100"
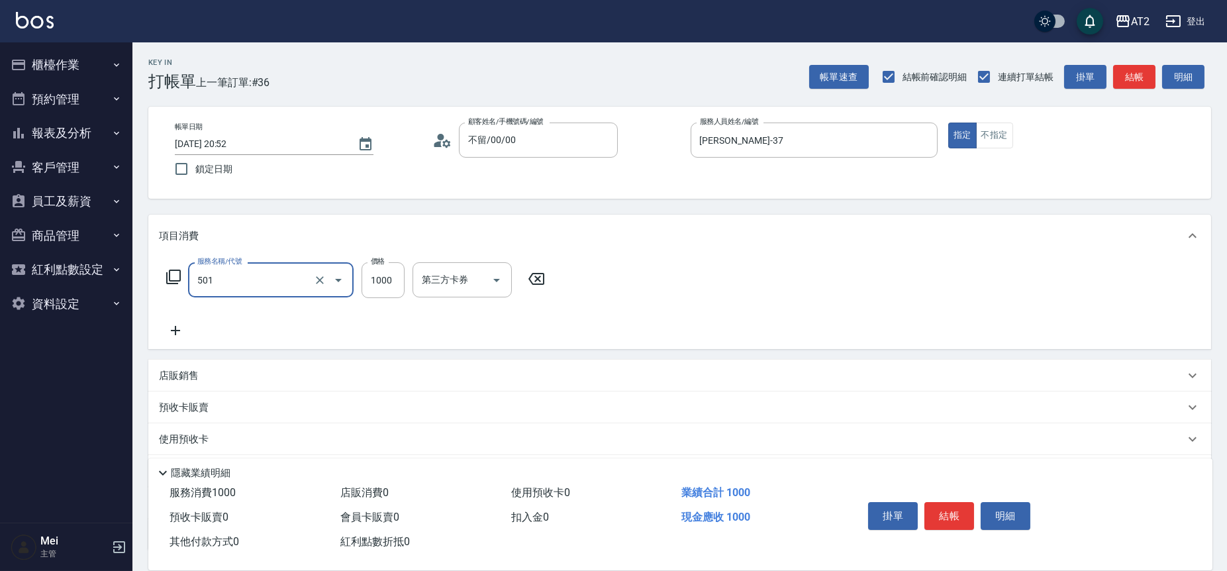
type input "染髮(501)"
type input "1"
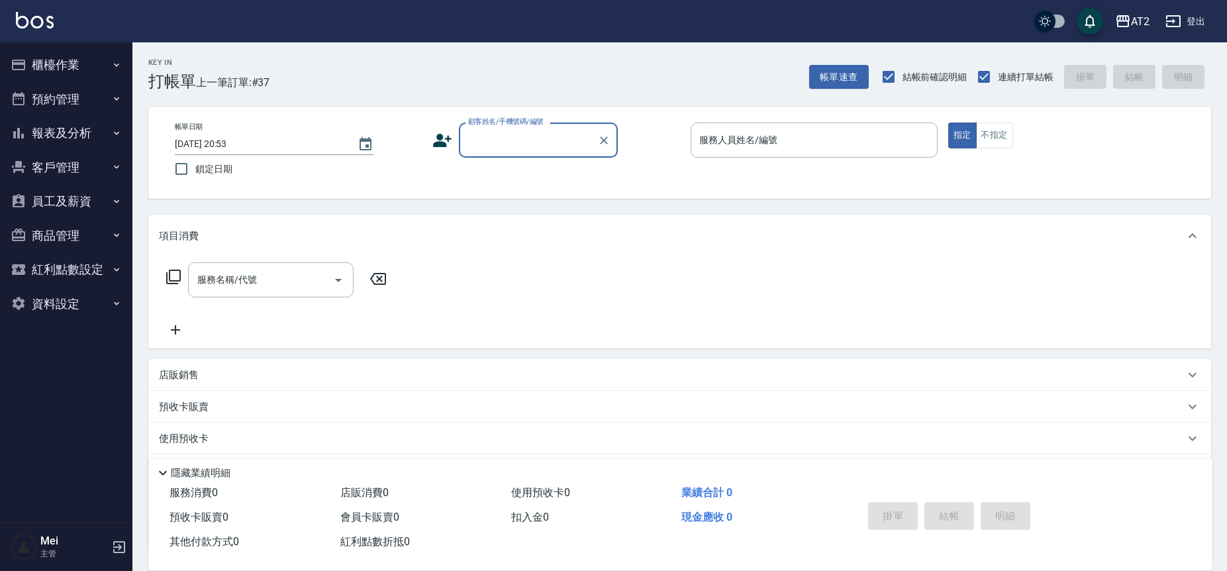
drag, startPoint x: 544, startPoint y: 129, endPoint x: 546, endPoint y: 149, distance: 19.9
click at [544, 128] on input "顧客姓名/手機號碼/編號" at bounding box center [528, 139] width 127 height 23
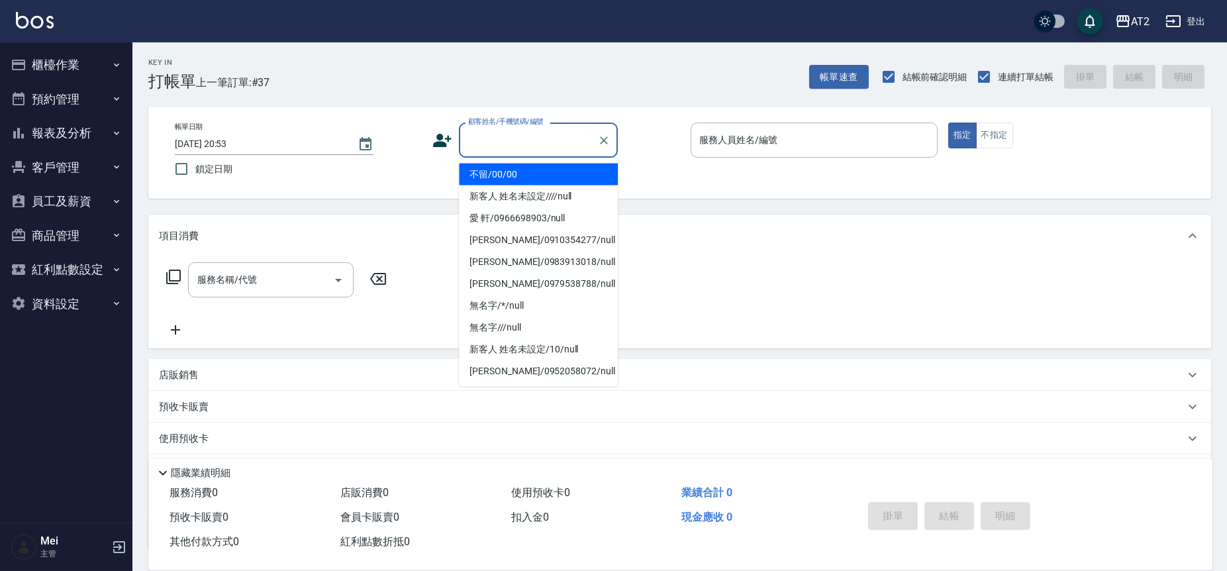
click at [556, 169] on li "不留/00/00" at bounding box center [538, 175] width 159 height 22
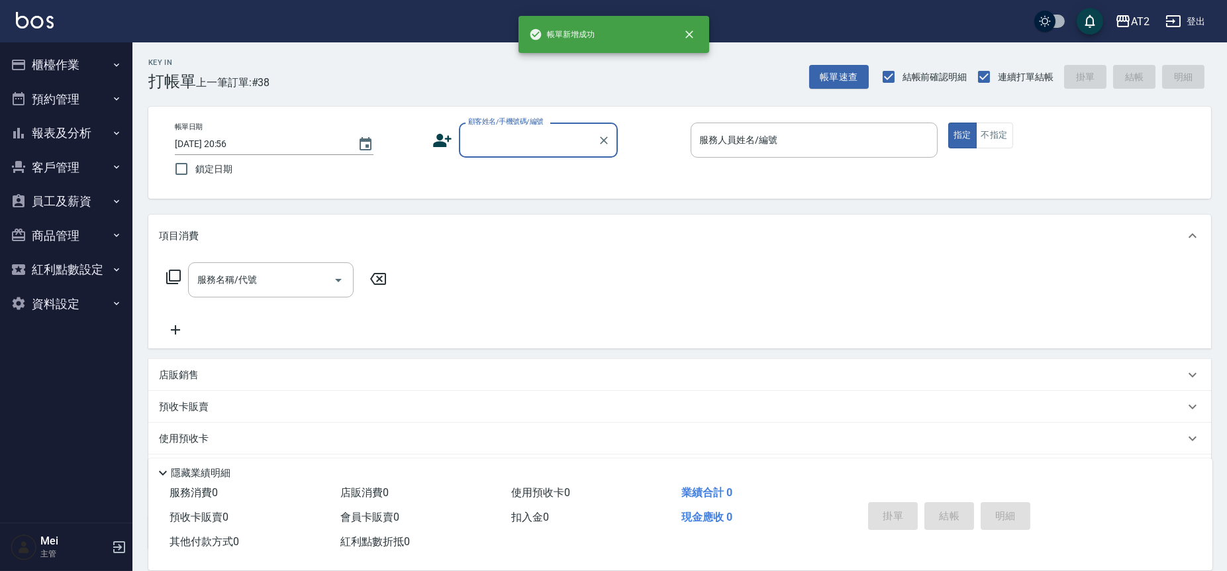
click at [546, 141] on input "顧客姓名/手機號碼/編號" at bounding box center [528, 139] width 127 height 23
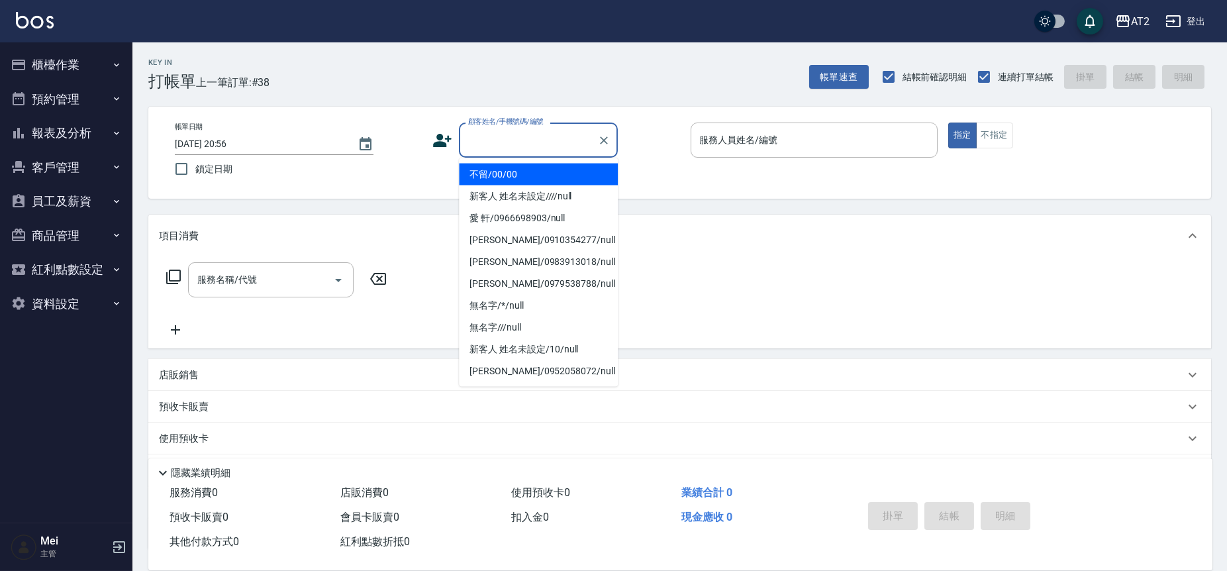
click at [528, 175] on li "不留/00/00" at bounding box center [538, 175] width 159 height 22
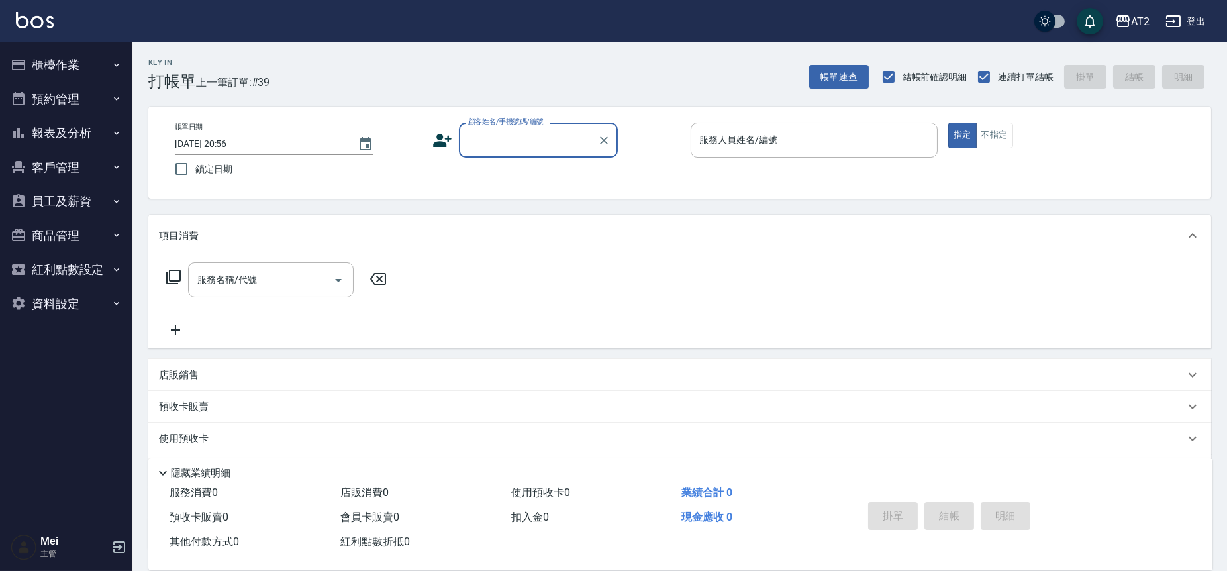
click at [99, 113] on button "預約管理" at bounding box center [66, 99] width 122 height 34
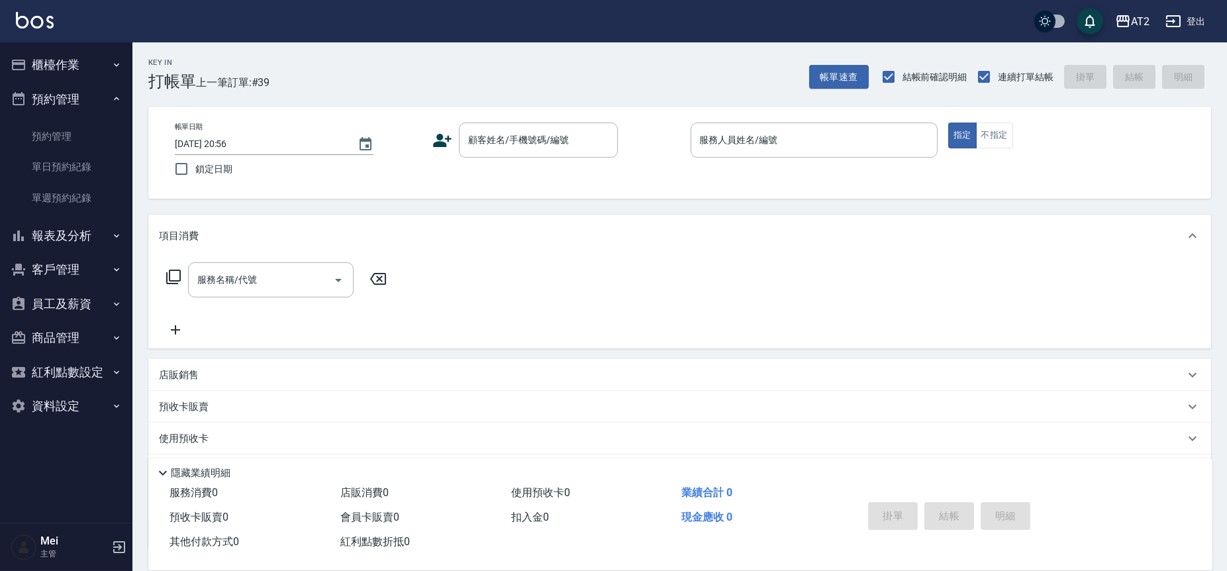
click at [92, 227] on button "報表及分析" at bounding box center [66, 235] width 122 height 34
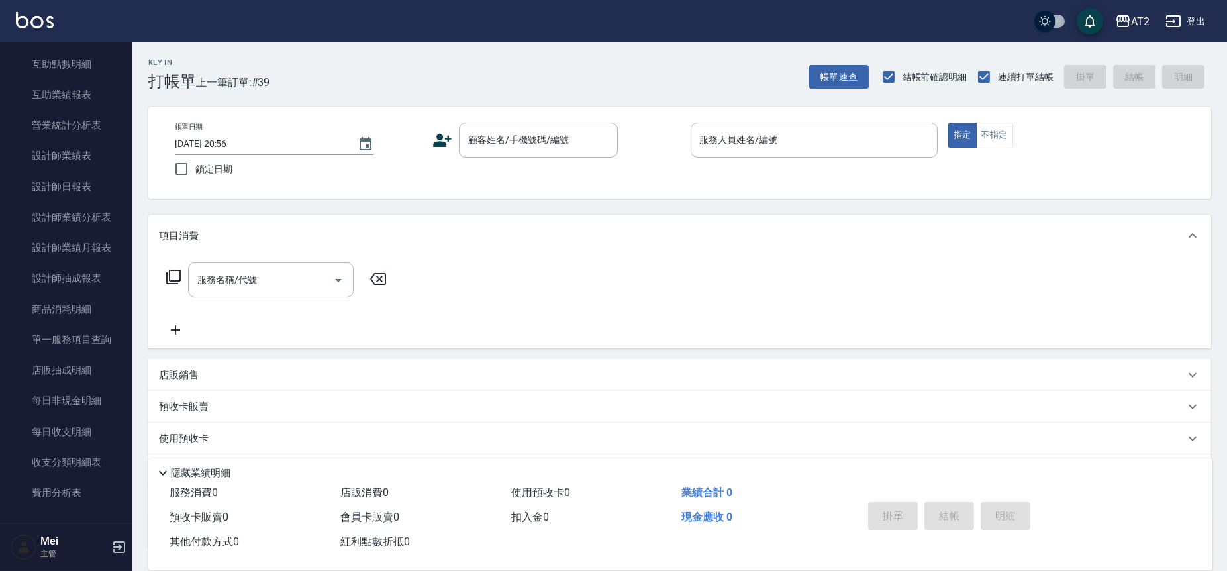
scroll to position [367, 0]
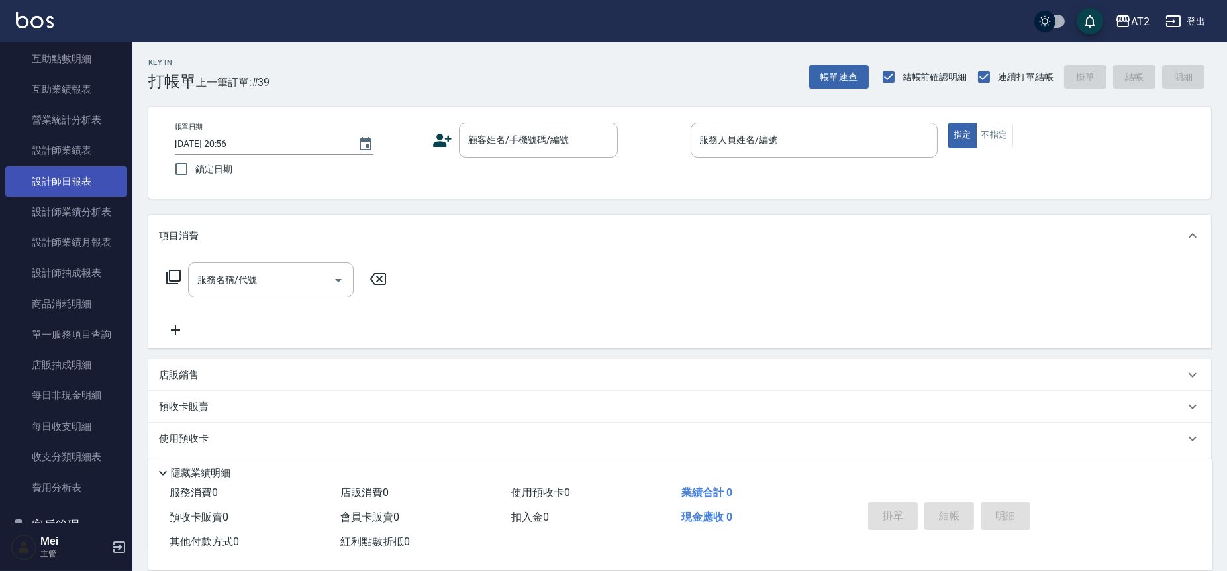
drag, startPoint x: 70, startPoint y: 88, endPoint x: 42, endPoint y: 175, distance: 91.5
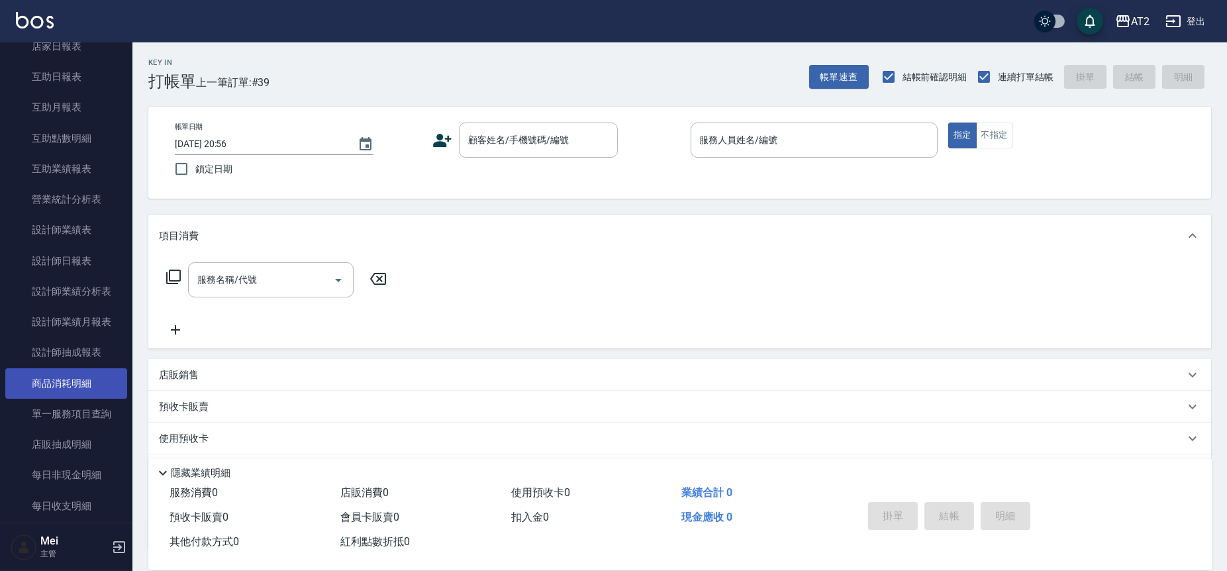
scroll to position [220, 0]
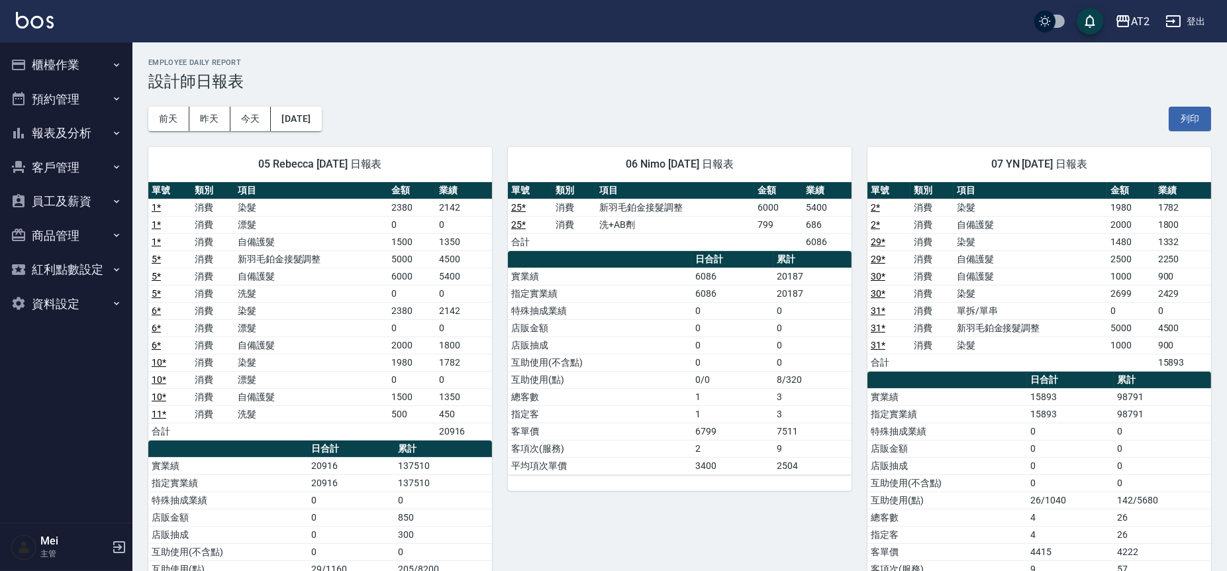
click at [536, 228] on td "25 *" at bounding box center [530, 224] width 44 height 17
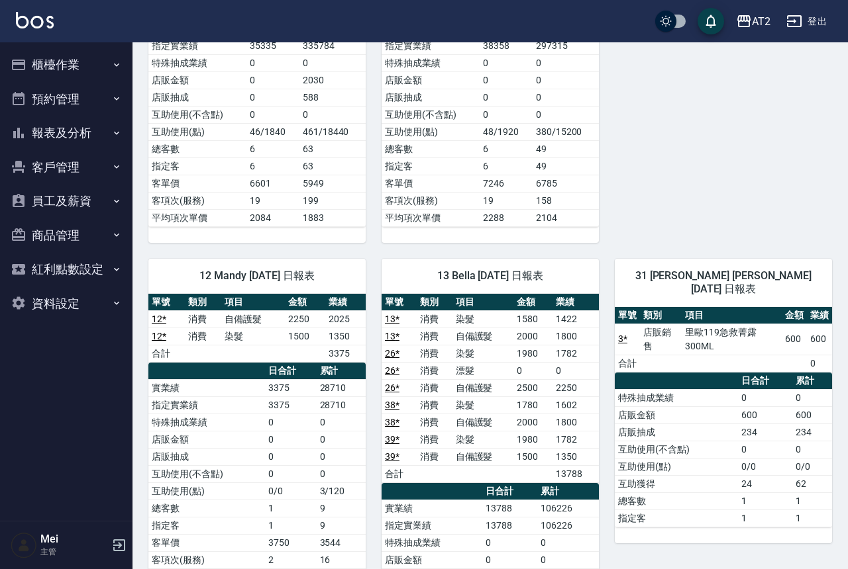
scroll to position [1753, 0]
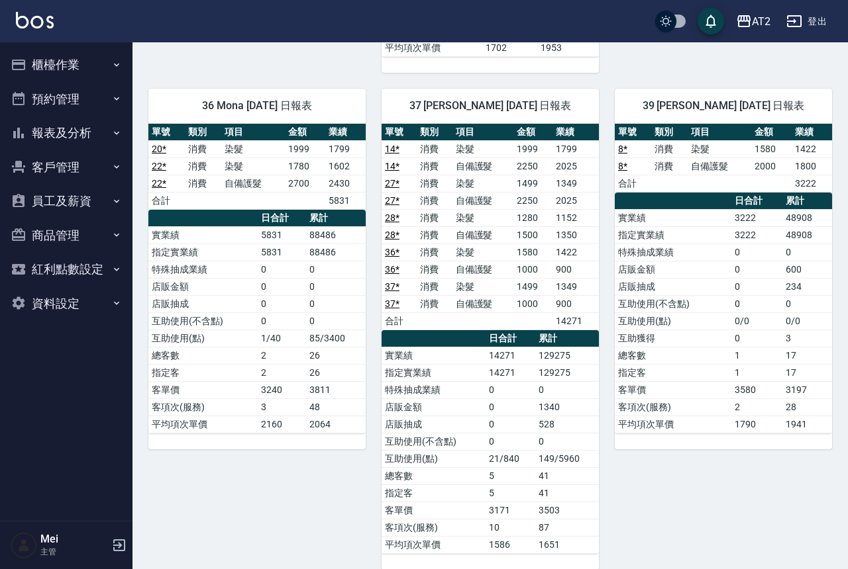
click at [804, 26] on button "登出" at bounding box center [806, 21] width 51 height 24
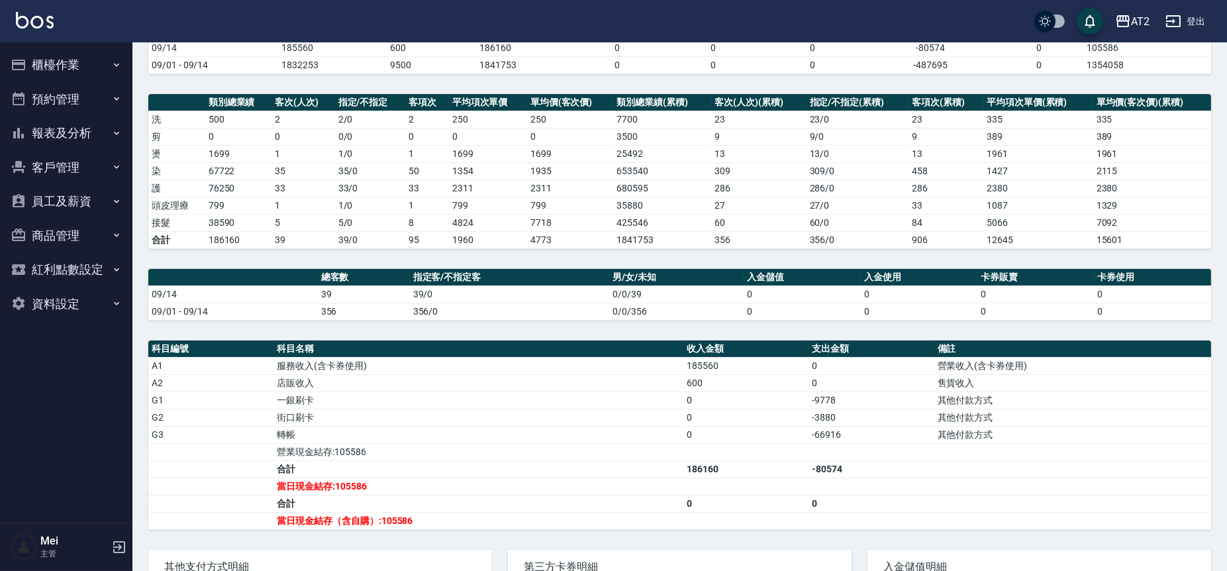
scroll to position [303, 0]
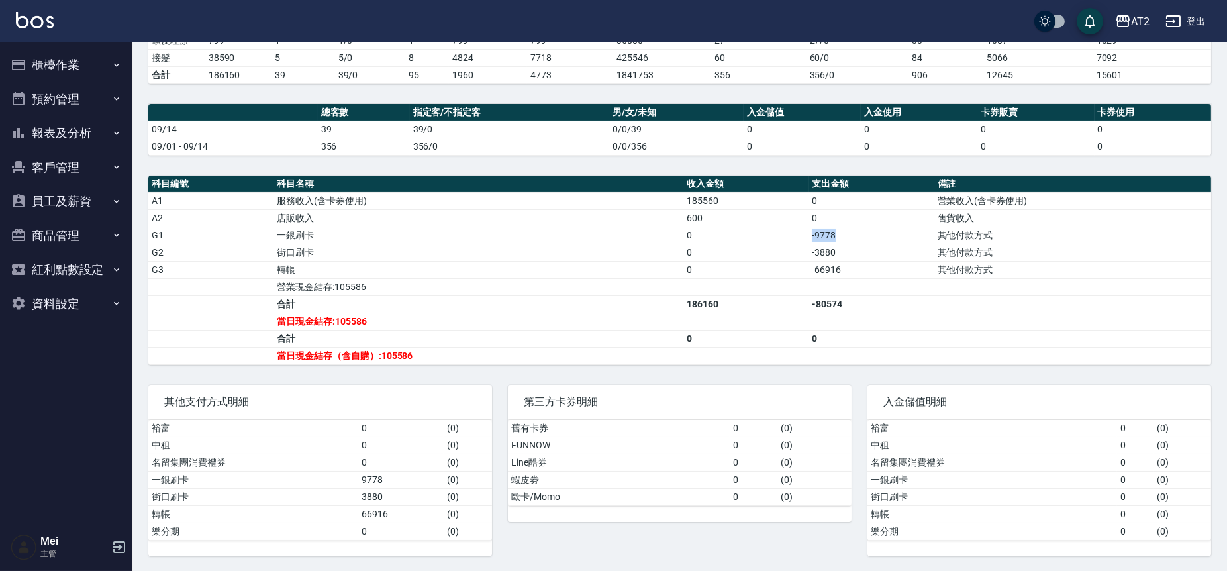
drag, startPoint x: 847, startPoint y: 226, endPoint x: 812, endPoint y: 226, distance: 34.4
click at [812, 226] on td "-9778" at bounding box center [870, 234] width 125 height 17
click at [931, 261] on td "-66916" at bounding box center [870, 269] width 125 height 17
click at [79, 64] on button "櫃檯作業" at bounding box center [66, 65] width 122 height 34
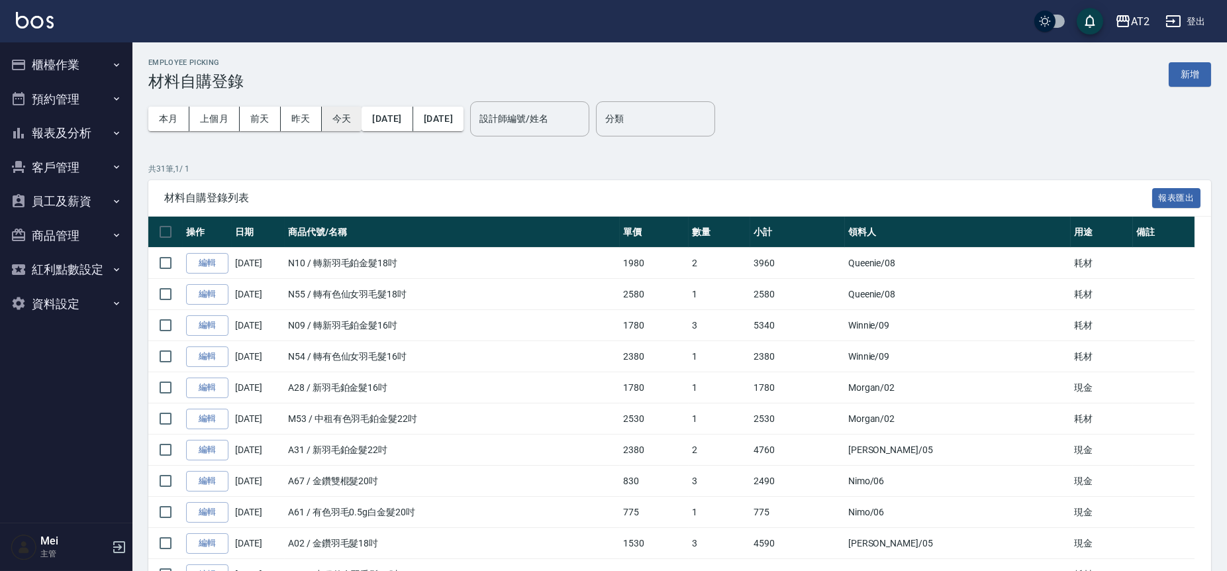
click at [336, 120] on button "今天" at bounding box center [342, 119] width 40 height 24
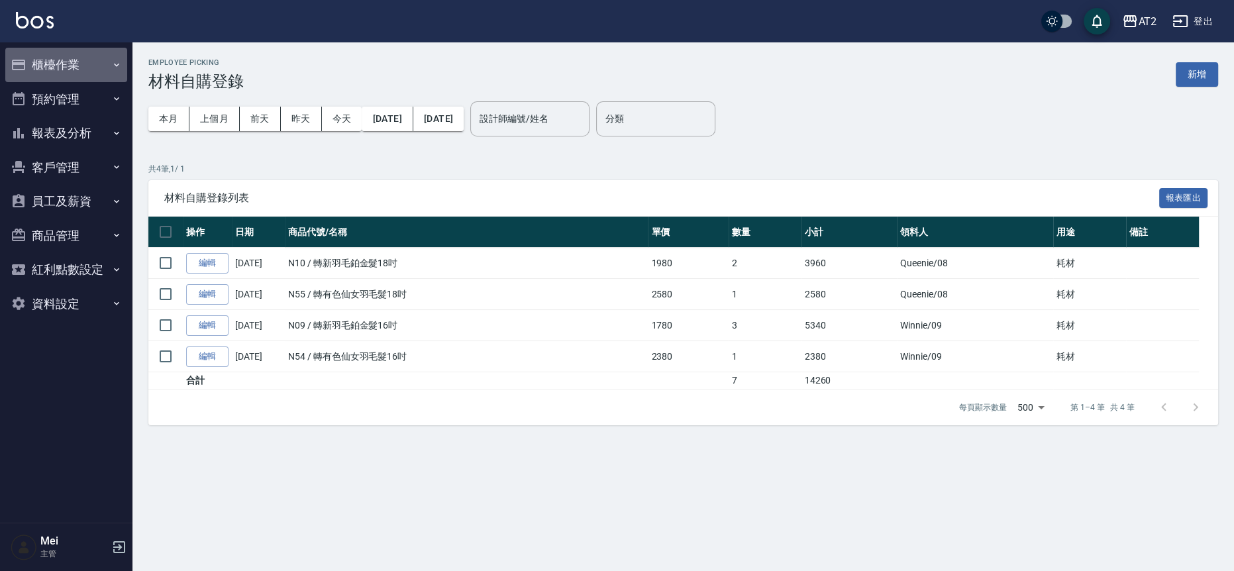
click at [121, 53] on button "櫃檯作業" at bounding box center [66, 65] width 122 height 34
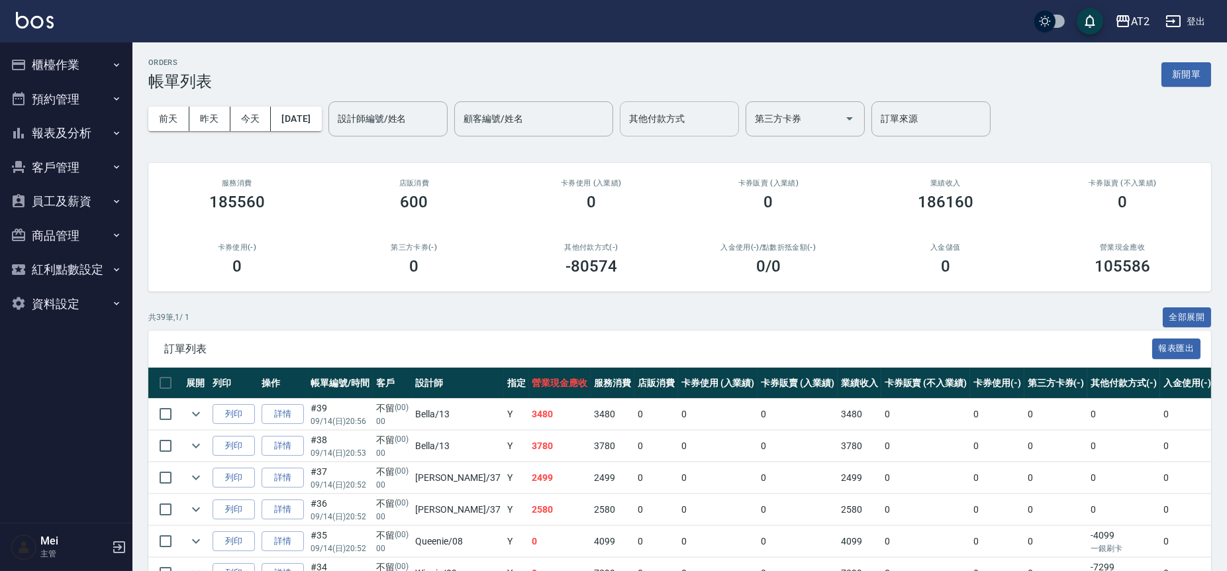
click at [730, 120] on input "其他付款方式" at bounding box center [679, 118] width 107 height 23
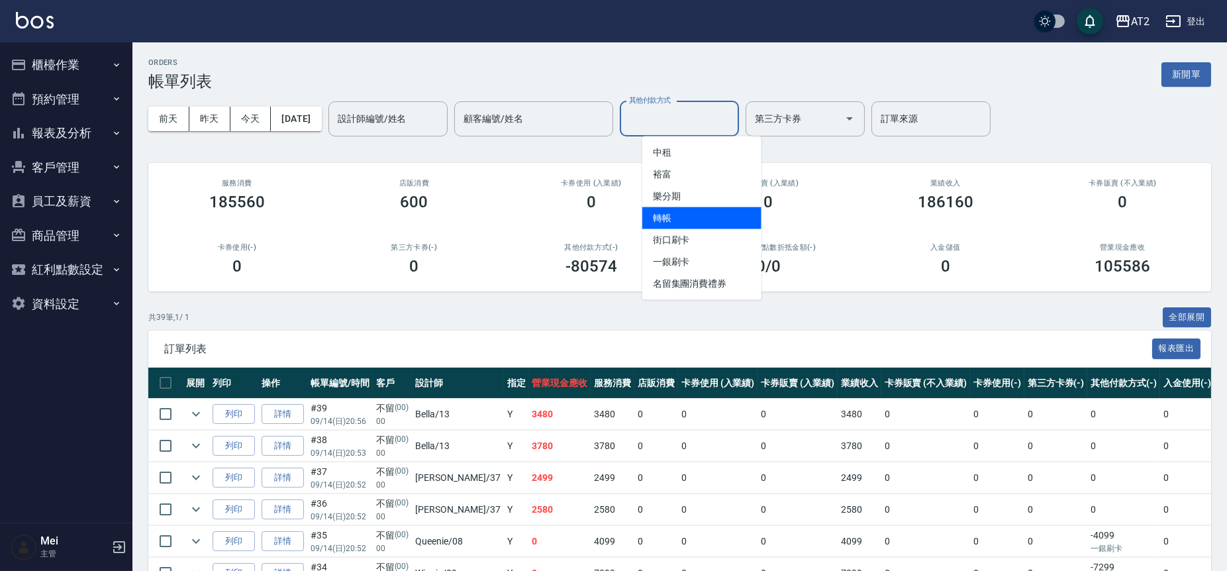
click at [724, 210] on span "轉帳" at bounding box center [701, 218] width 119 height 22
type input "轉帳"
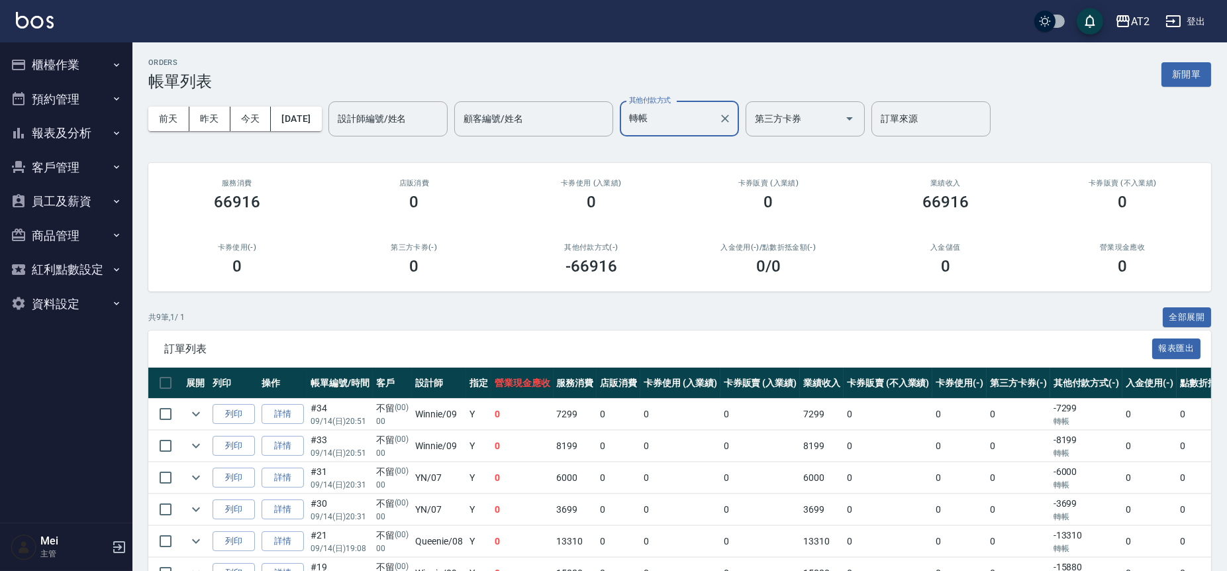
scroll to position [175, 0]
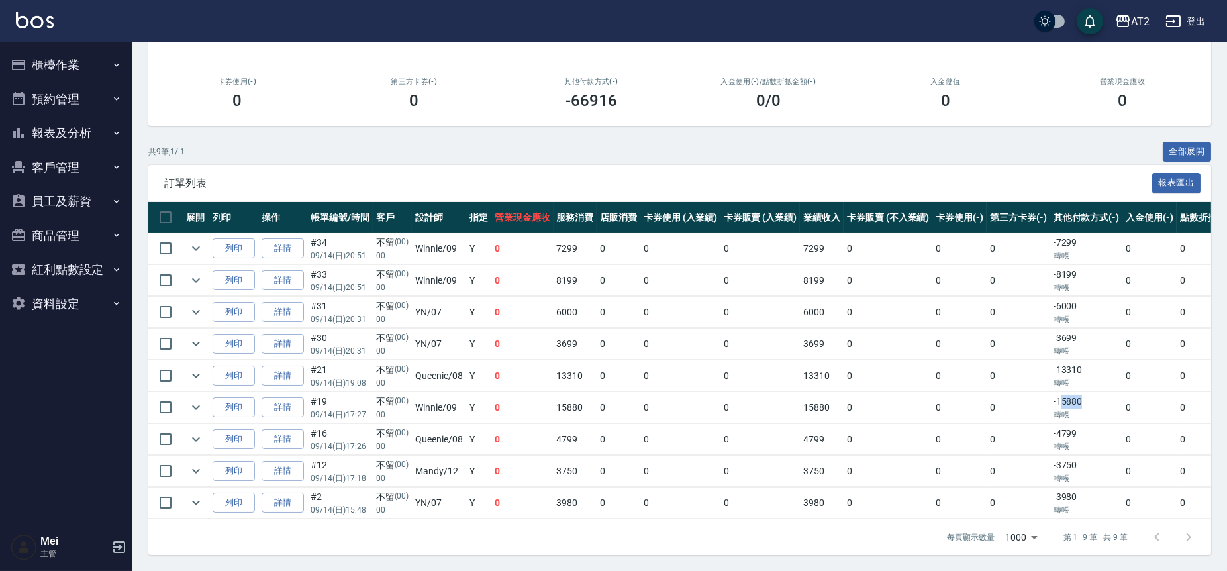
drag, startPoint x: 1081, startPoint y: 395, endPoint x: 1060, endPoint y: 395, distance: 21.2
click at [1060, 395] on td "-15880 轉帳" at bounding box center [1086, 407] width 73 height 31
drag, startPoint x: 1082, startPoint y: 330, endPoint x: 1057, endPoint y: 326, distance: 25.5
click at [1057, 328] on td "-3699 轉帳" at bounding box center [1086, 343] width 73 height 31
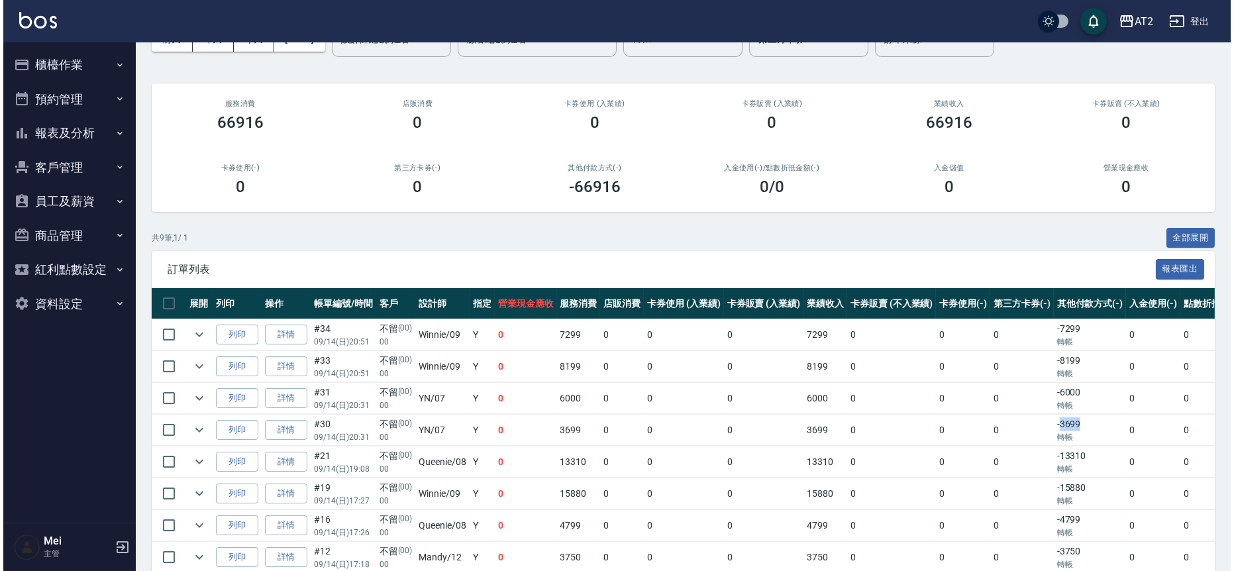
scroll to position [0, 0]
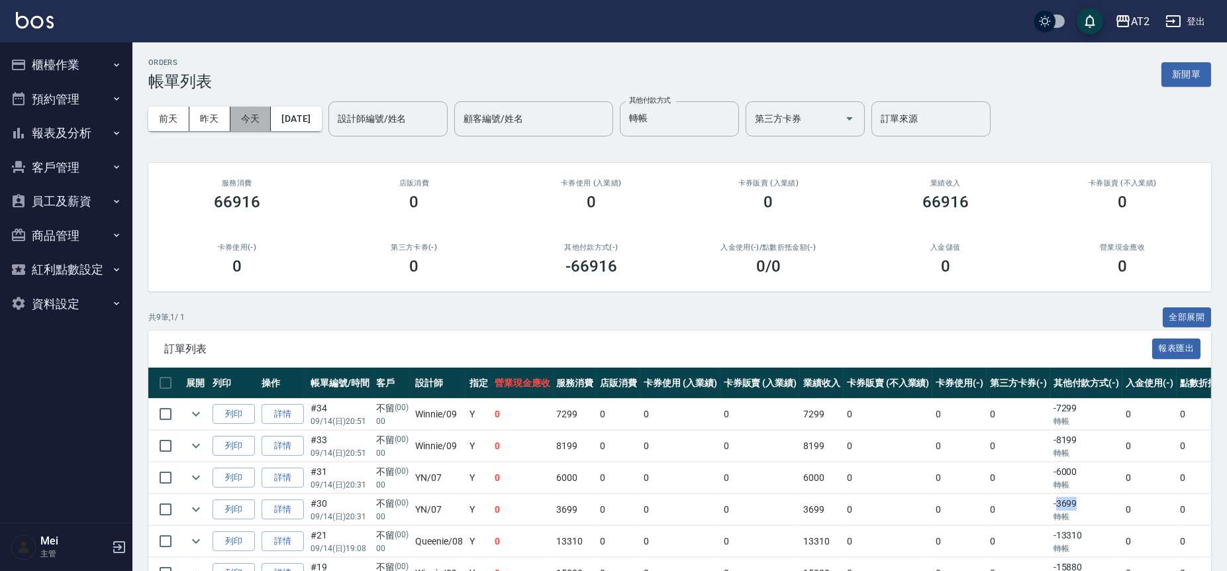
click at [245, 116] on button "今天" at bounding box center [250, 119] width 41 height 24
click at [734, 111] on button "Clear" at bounding box center [725, 118] width 19 height 19
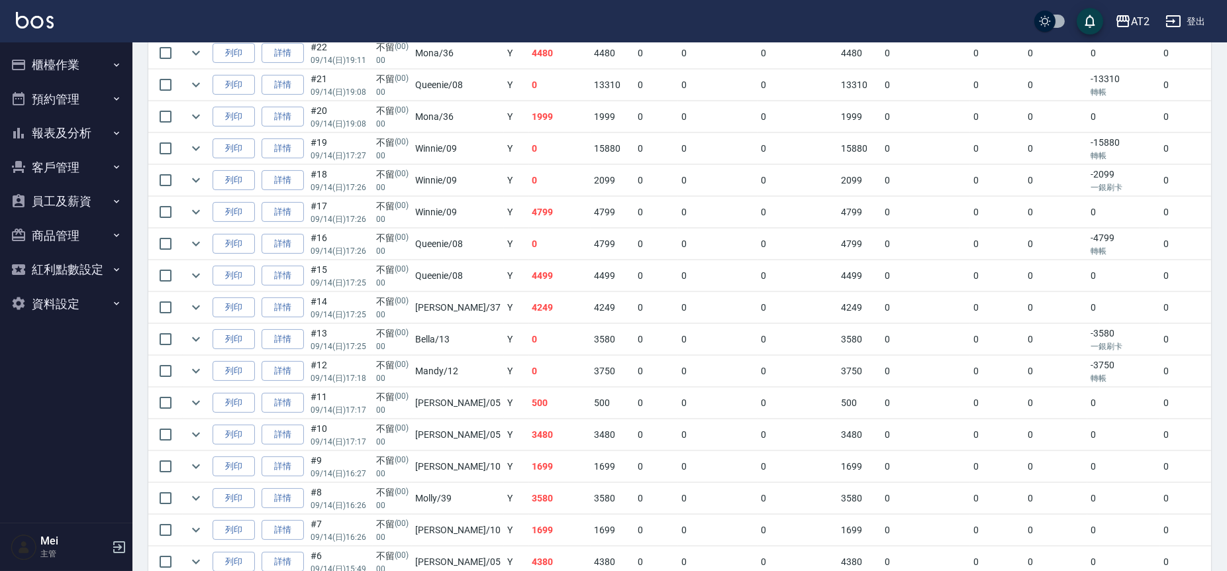
scroll to position [1128, 0]
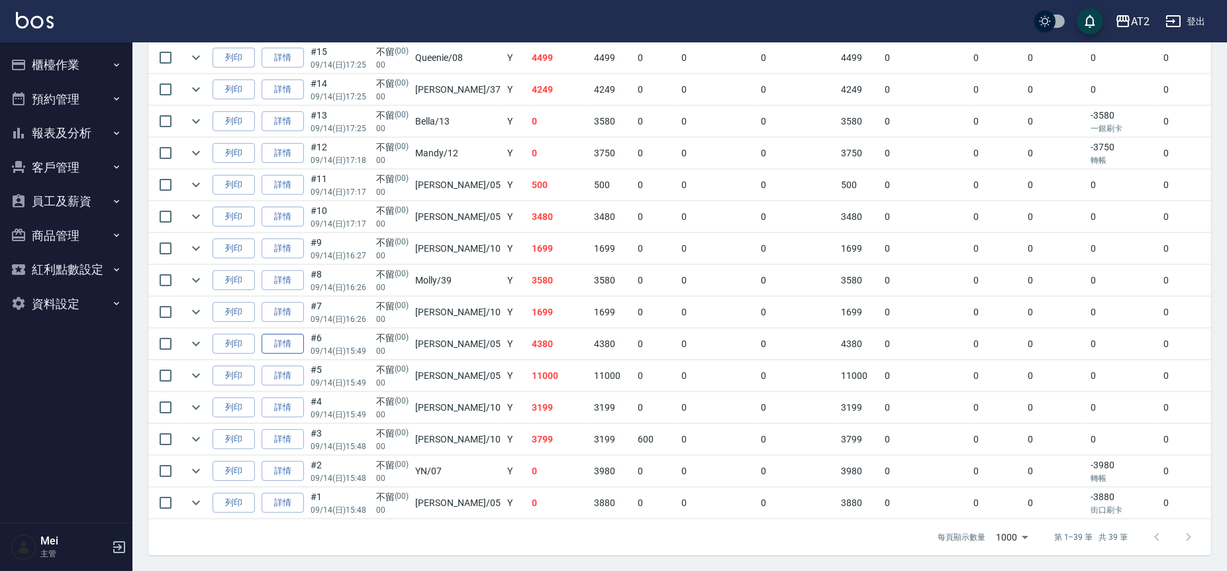
click at [293, 338] on link "詳情" at bounding box center [283, 344] width 42 height 21
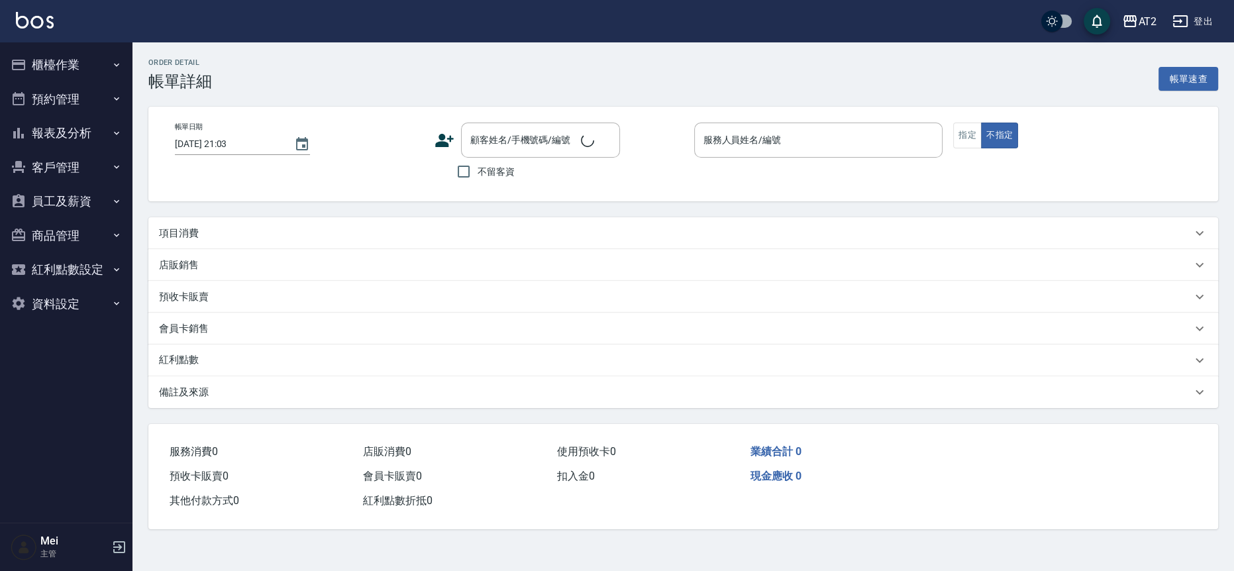
type input "2025/09/14 15:49"
type input "Rebecca-05"
type input "430"
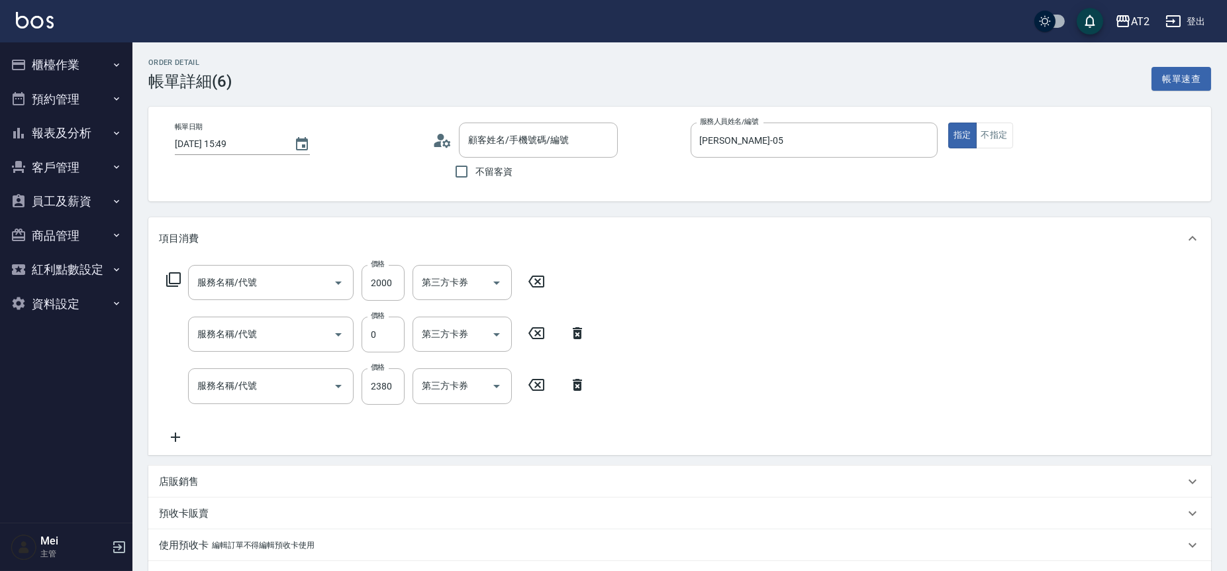
type input "不留/00/00"
type input "自備護髮(601)"
type input "漂髮(502)"
type input "染髮(501)"
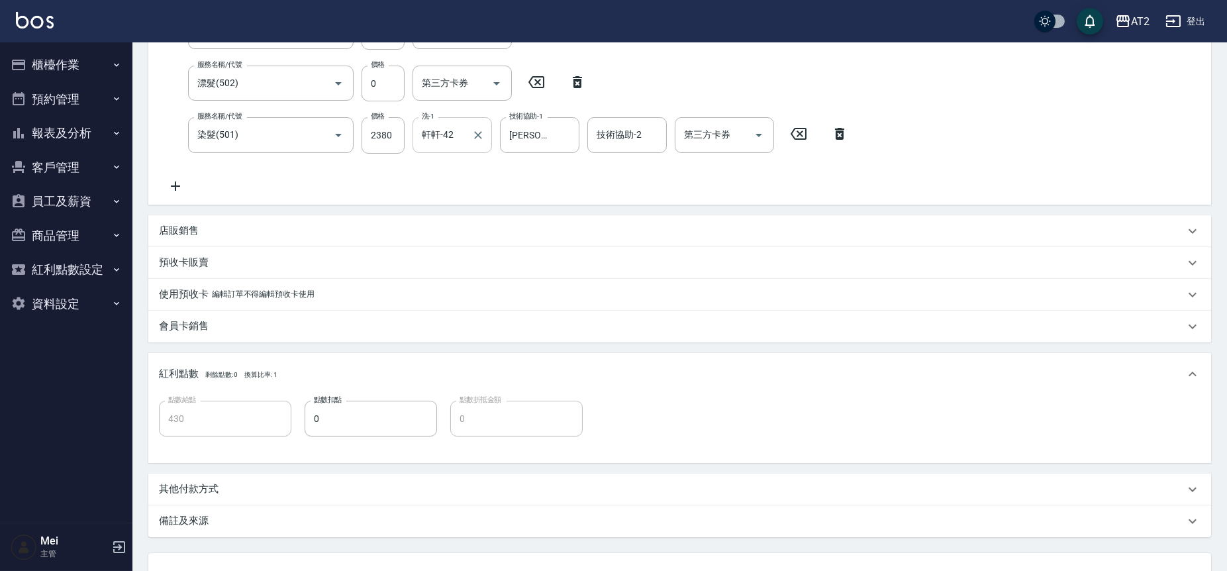
scroll to position [358, 0]
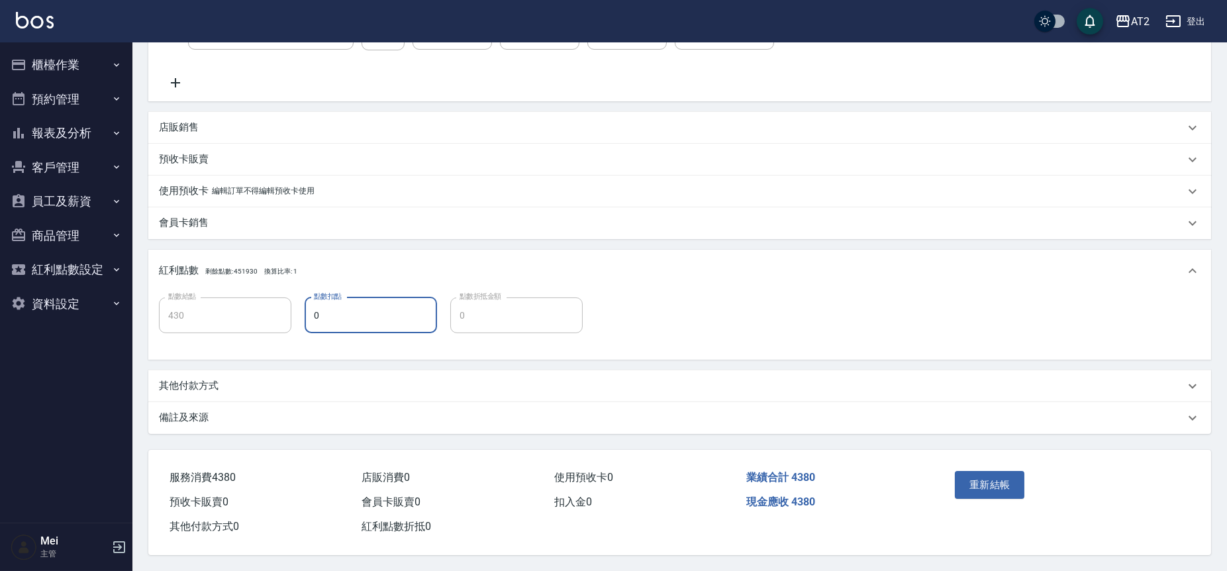
click at [342, 316] on input "0" at bounding box center [371, 315] width 132 height 36
click at [249, 384] on div "其他付款方式" at bounding box center [672, 386] width 1026 height 14
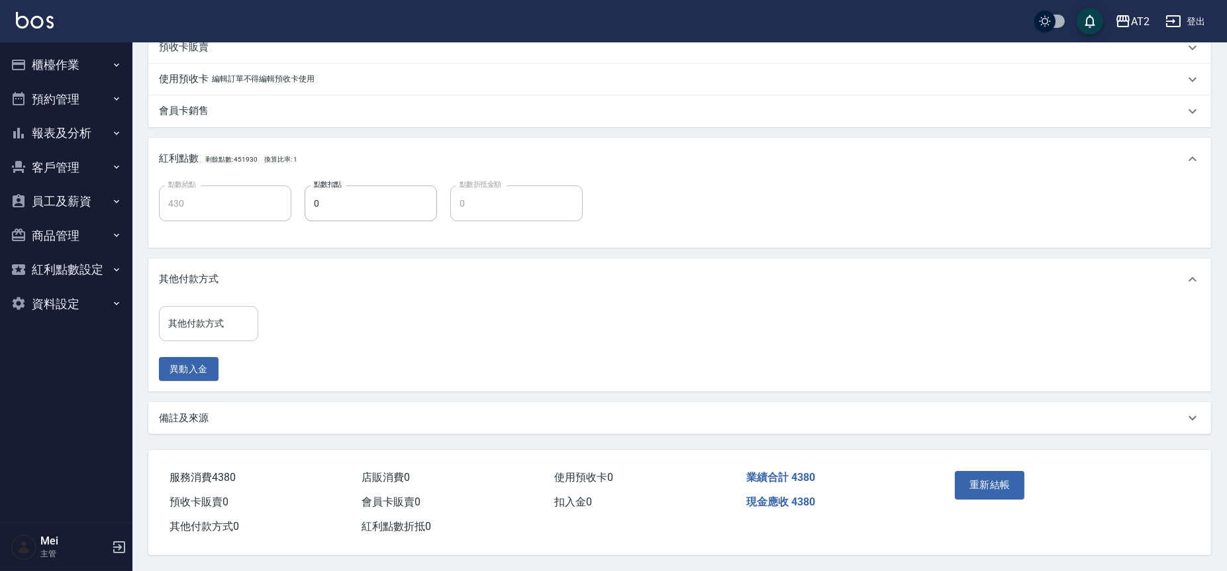
scroll to position [469, 0]
click at [211, 313] on input "其他付款方式" at bounding box center [208, 323] width 87 height 23
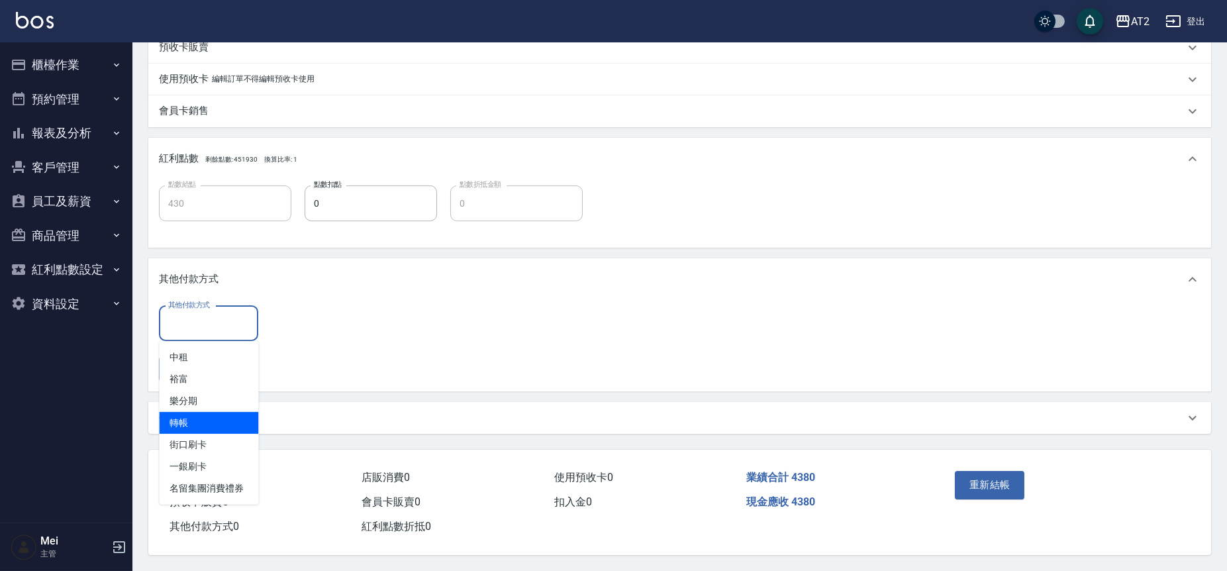
click at [205, 424] on span "轉帳" at bounding box center [208, 423] width 99 height 22
type input "轉帳"
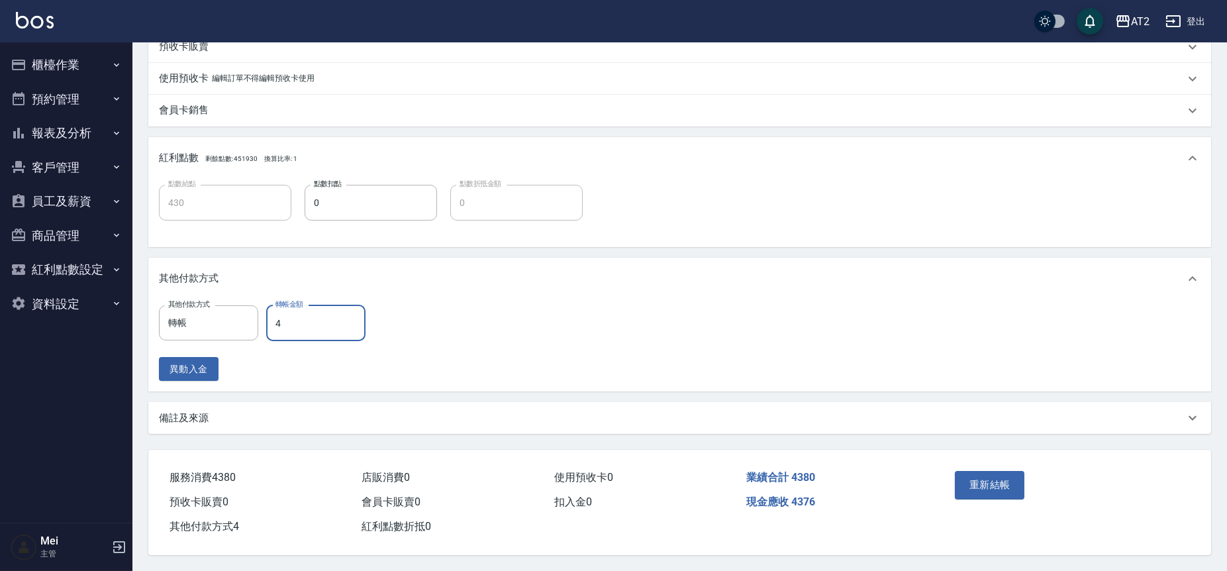
type input "43"
type input "390"
type input "438"
type input "0"
type input "4380"
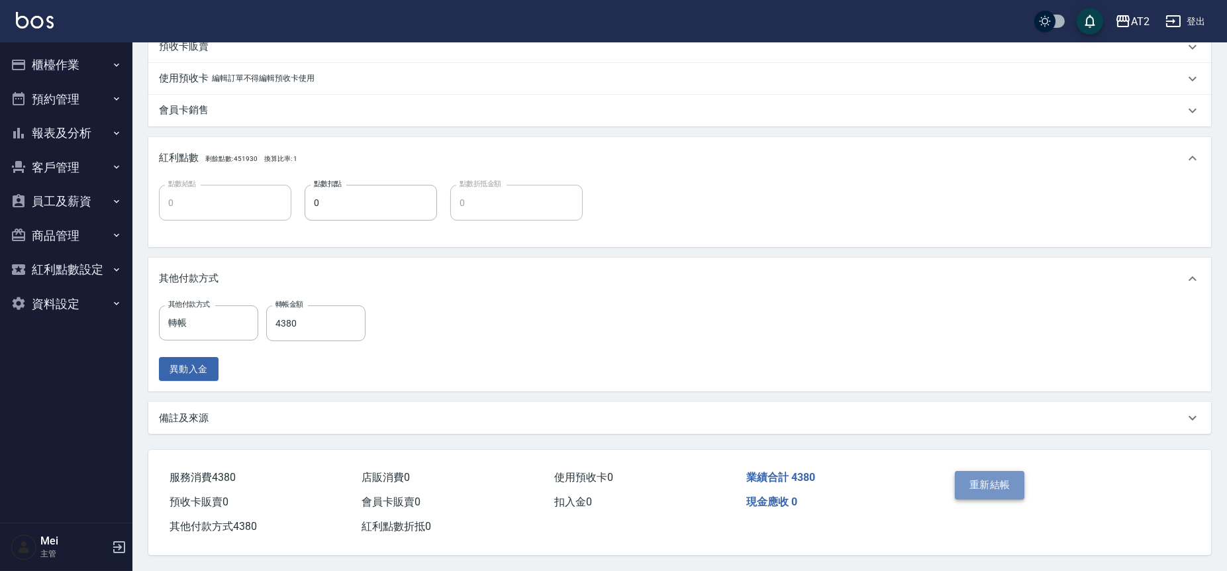
click at [975, 473] on button "重新結帳" at bounding box center [990, 485] width 70 height 28
